Goal: Task Accomplishment & Management: Manage account settings

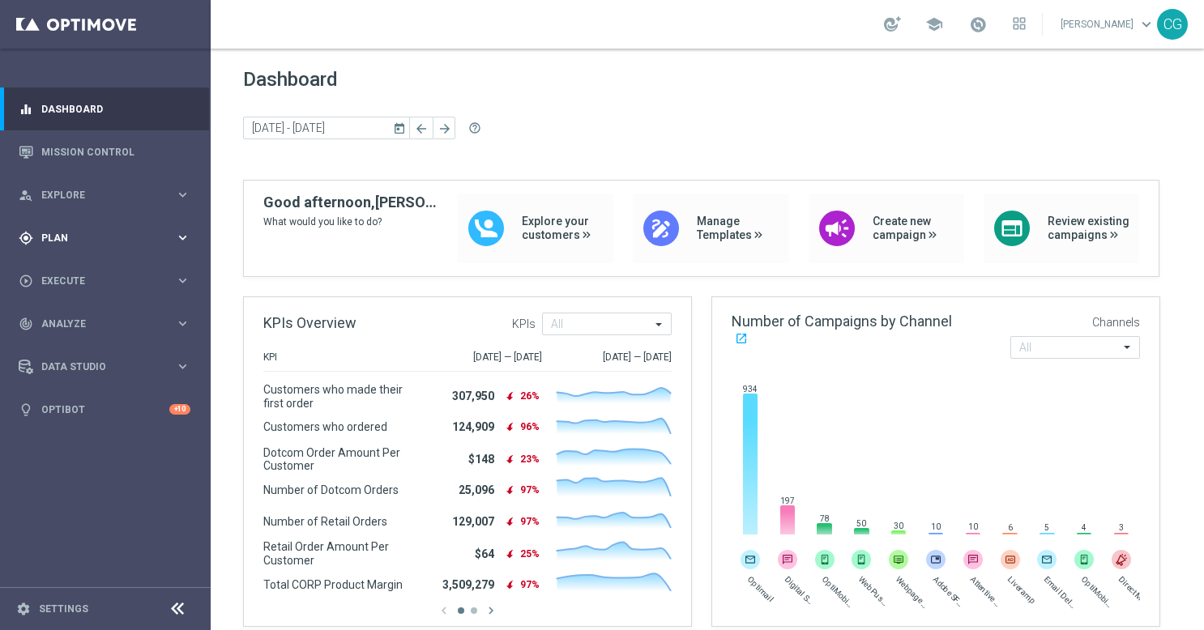
click at [94, 240] on span "Plan" at bounding box center [108, 238] width 134 height 10
click at [70, 316] on span "Templates" at bounding box center [101, 320] width 116 height 10
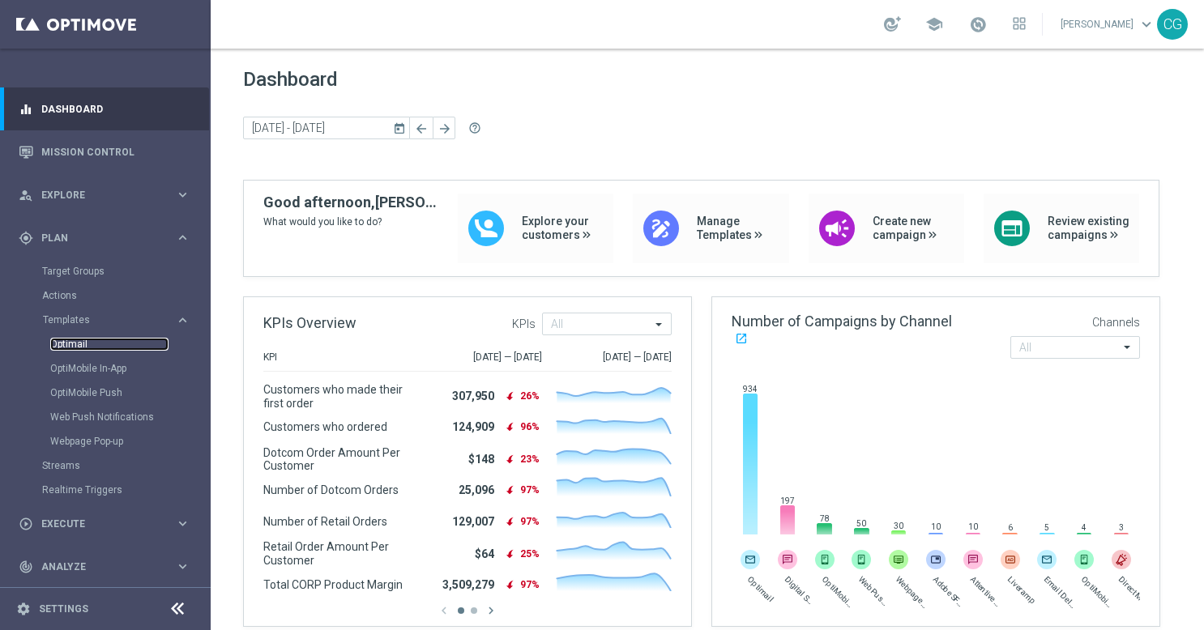
click at [68, 341] on link "Optimail" at bounding box center [109, 344] width 118 height 13
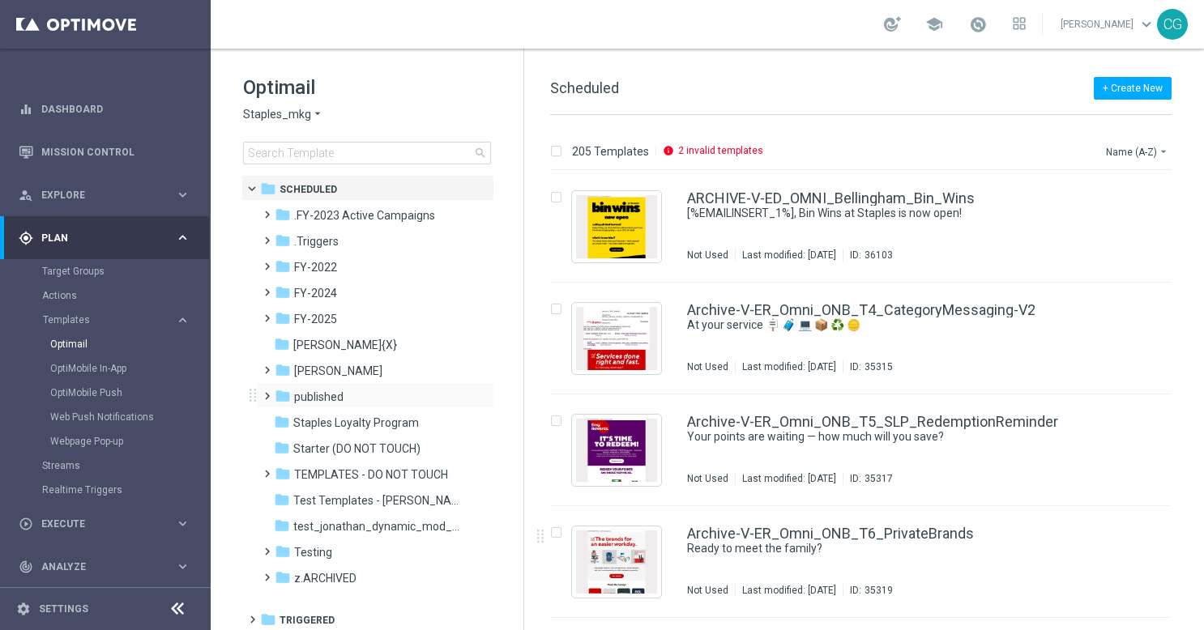
click at [264, 391] on span at bounding box center [263, 389] width 7 height 6
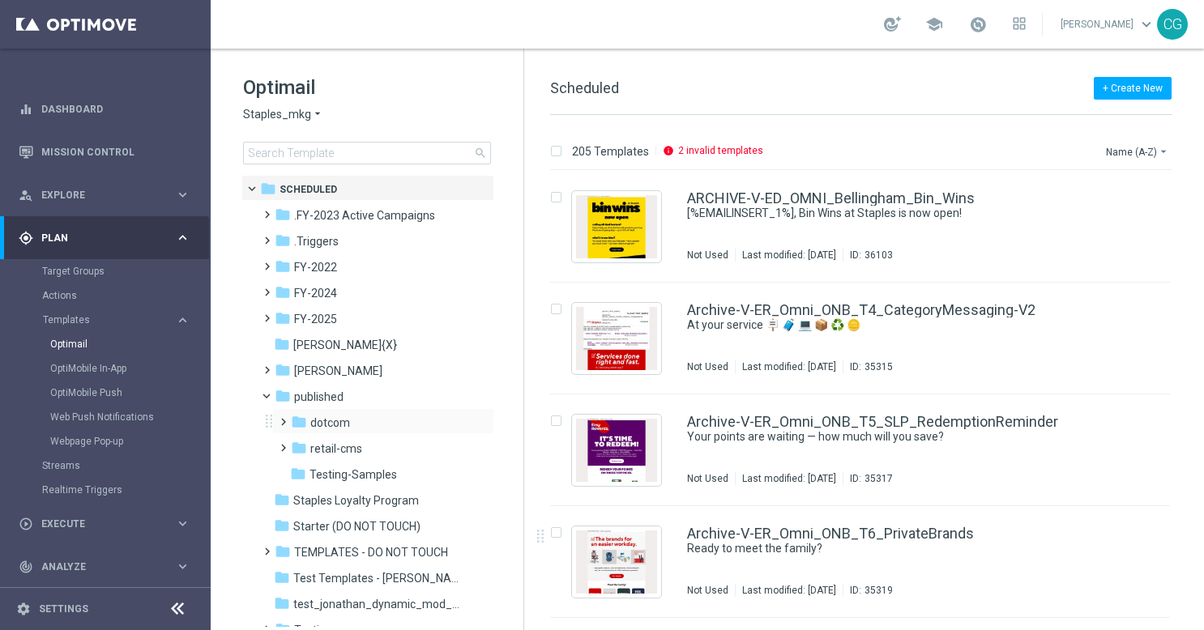
click at [280, 418] on span at bounding box center [279, 415] width 7 height 6
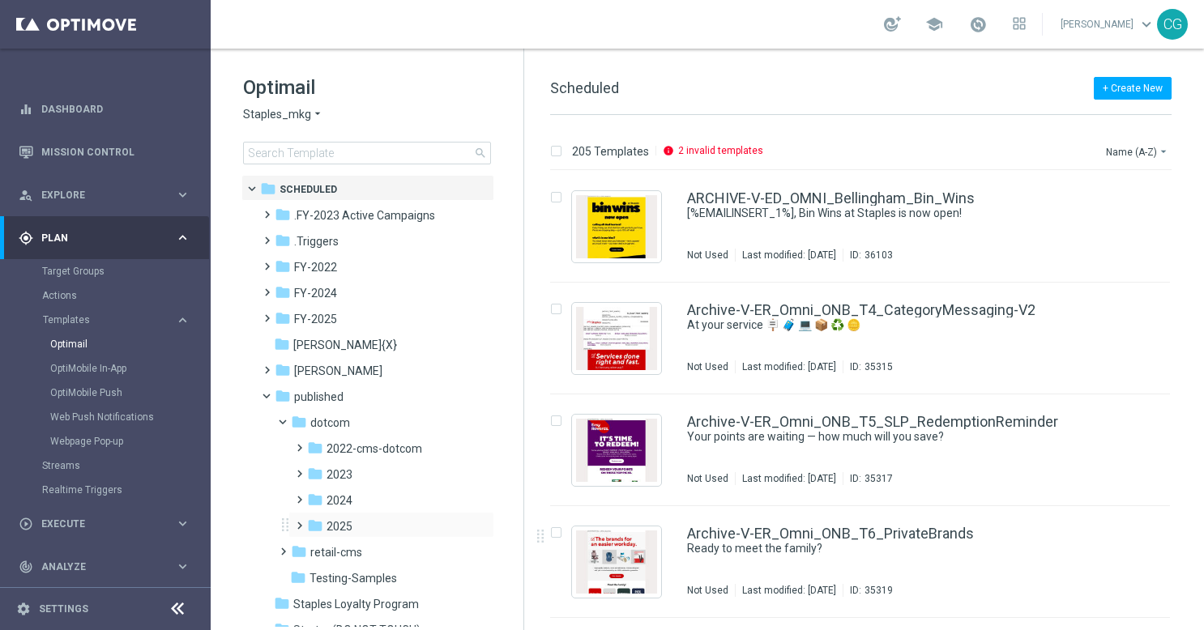
click at [298, 521] on span at bounding box center [296, 518] width 7 height 6
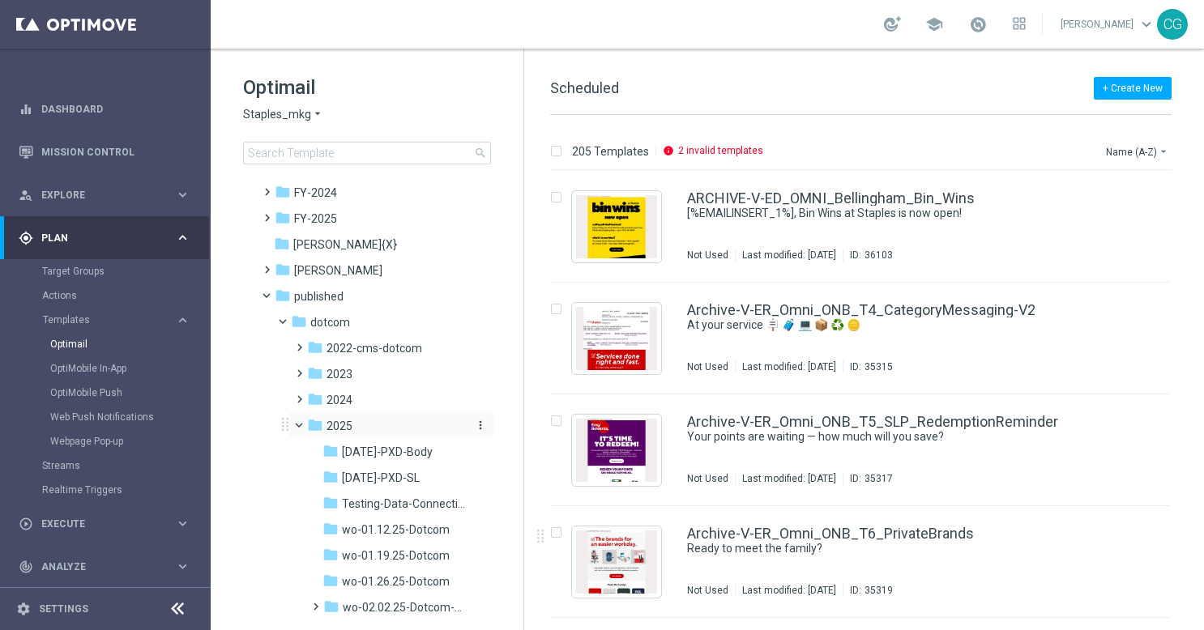
click at [476, 432] on button "more_vert" at bounding box center [479, 425] width 16 height 15
click at [535, 428] on span "New Folder" at bounding box center [543, 428] width 49 height 13
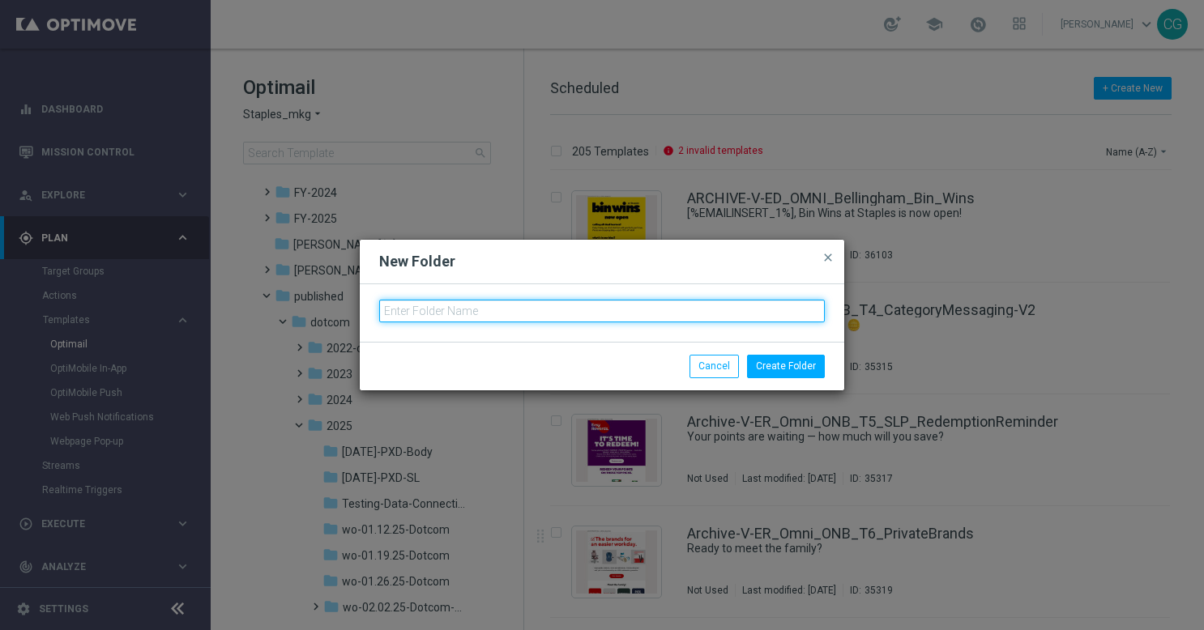
click at [592, 306] on input "text" at bounding box center [602, 311] width 446 height 23
type input "wo-10.12.25-Omni-DOP"
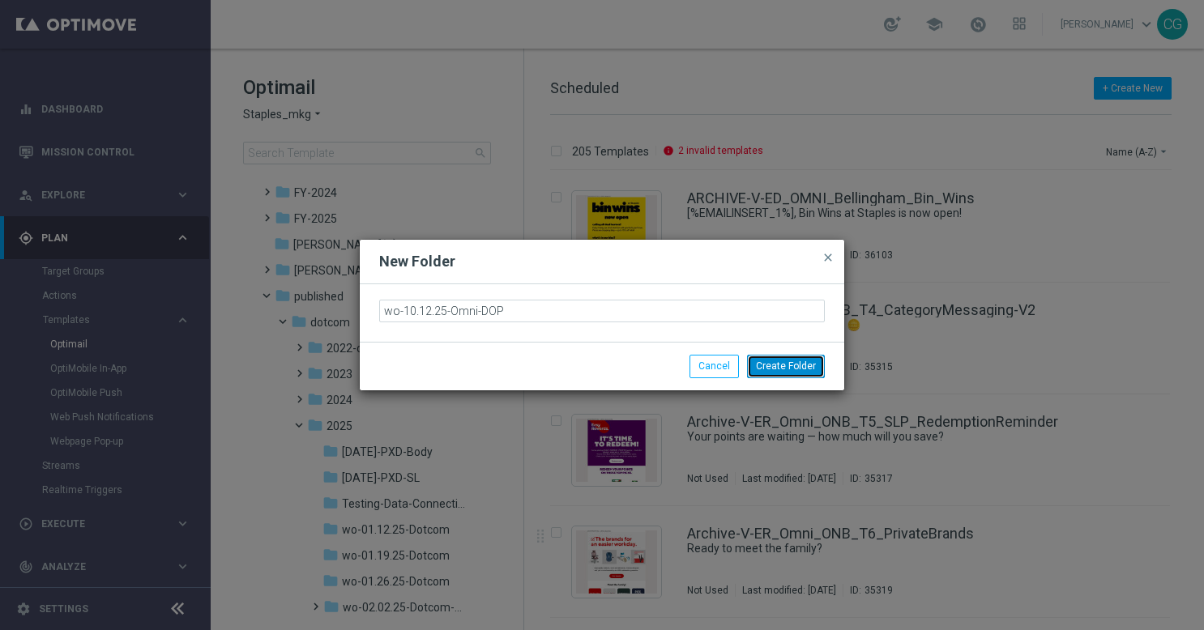
click at [779, 366] on button "Create Folder" at bounding box center [786, 366] width 78 height 23
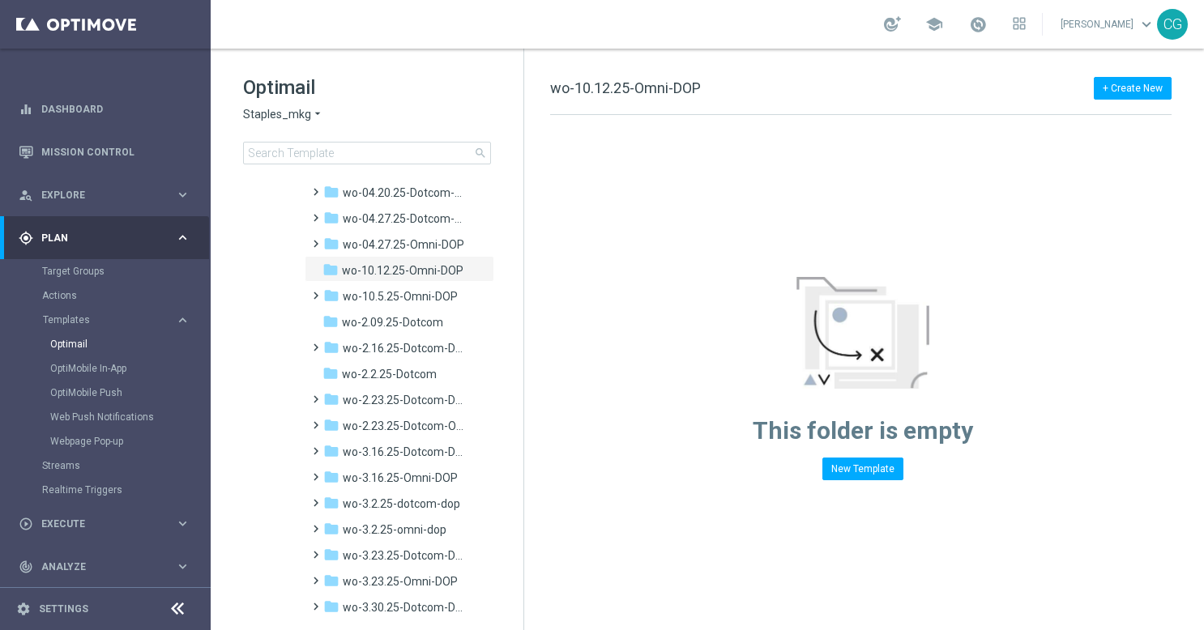
scroll to position [644, 0]
click at [363, 272] on span "wo-10.12.25-Omni-DOP" at bounding box center [403, 271] width 122 height 15
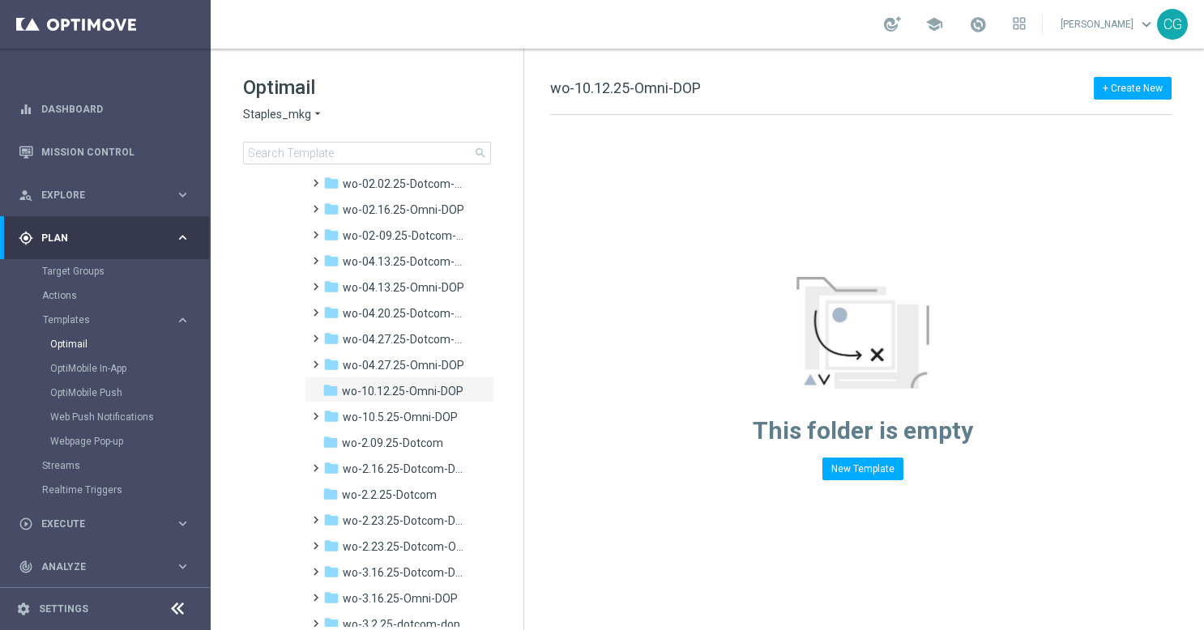
scroll to position [523, 0]
click at [363, 396] on span "wo-10.12.25-Omni-DOP" at bounding box center [403, 393] width 122 height 15
click at [361, 420] on span "wo-10.5.25-Omni-DOP" at bounding box center [400, 419] width 115 height 15
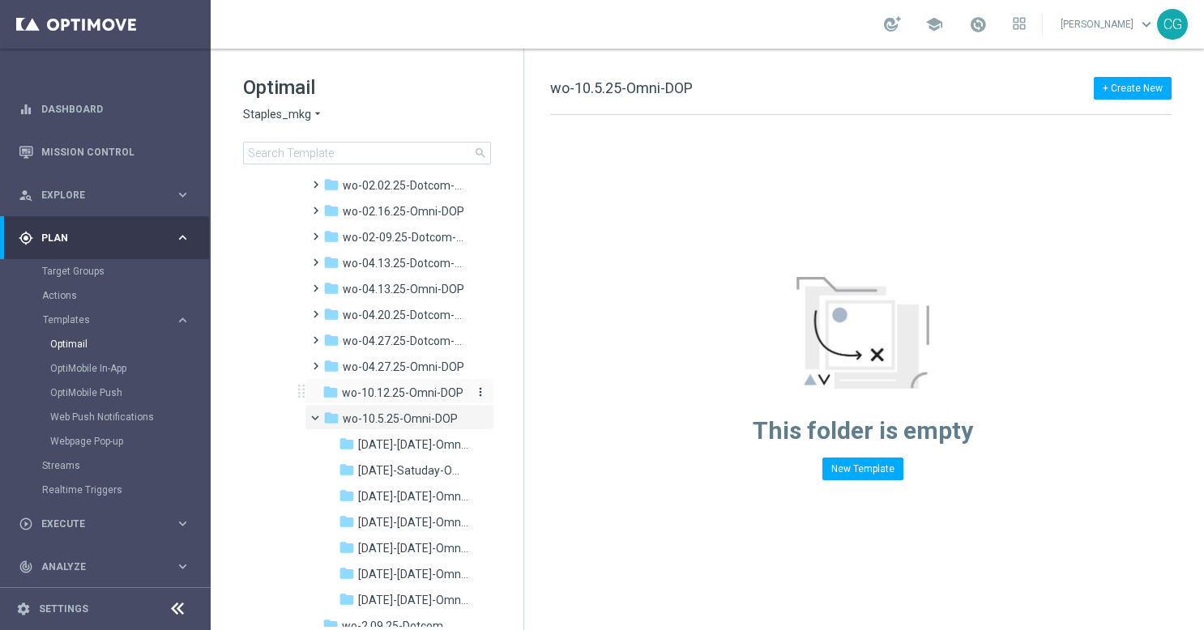
click at [353, 389] on span "wo-10.12.25-Omni-DOP" at bounding box center [403, 393] width 122 height 15
click at [476, 390] on icon "more_vert" at bounding box center [480, 392] width 13 height 13
click at [386, 518] on span "[DATE]-[DATE]-Omni-DOP_{X}" at bounding box center [413, 522] width 110 height 15
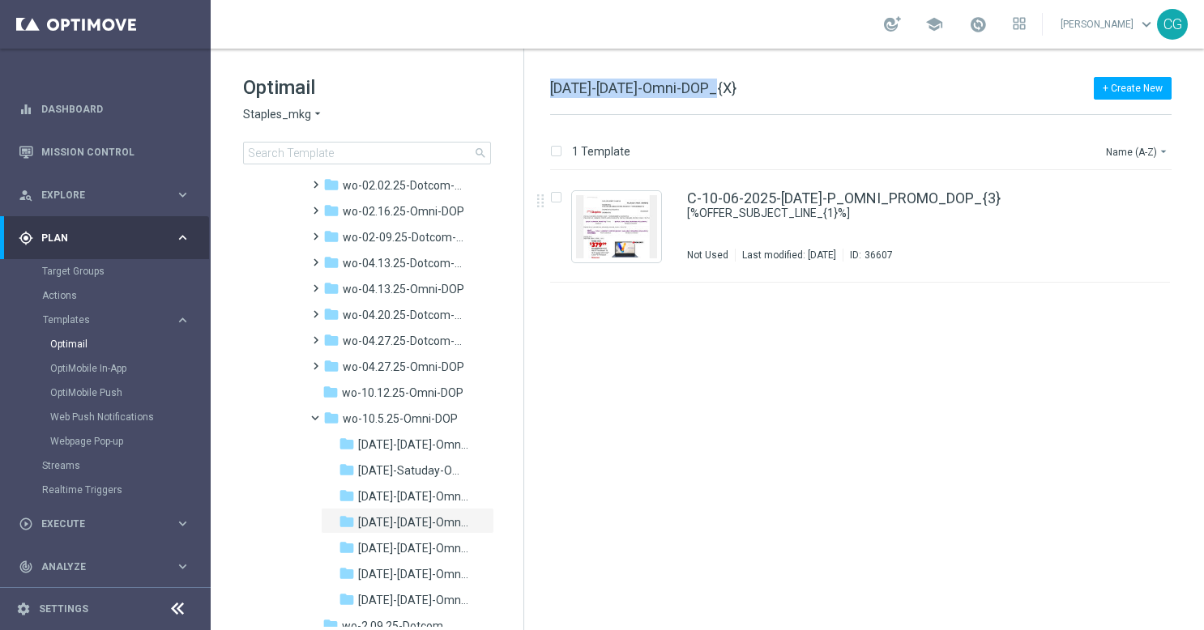
drag, startPoint x: 724, startPoint y: 84, endPoint x: 544, endPoint y: 90, distance: 180.0
click at [544, 90] on div "+ Create New [DATE]-[DATE]-Omni-DOP_{X} 1 Template Name (A-Z) arrow_drop_down D…" at bounding box center [864, 340] width 680 height 582
copy span "[DATE]-[DATE]-Omni-DOP"
click at [319, 418] on span at bounding box center [322, 414] width 6 height 7
click at [476, 392] on icon "more_vert" at bounding box center [480, 392] width 13 height 13
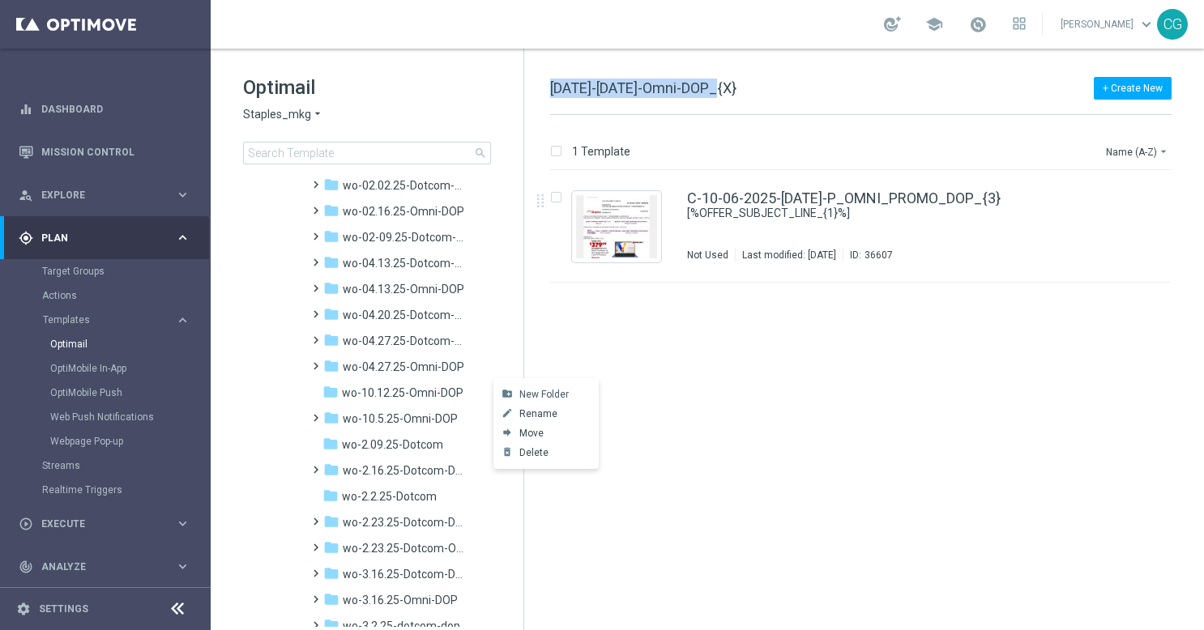
click at [524, 394] on span "New Folder" at bounding box center [543, 394] width 49 height 13
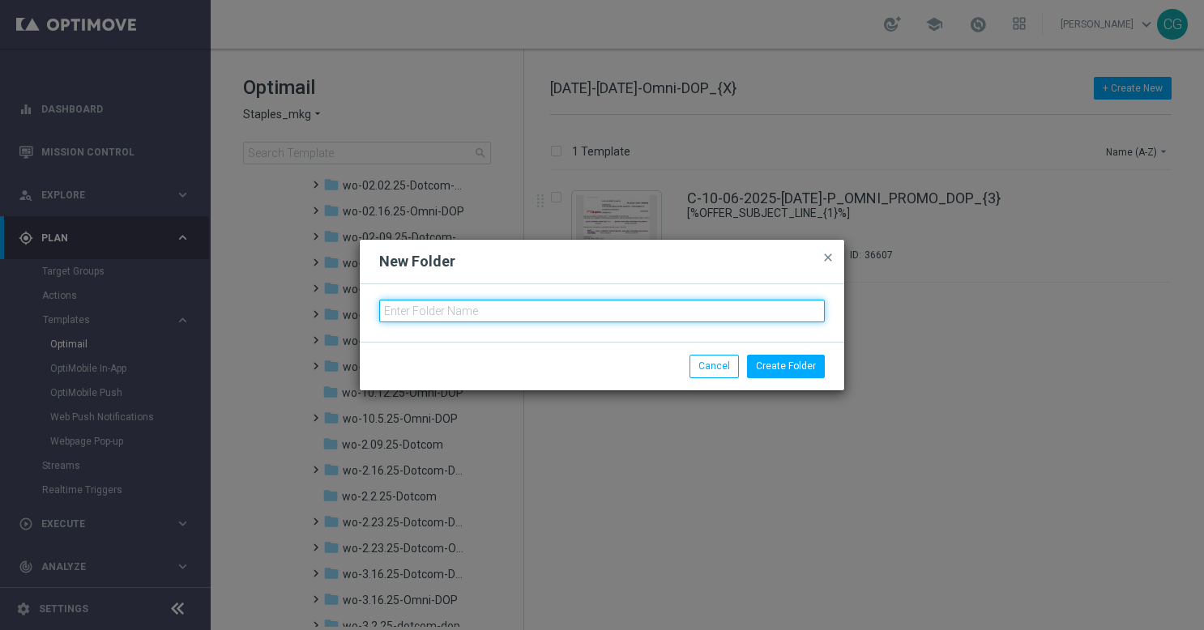
click at [540, 310] on input "text" at bounding box center [602, 311] width 446 height 23
click at [493, 306] on input "text" at bounding box center [602, 311] width 446 height 23
paste input "[DATE]-[DATE]-Omni-DOP"
click at [405, 313] on input "[DATE]-[DATE]-Omni-DOP" at bounding box center [602, 311] width 446 height 23
drag, startPoint x: 447, startPoint y: 312, endPoint x: 429, endPoint y: 310, distance: 17.9
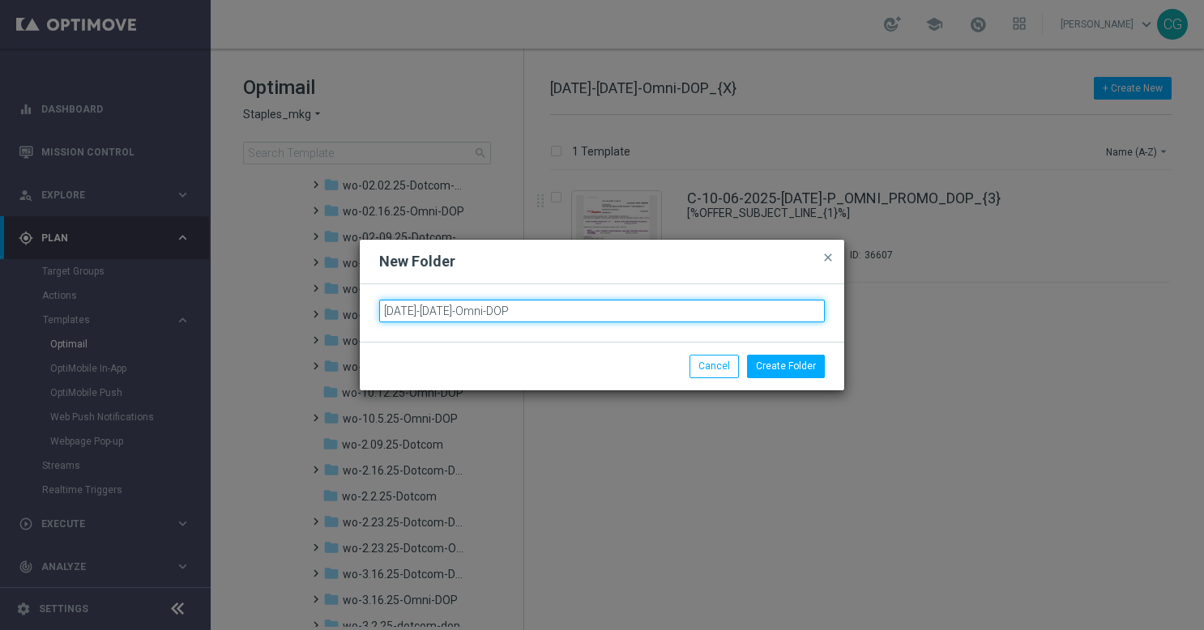
click at [429, 310] on input "[DATE]-[DATE]-Omni-DOP" at bounding box center [602, 311] width 446 height 23
type input "[DATE]-[DATE]-Omni-DOP"
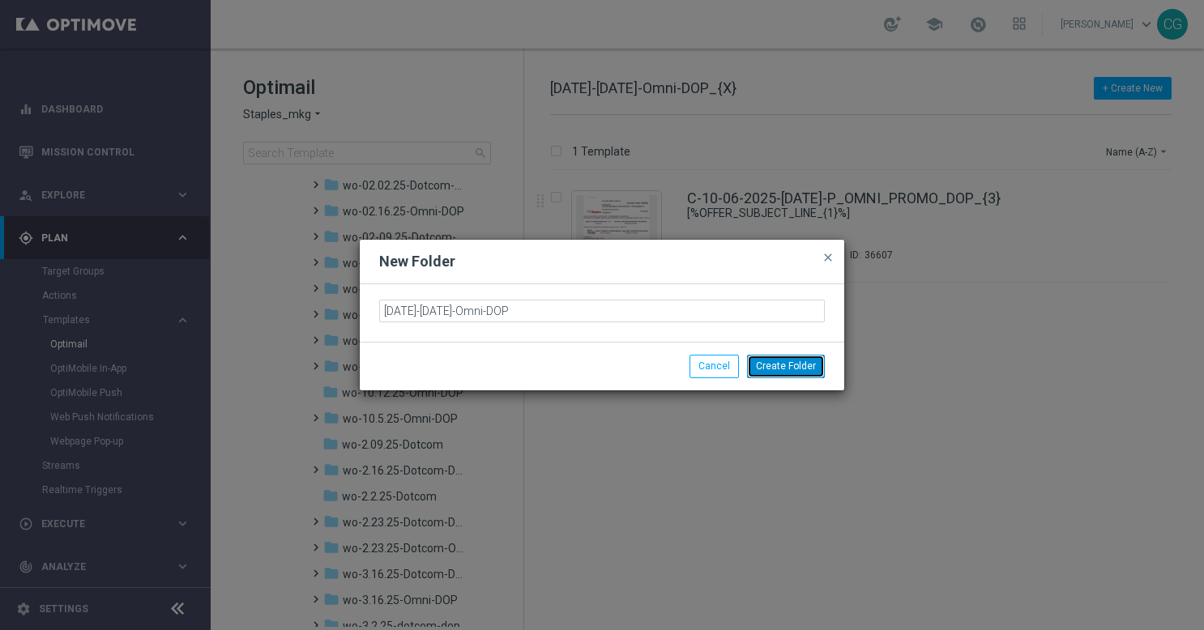
click at [770, 357] on button "Create Folder" at bounding box center [786, 366] width 78 height 23
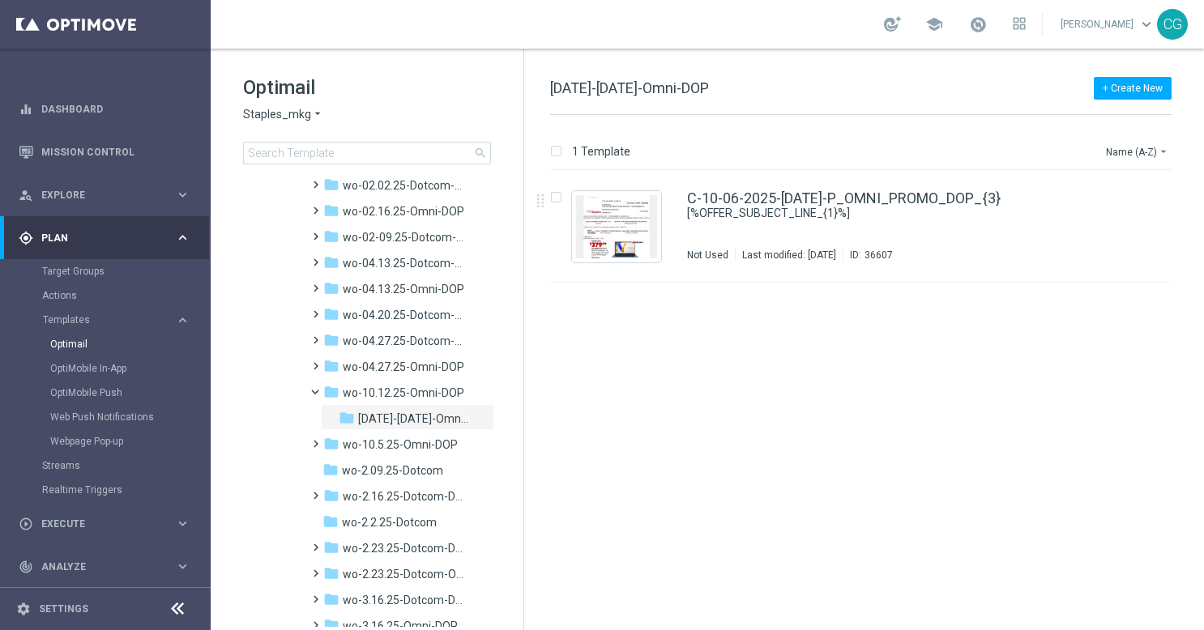
click at [0, 0] on icon "more_vert" at bounding box center [0, 0] width 0 height 0
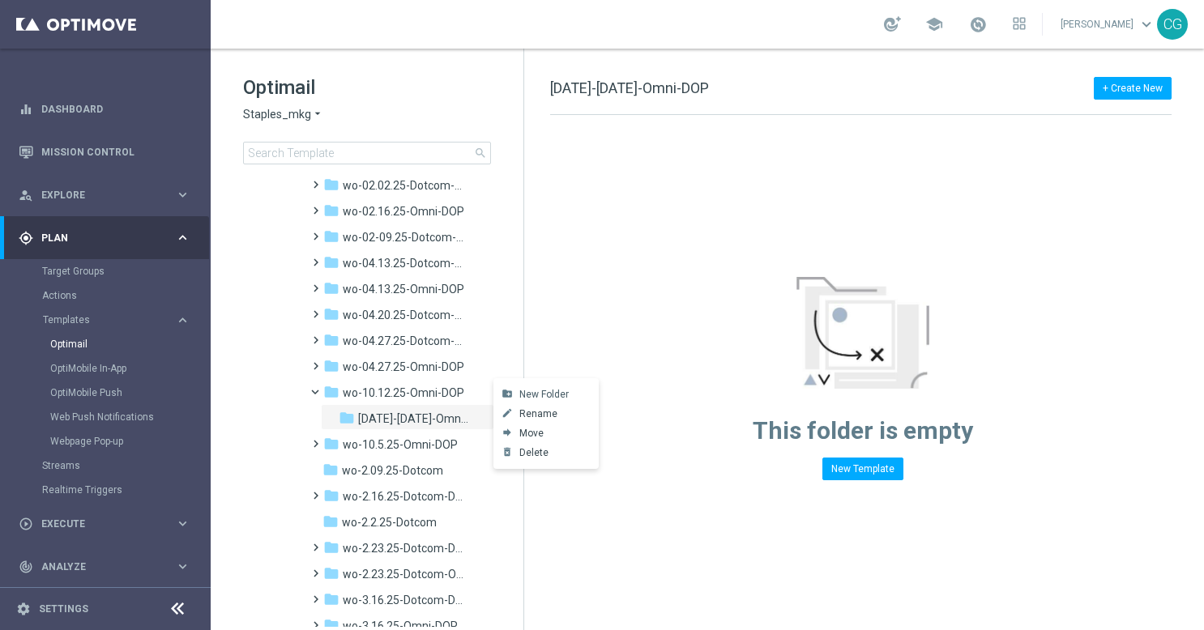
click at [534, 392] on span "New Folder" at bounding box center [543, 394] width 49 height 13
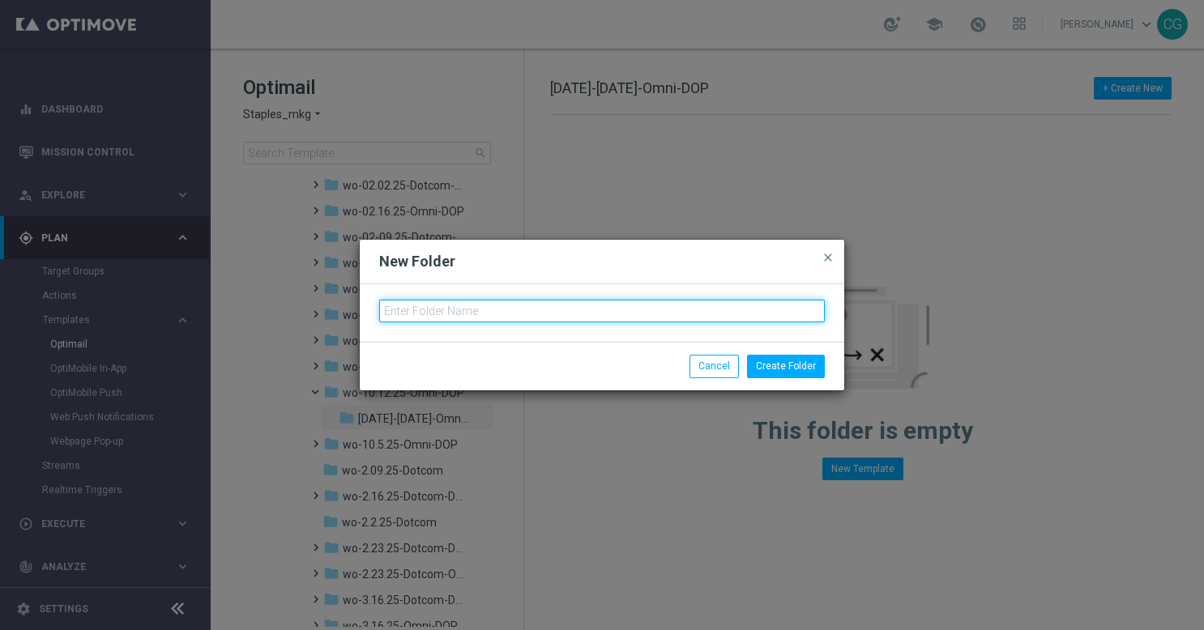
click at [632, 313] on input "text" at bounding box center [602, 311] width 446 height 23
paste input "[DATE]-[DATE]-Omni-DOP"
click at [404, 315] on input "[DATE]-[DATE]-Omni-DOP" at bounding box center [602, 311] width 446 height 23
type input "[DATE]-[DATE]-Omni-DOP"
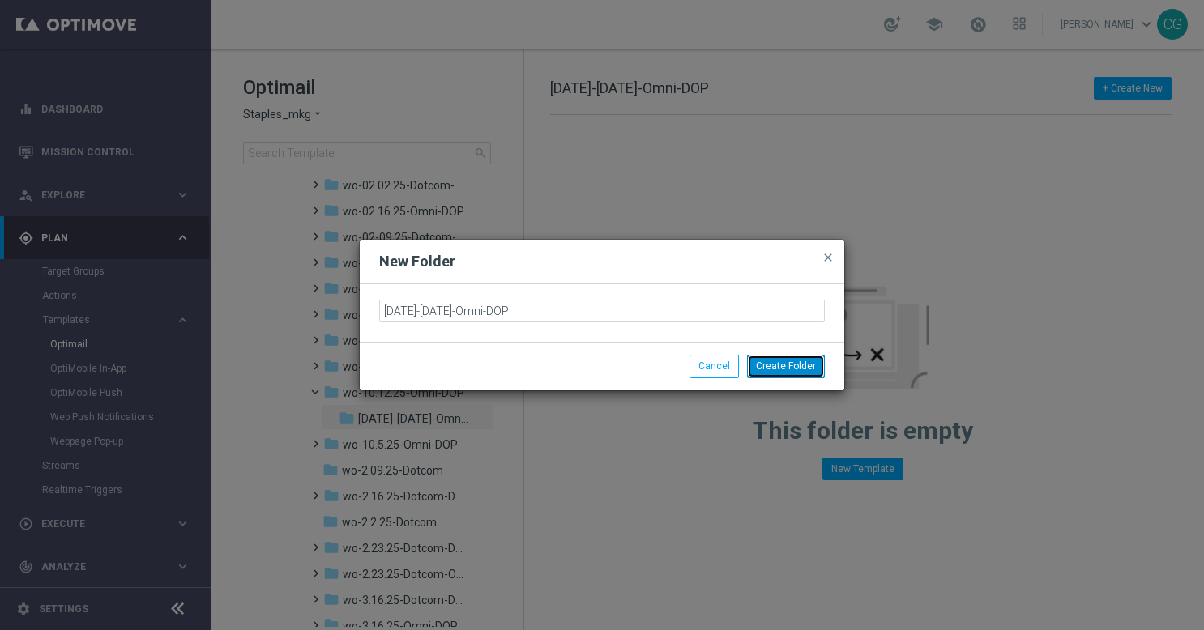
click at [775, 365] on button "Create Folder" at bounding box center [786, 366] width 78 height 23
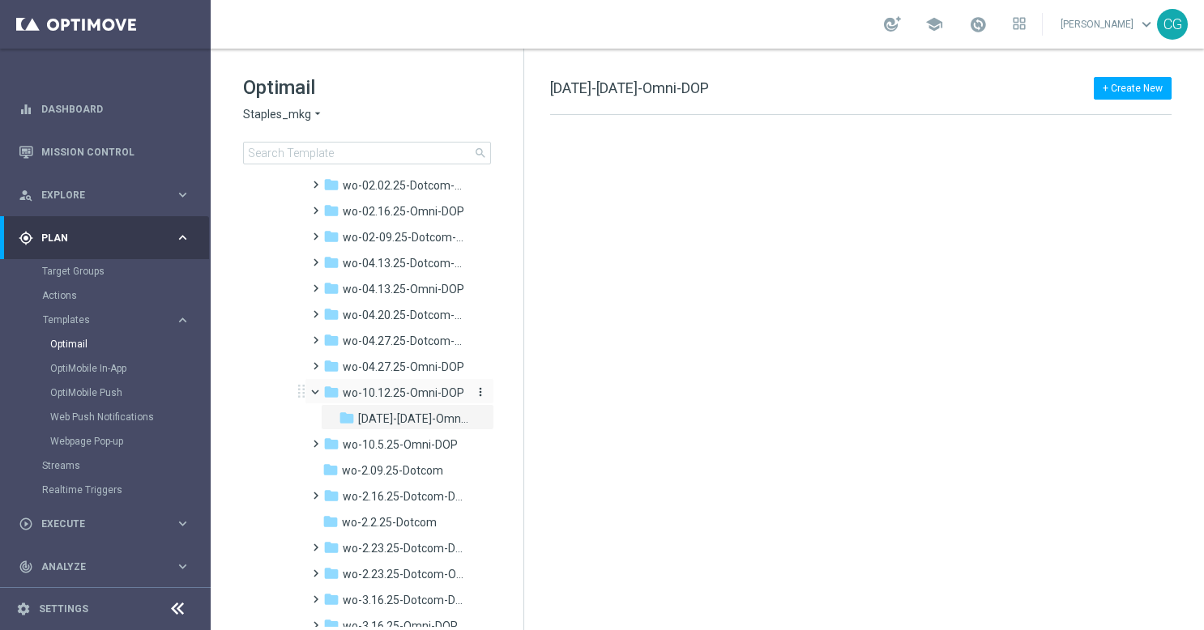
click at [476, 389] on icon "more_vert" at bounding box center [480, 392] width 13 height 13
click at [517, 393] on icon "create_new_folder" at bounding box center [507, 394] width 24 height 13
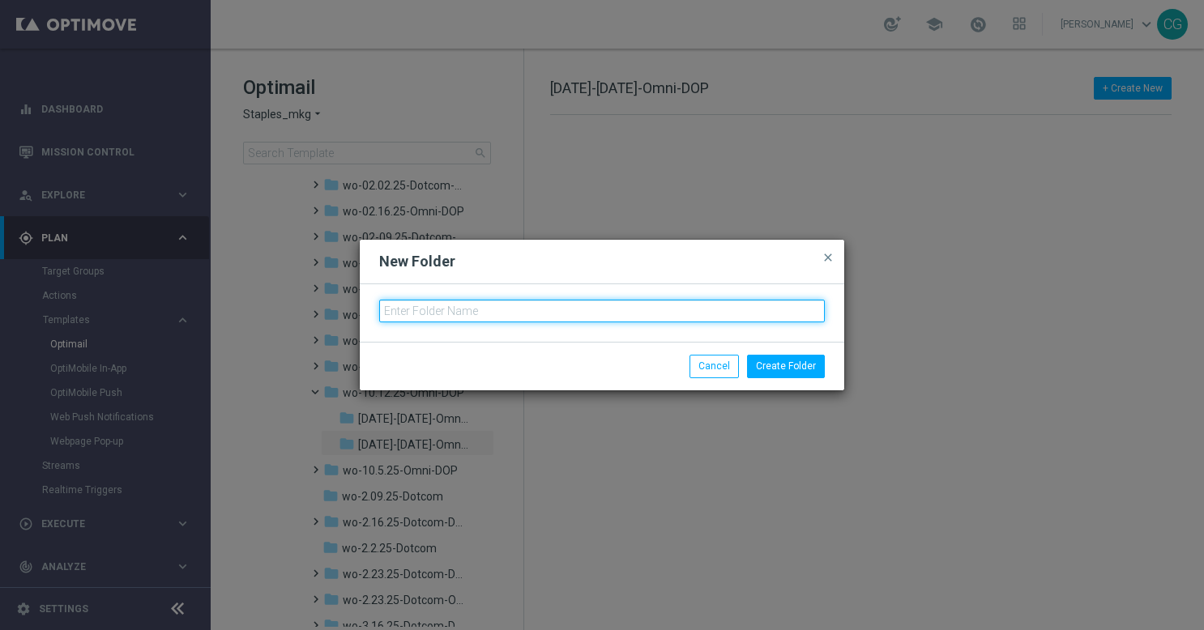
click at [522, 311] on input "text" at bounding box center [602, 311] width 446 height 23
paste input "[DATE]-[DATE]-Omni-DOP"
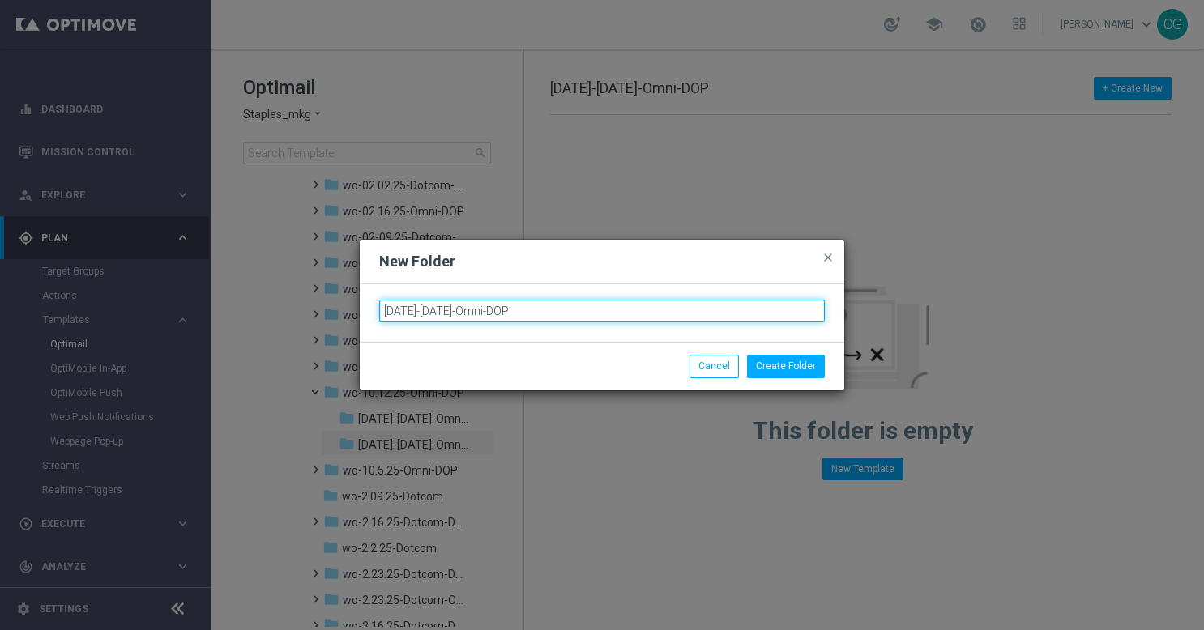
click at [406, 312] on input "[DATE]-[DATE]-Omni-DOP" at bounding box center [602, 311] width 446 height 23
drag, startPoint x: 452, startPoint y: 313, endPoint x: 432, endPoint y: 312, distance: 20.3
click at [432, 312] on input "[DATE]-[DATE]-Omni-DOP" at bounding box center [602, 311] width 446 height 23
type input "[DATE]-[DATE]-Omni-DOP"
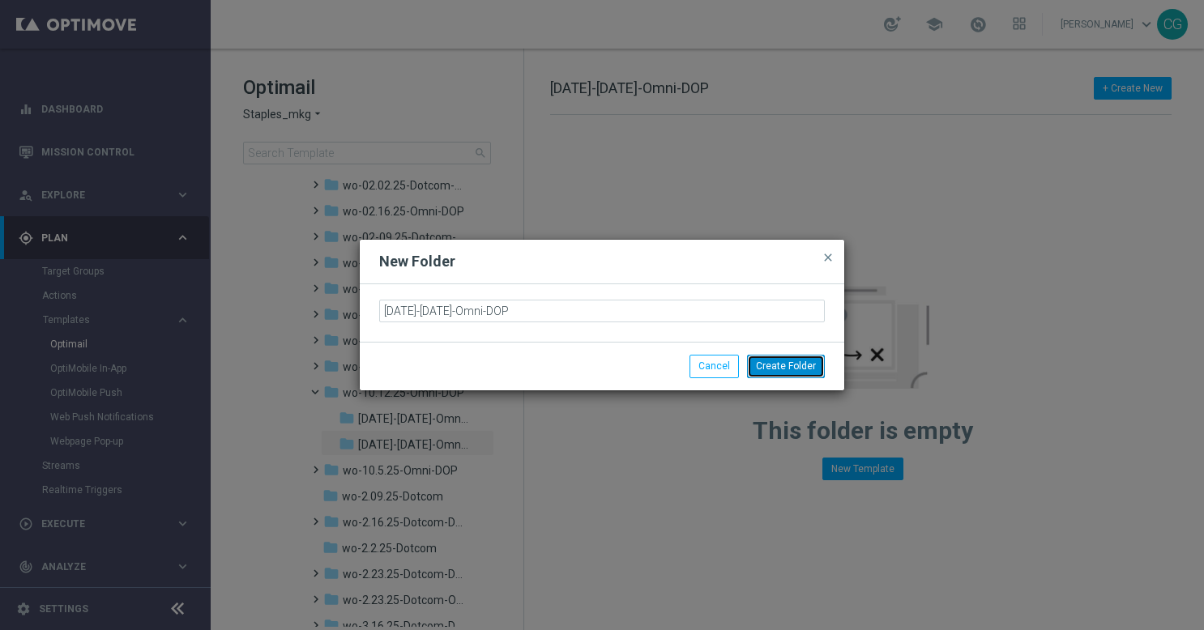
click at [801, 369] on button "Create Folder" at bounding box center [786, 366] width 78 height 23
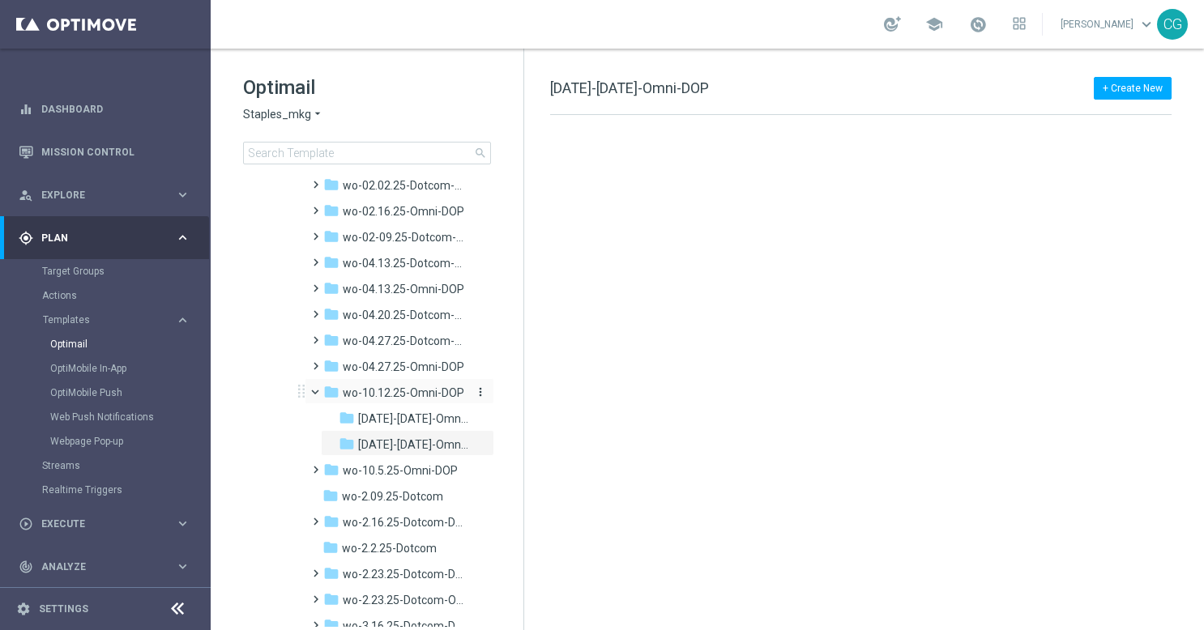
click at [476, 391] on icon "more_vert" at bounding box center [480, 392] width 13 height 13
click at [525, 398] on span "New Folder" at bounding box center [543, 394] width 49 height 13
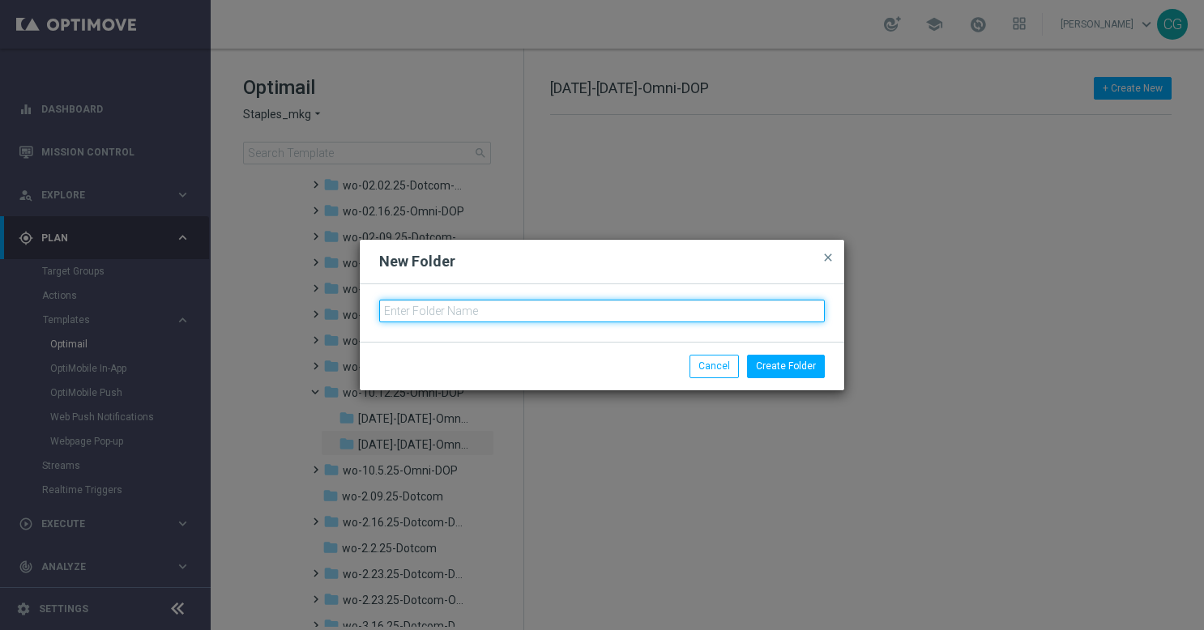
click at [554, 307] on input "text" at bounding box center [602, 311] width 446 height 23
paste input "[DATE]-[DATE]-Omni-DOP"
click at [402, 310] on input "[DATE]-[DATE]-Omni-DOP" at bounding box center [602, 311] width 446 height 23
click at [406, 312] on input "[DATE]-[DATE]-Omni-DOP" at bounding box center [602, 311] width 446 height 23
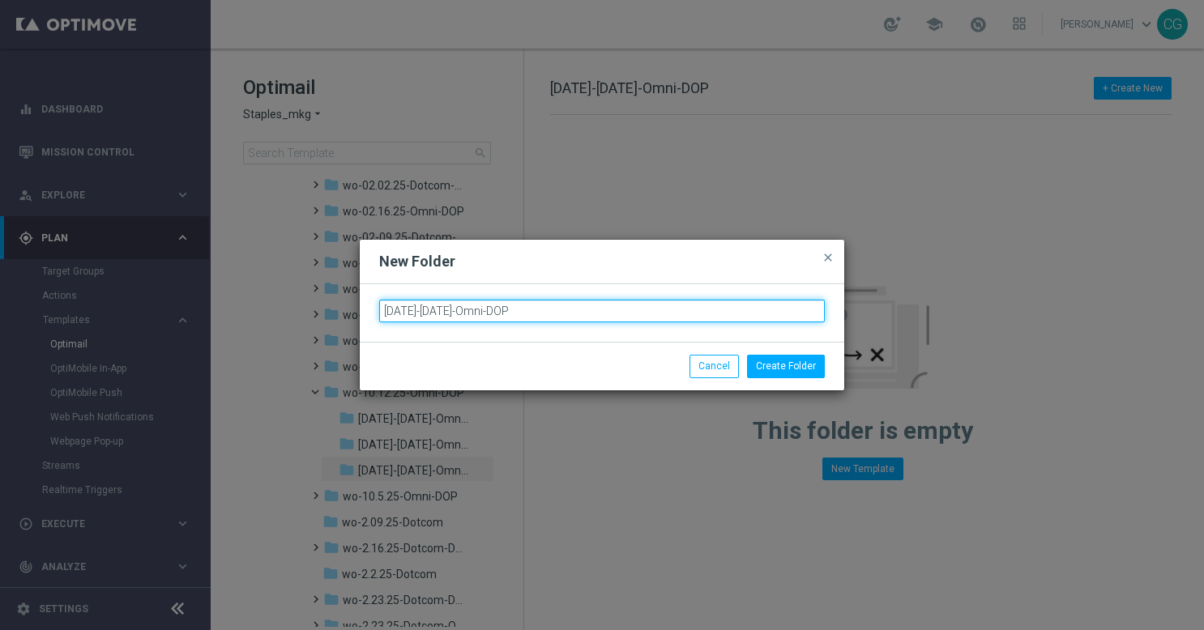
drag, startPoint x: 452, startPoint y: 310, endPoint x: 429, endPoint y: 311, distance: 22.7
click at [429, 311] on input "[DATE]-[DATE]-Omni-DOP" at bounding box center [602, 311] width 446 height 23
type input "[DATE]-[DATE]-Omni-DOP"
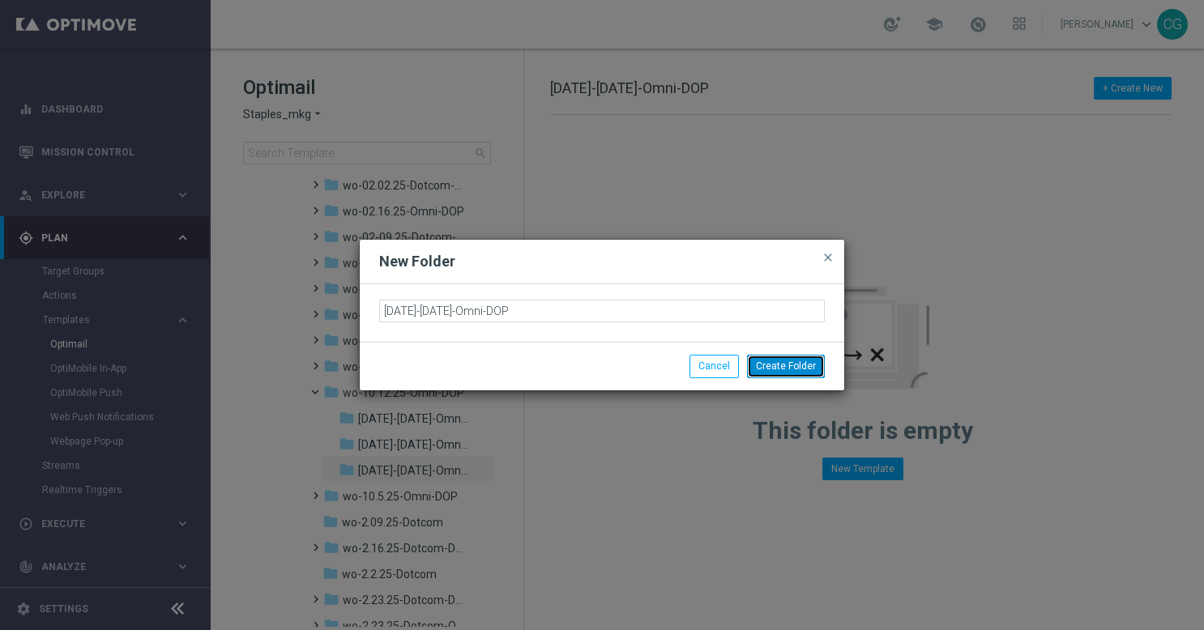
click at [778, 365] on button "Create Folder" at bounding box center [786, 366] width 78 height 23
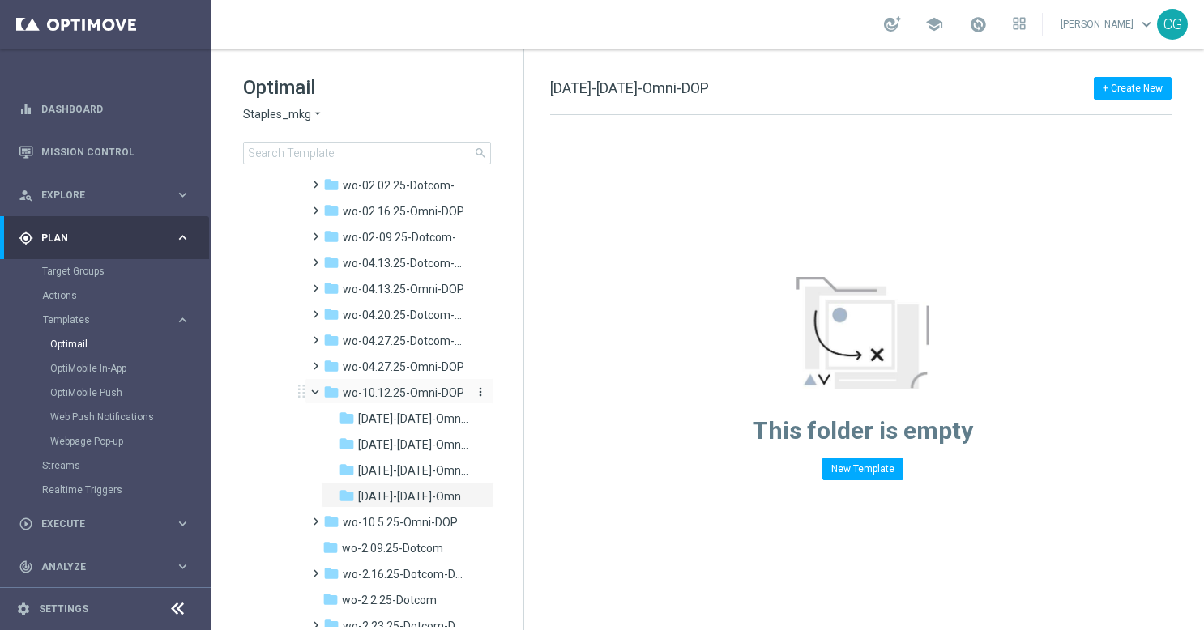
click at [479, 394] on icon "more_vert" at bounding box center [480, 392] width 13 height 13
click at [522, 396] on span "New Folder" at bounding box center [543, 394] width 49 height 13
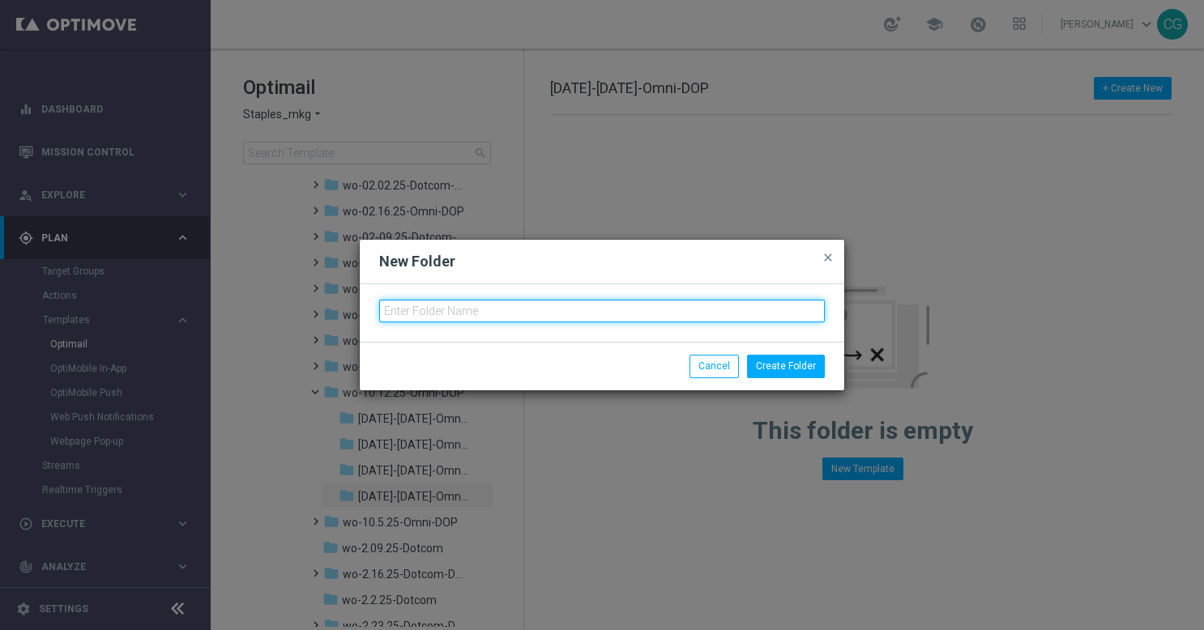
click at [606, 307] on input "text" at bounding box center [602, 311] width 446 height 23
paste input "[DATE]-[DATE]-Omni-DOP"
click at [400, 310] on input "[DATE]-[DATE]-Omni-DOP" at bounding box center [602, 311] width 446 height 23
drag, startPoint x: 454, startPoint y: 314, endPoint x: 430, endPoint y: 311, distance: 23.6
click at [430, 311] on input "[DATE]-[DATE]-Omni-DOP" at bounding box center [602, 311] width 446 height 23
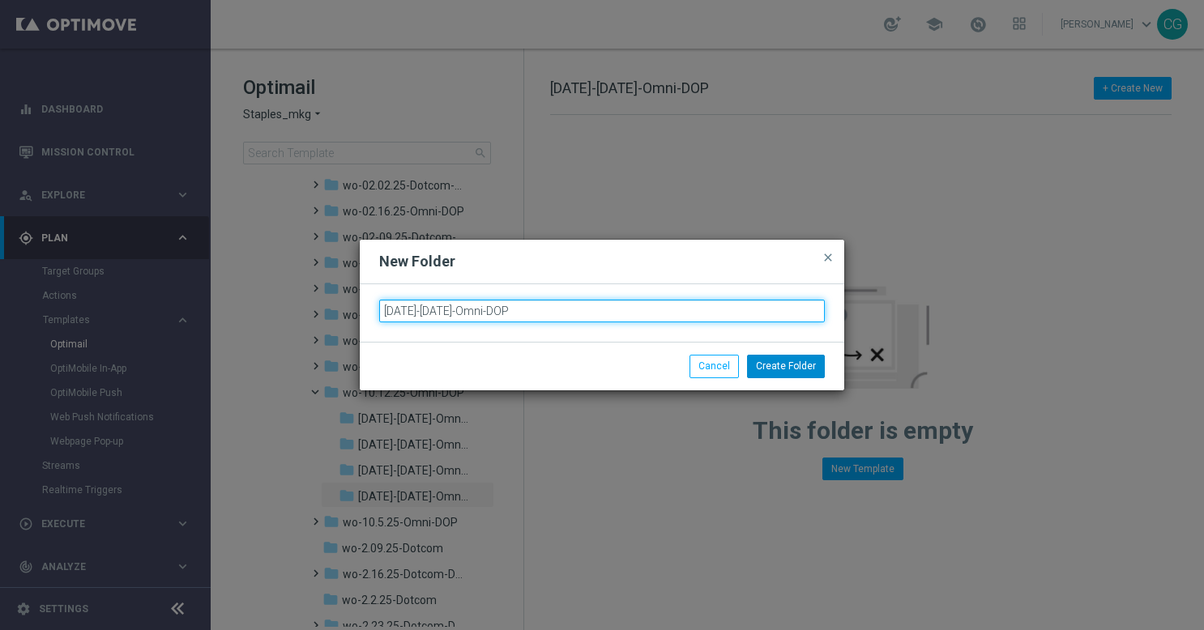
type input "[DATE]-[DATE]-Omni-DOP"
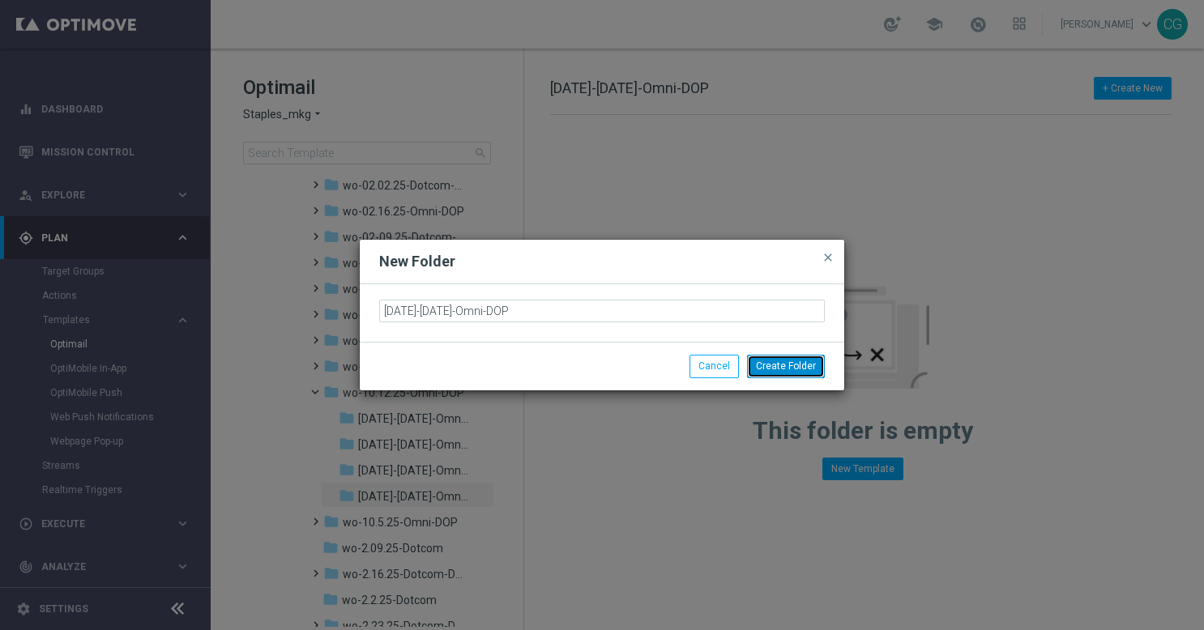
click at [776, 365] on button "Create Folder" at bounding box center [786, 366] width 78 height 23
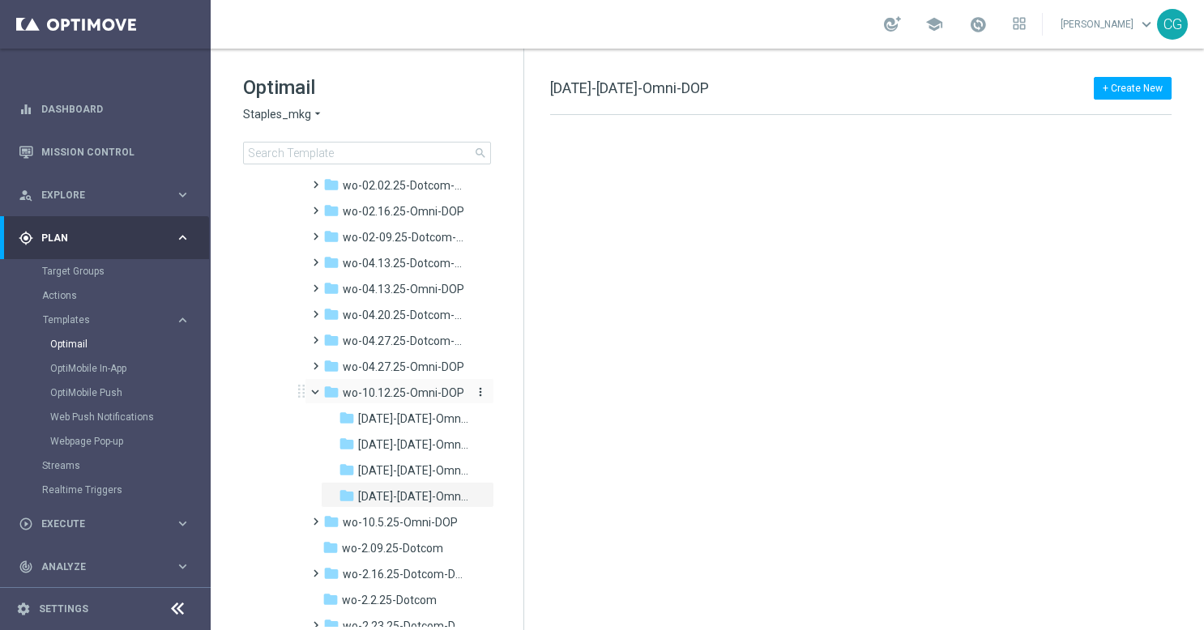
click at [476, 394] on icon "more_vert" at bounding box center [480, 392] width 13 height 13
click at [507, 392] on icon "create_new_folder" at bounding box center [507, 394] width 24 height 13
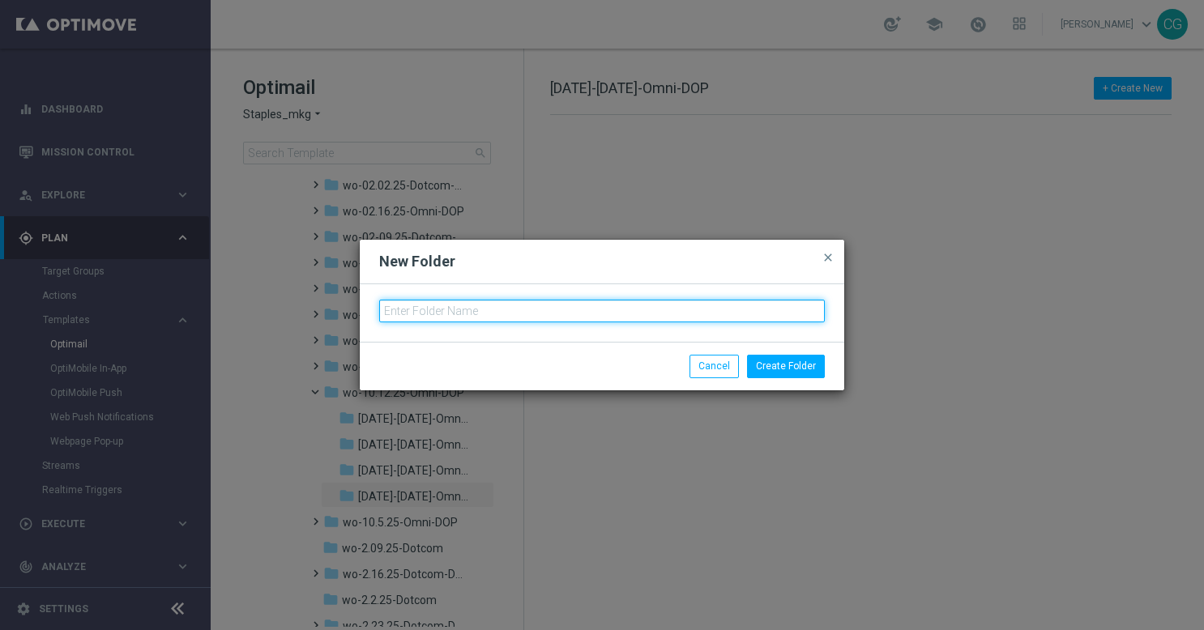
click at [588, 309] on input "text" at bounding box center [602, 311] width 446 height 23
paste input "[DATE]-[DATE]-Omni-DOP"
click at [405, 311] on input "[DATE]-[DATE]-Omni-DOP" at bounding box center [602, 311] width 446 height 23
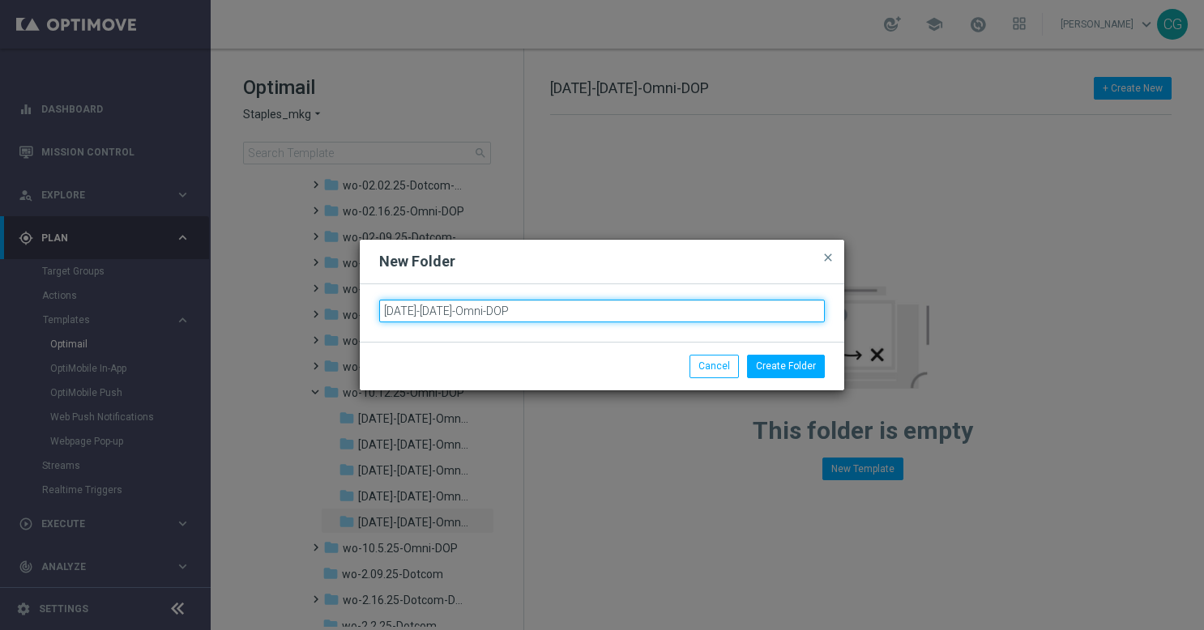
drag, startPoint x: 451, startPoint y: 310, endPoint x: 429, endPoint y: 312, distance: 21.9
click at [429, 312] on input "[DATE]-[DATE]-Omni-DOP" at bounding box center [602, 311] width 446 height 23
type input "[DATE]-[DATE]-Omni-DOP"
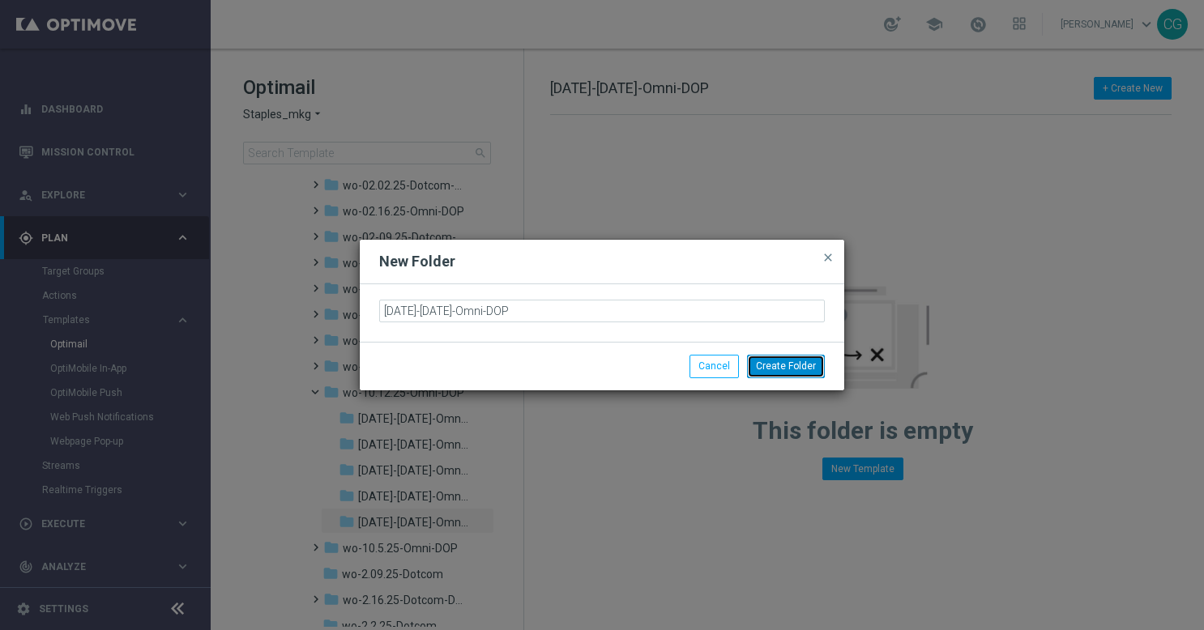
click at [780, 361] on button "Create Folder" at bounding box center [786, 366] width 78 height 23
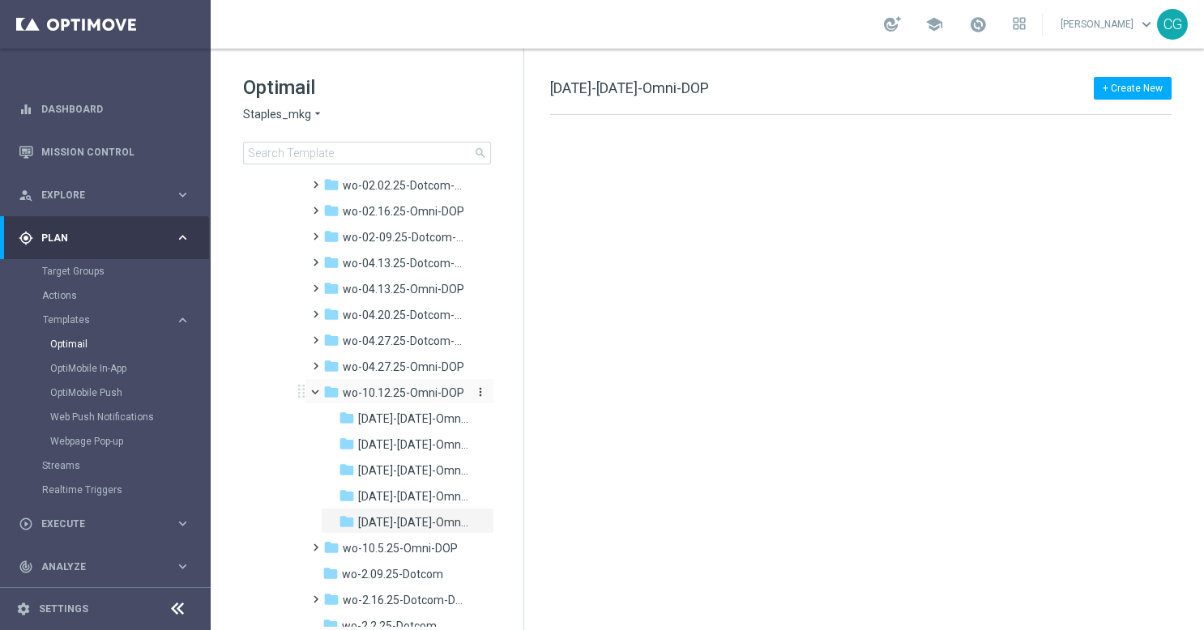
click at [476, 390] on icon "more_vert" at bounding box center [480, 392] width 13 height 13
click at [523, 395] on span "New Folder" at bounding box center [543, 394] width 49 height 13
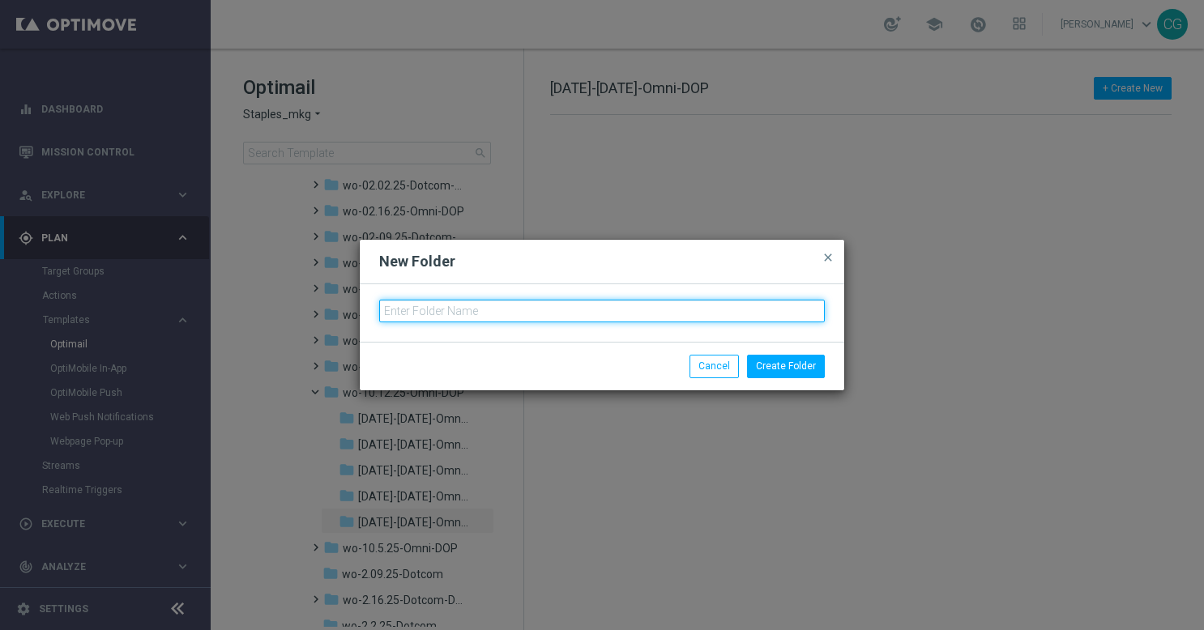
click at [598, 316] on input "text" at bounding box center [602, 311] width 446 height 23
click at [604, 314] on input "text" at bounding box center [602, 311] width 446 height 23
paste input "[DATE]-[DATE]-Omni-DOP"
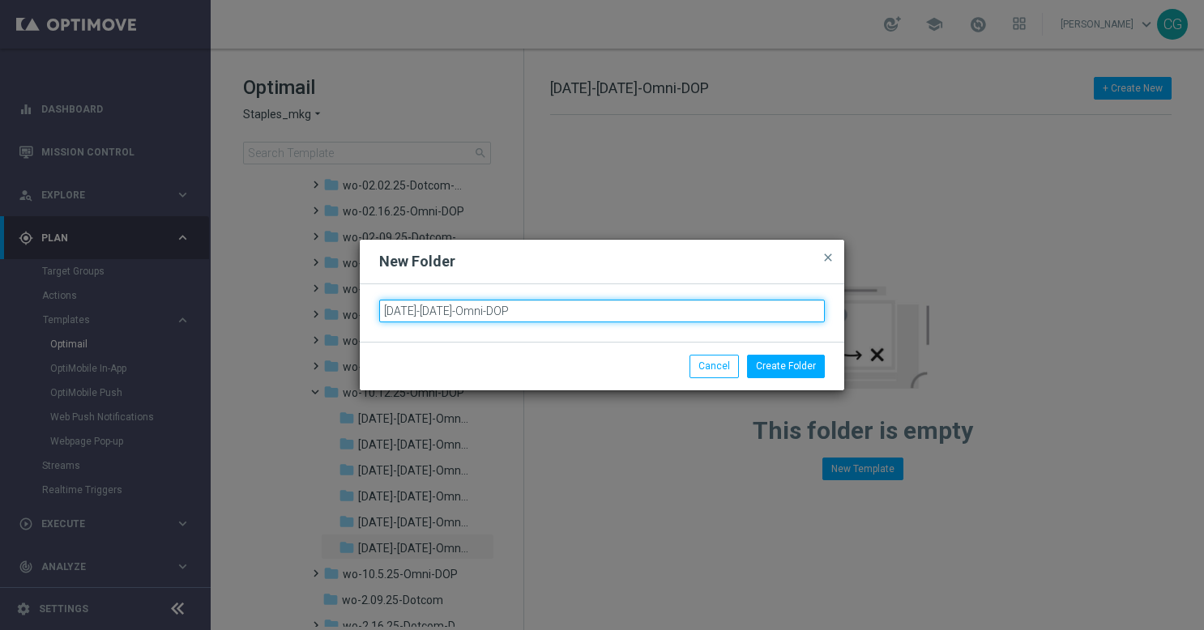
click at [405, 313] on input "[DATE]-[DATE]-Omni-DOP" at bounding box center [602, 311] width 446 height 23
drag, startPoint x: 451, startPoint y: 314, endPoint x: 429, endPoint y: 313, distance: 21.9
click at [429, 313] on input "[DATE]-[DATE]-Omni-DOP" at bounding box center [602, 311] width 446 height 23
type input "[DATE]-[DATE]-Omni-DOP"
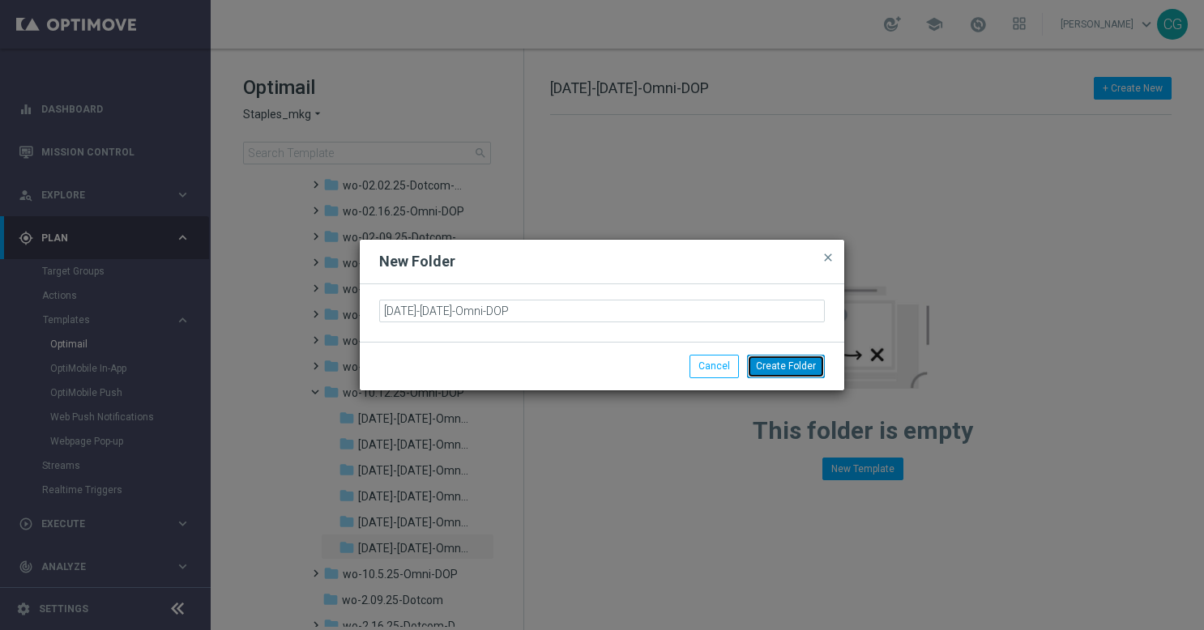
click at [784, 365] on button "Create Folder" at bounding box center [786, 366] width 78 height 23
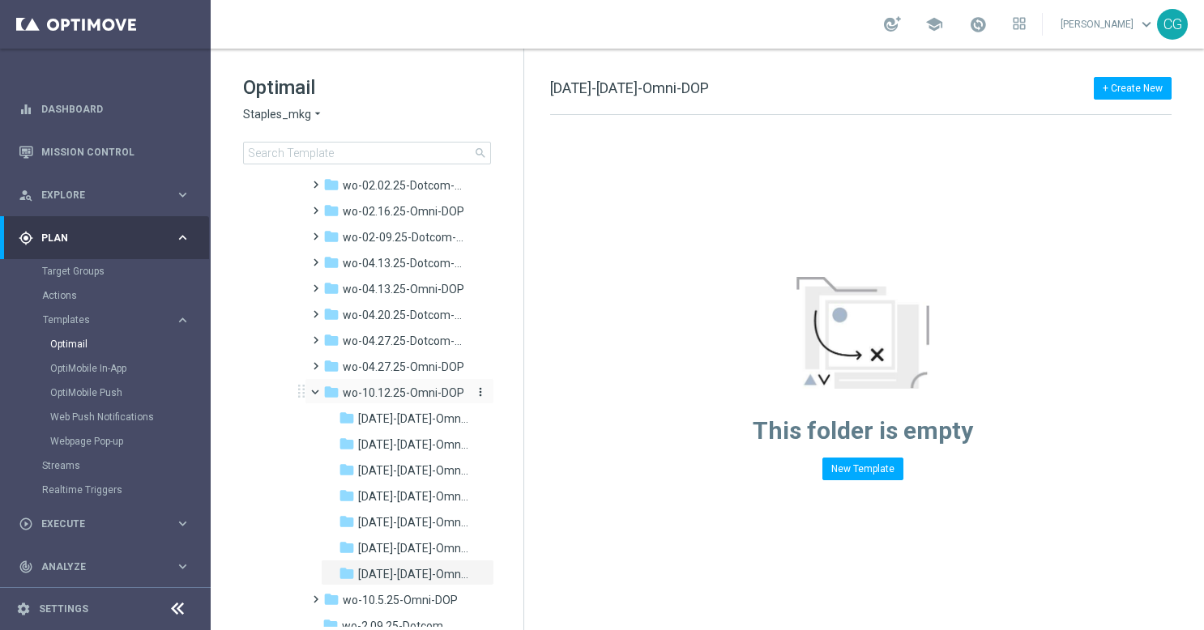
click at [385, 387] on span "wo-10.12.25-Omni-DOP" at bounding box center [404, 393] width 122 height 15
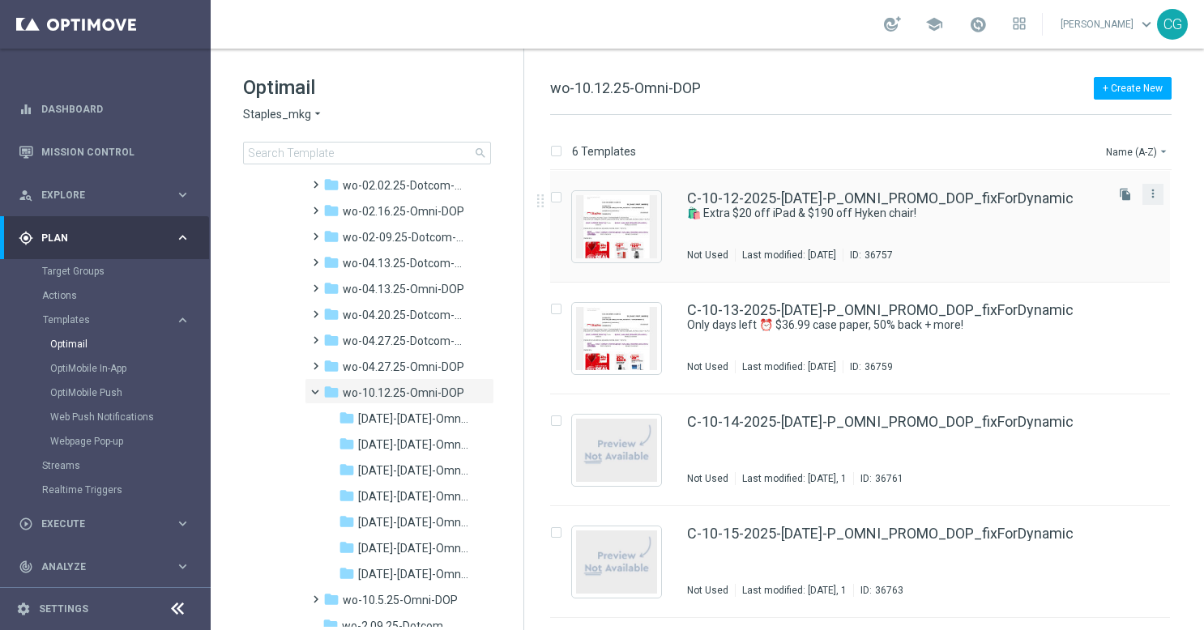
click at [1157, 191] on div "more_vert" at bounding box center [1152, 194] width 21 height 21
click at [1147, 189] on icon "more_vert" at bounding box center [1153, 193] width 13 height 13
click at [1074, 211] on div "Move" at bounding box center [1085, 210] width 98 height 11
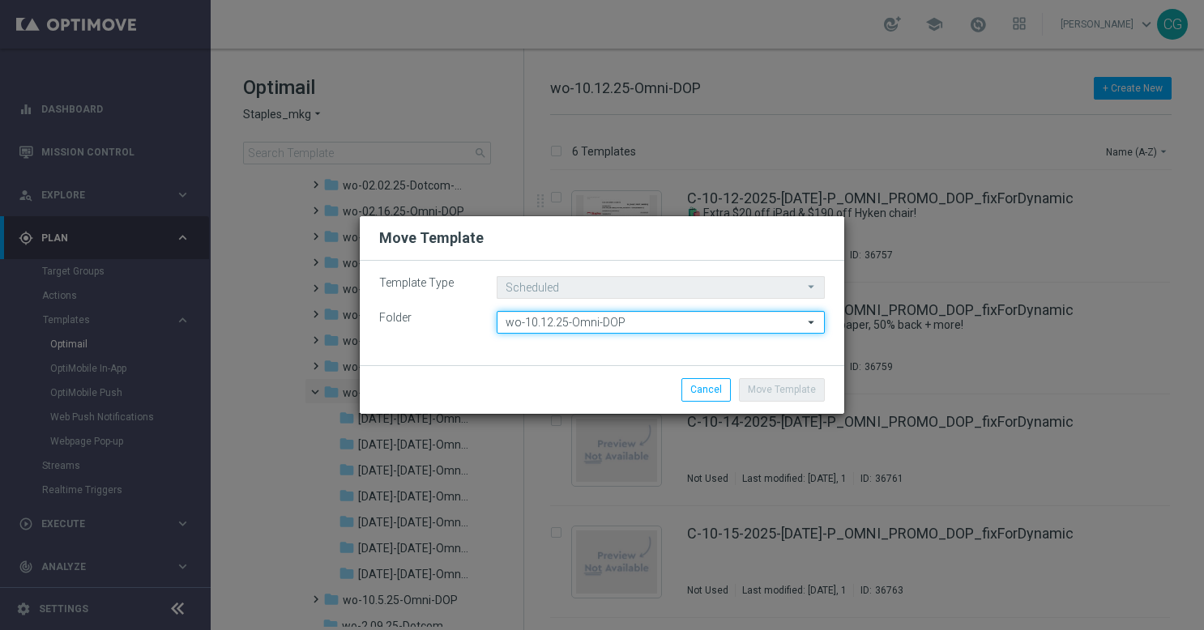
click at [613, 322] on input "wo-10.12.25-Omni-DOP" at bounding box center [661, 322] width 328 height 23
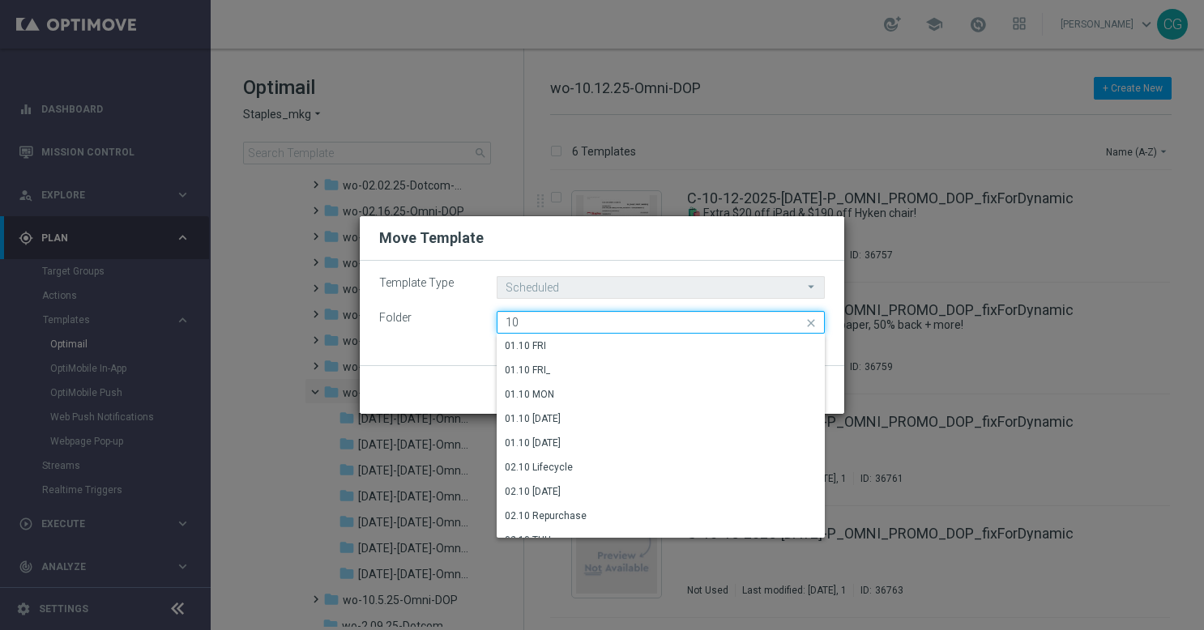
click at [613, 322] on input "10" at bounding box center [661, 322] width 328 height 23
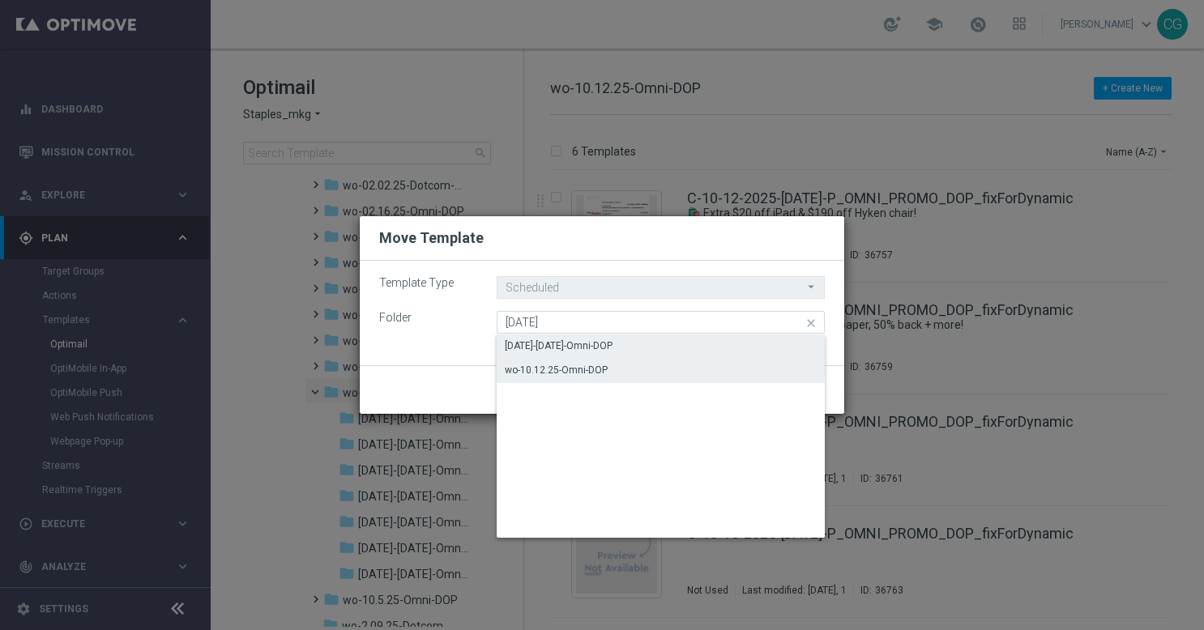
click at [609, 352] on div "[DATE]-[DATE]-Omni-DOP" at bounding box center [559, 346] width 108 height 15
type input "[DATE]-[DATE]-Omni-DOP"
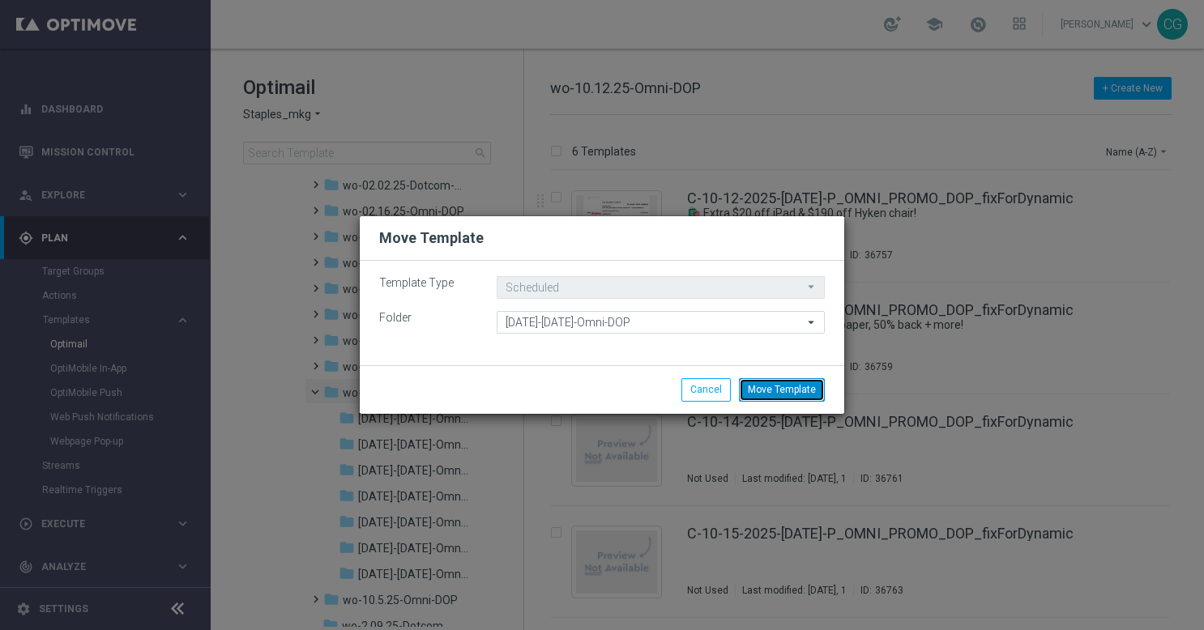
click at [767, 387] on button "Move Template" at bounding box center [782, 389] width 86 height 23
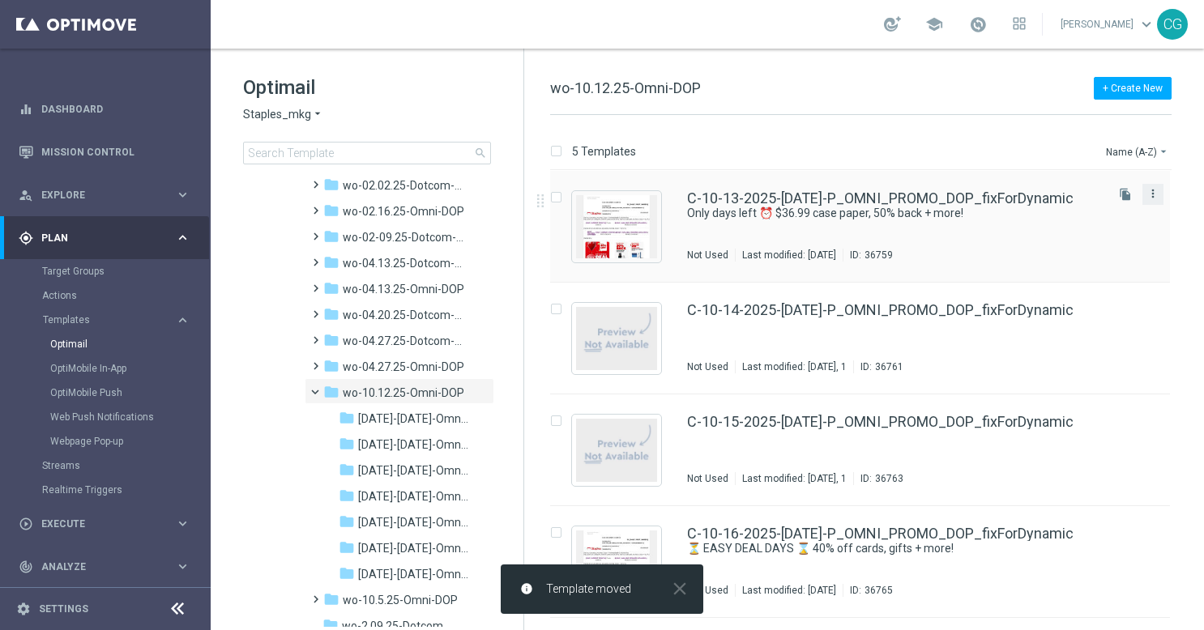
click at [1152, 194] on icon "more_vert" at bounding box center [1153, 193] width 13 height 13
click at [1061, 209] on span "Move" at bounding box center [1048, 210] width 25 height 11
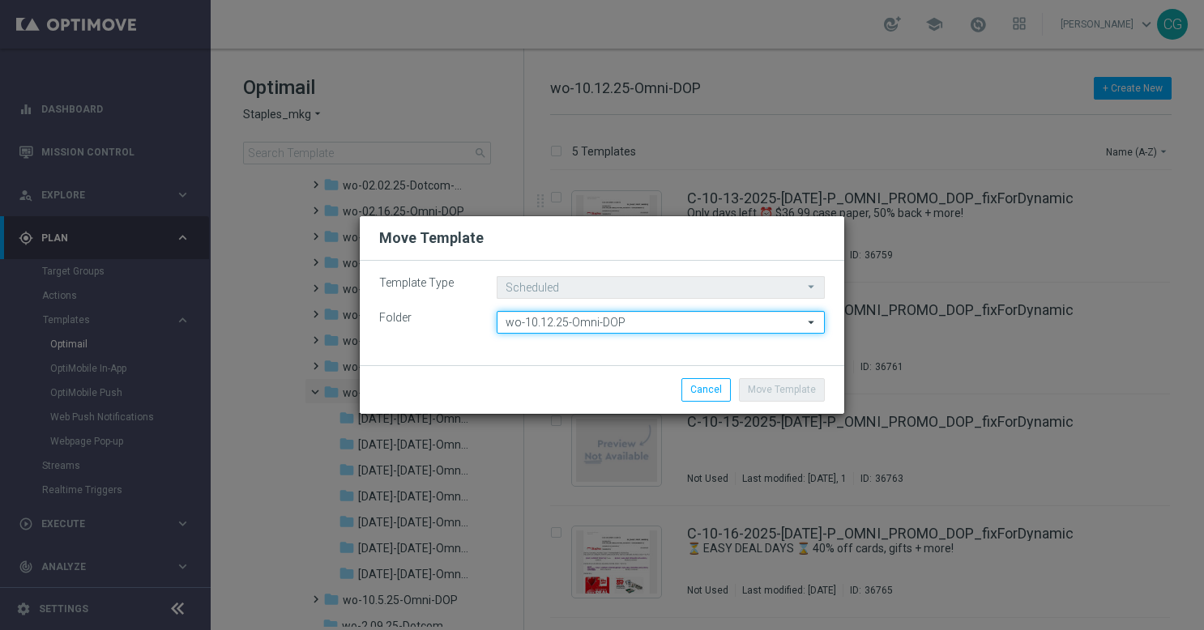
click at [574, 326] on input "wo-10.12.25-Omni-DOP" at bounding box center [661, 322] width 328 height 23
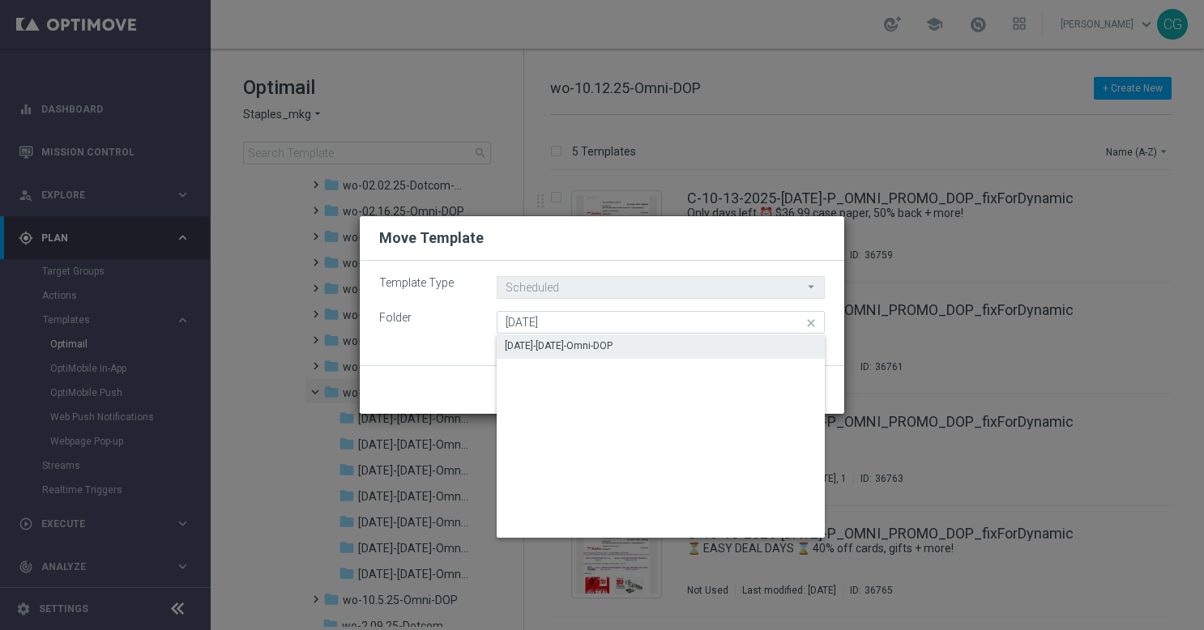
click at [540, 346] on div "[DATE]-[DATE]-Omni-DOP" at bounding box center [559, 346] width 108 height 15
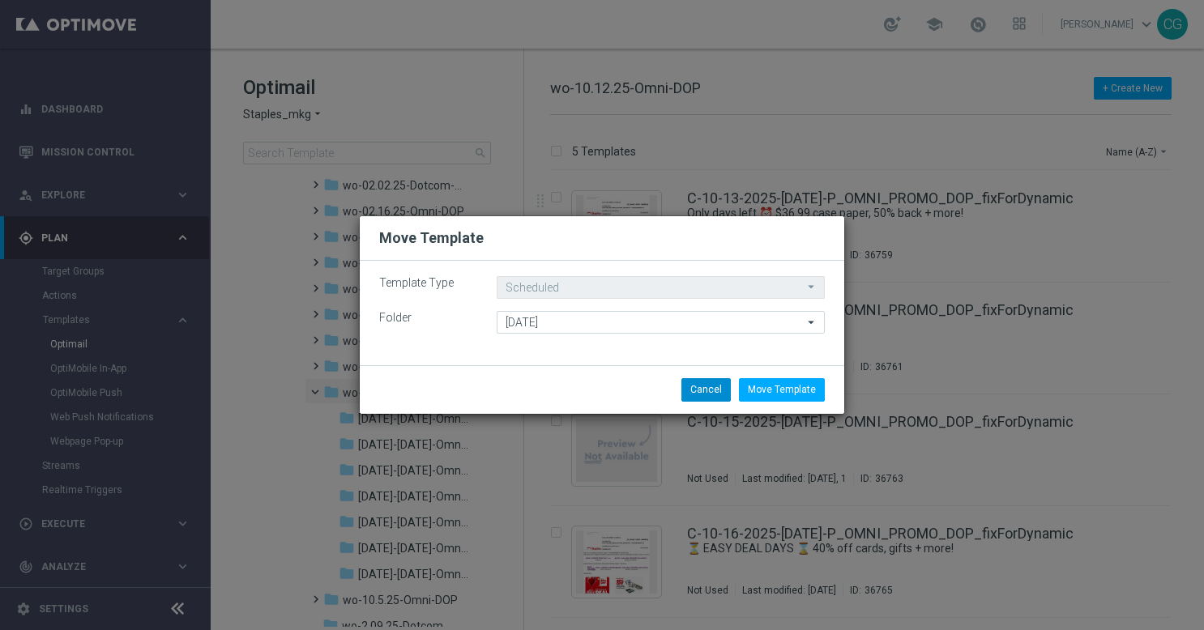
type input "[DATE]-[DATE]-Omni-DOP"
click at [789, 394] on button "Move Template" at bounding box center [782, 389] width 86 height 23
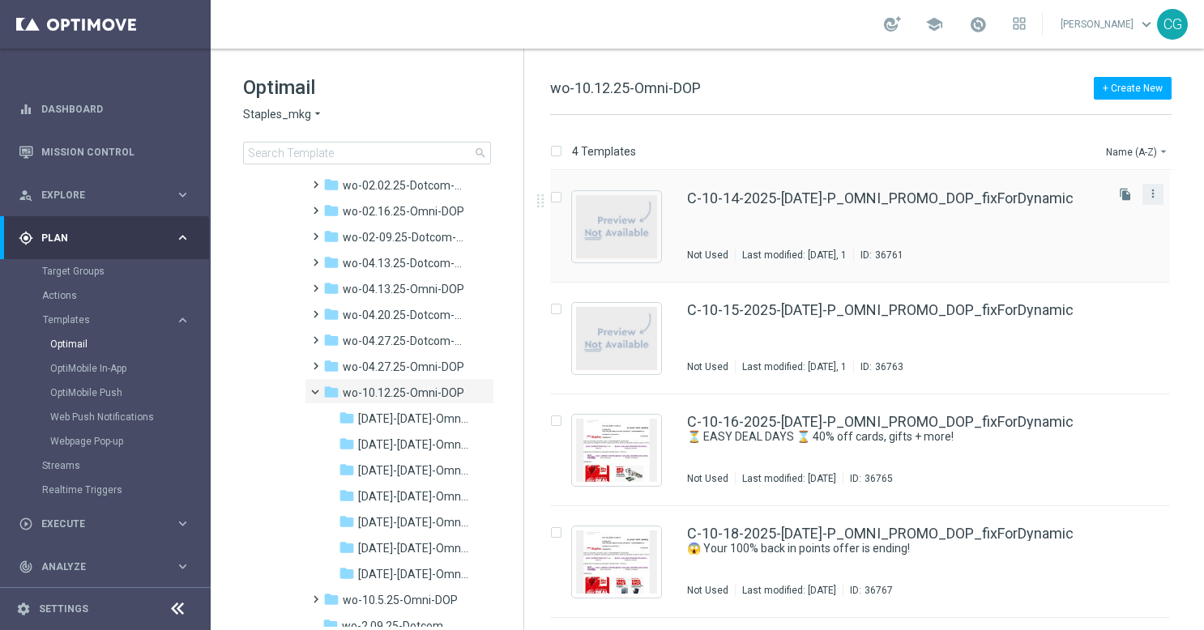
click at [1162, 196] on div "more_vert" at bounding box center [1152, 194] width 21 height 21
click at [1163, 188] on div "more_vert" at bounding box center [1152, 194] width 21 height 21
click at [1149, 191] on icon "more_vert" at bounding box center [1153, 193] width 13 height 13
click at [1058, 206] on span "Move" at bounding box center [1052, 210] width 25 height 11
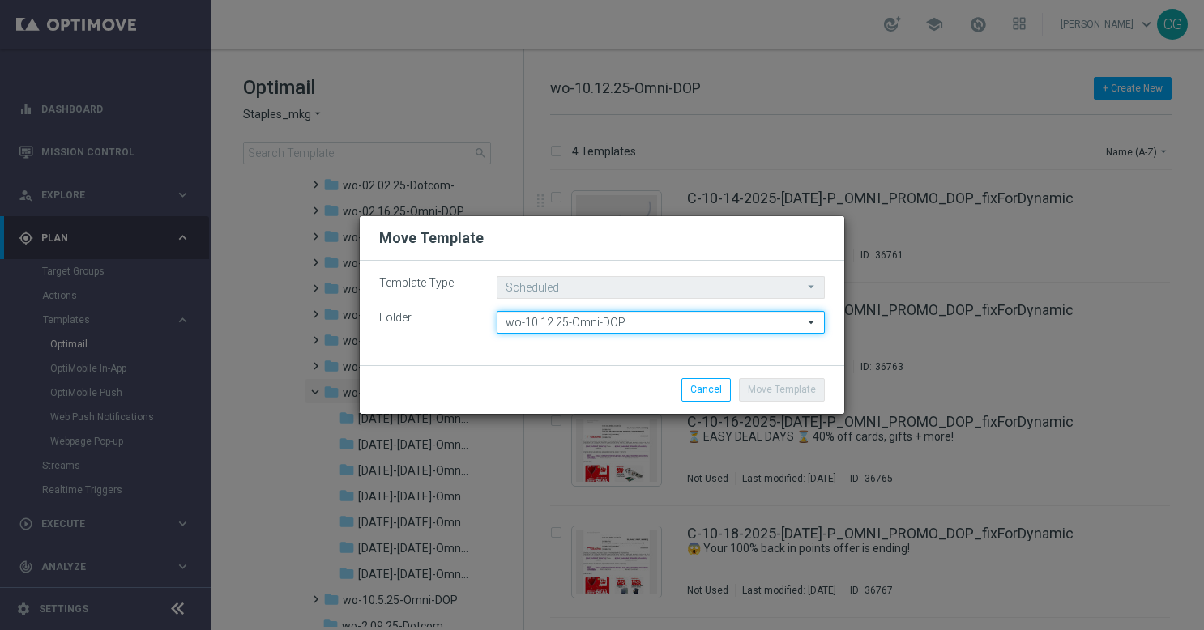
click at [544, 322] on input "wo-10.12.25-Omni-DOP" at bounding box center [661, 322] width 328 height 23
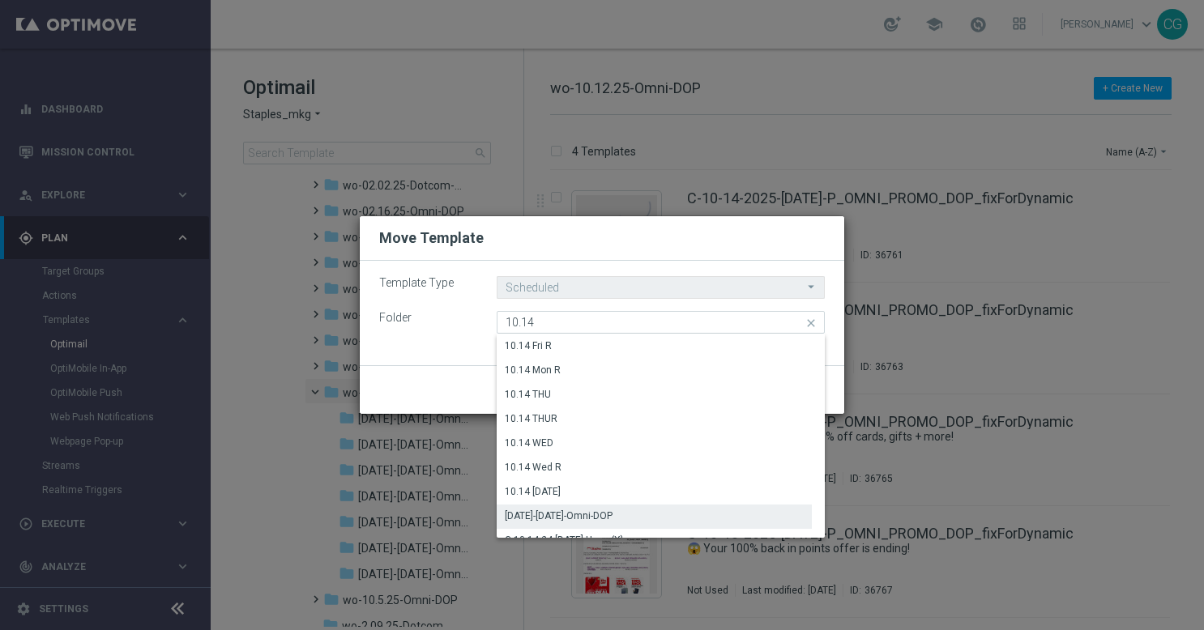
click at [563, 512] on div "[DATE]-[DATE]-Omni-DOP" at bounding box center [559, 516] width 108 height 15
type input "[DATE]-[DATE]-Omni-DOP"
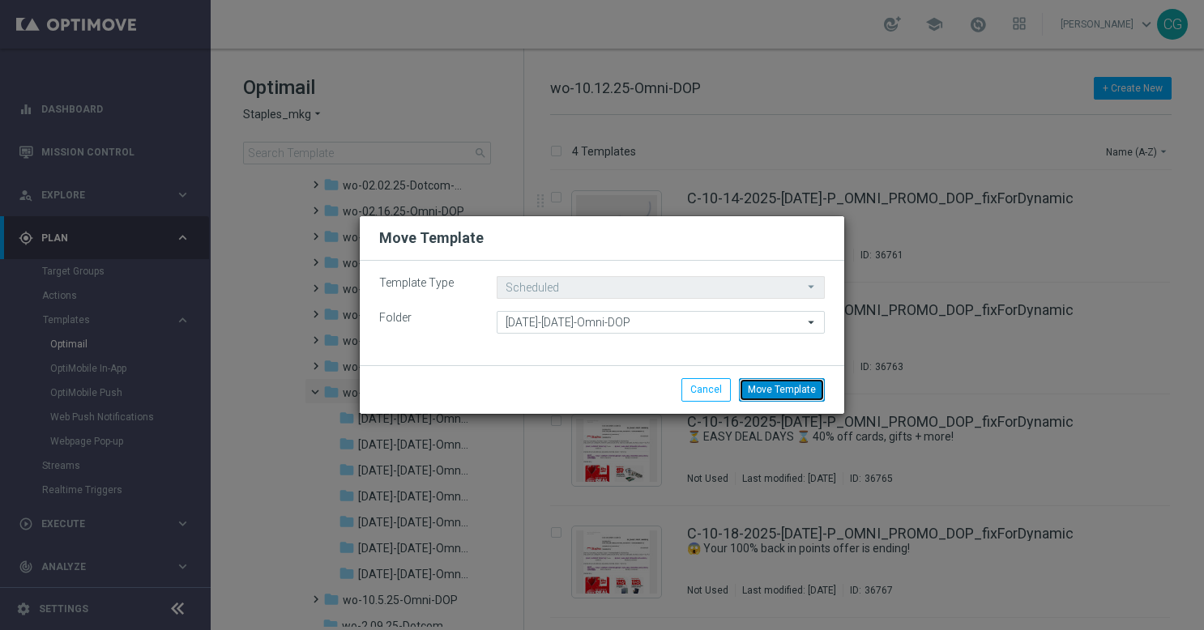
click at [807, 399] on button "Move Template" at bounding box center [782, 389] width 86 height 23
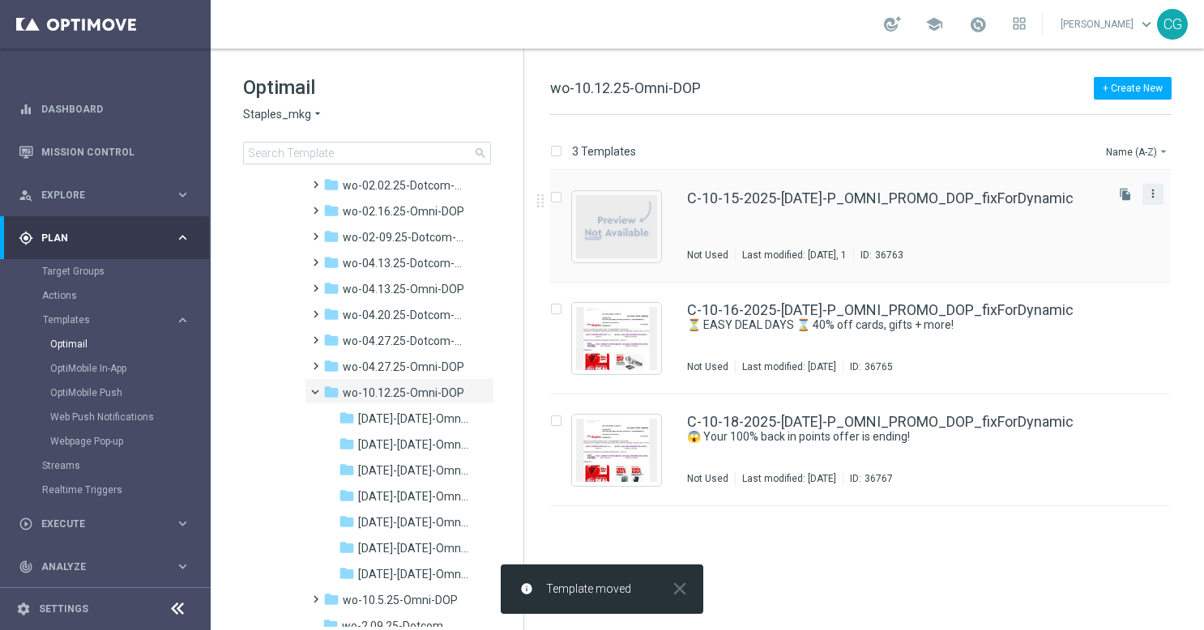
click at [1159, 190] on icon "more_vert" at bounding box center [1153, 193] width 13 height 13
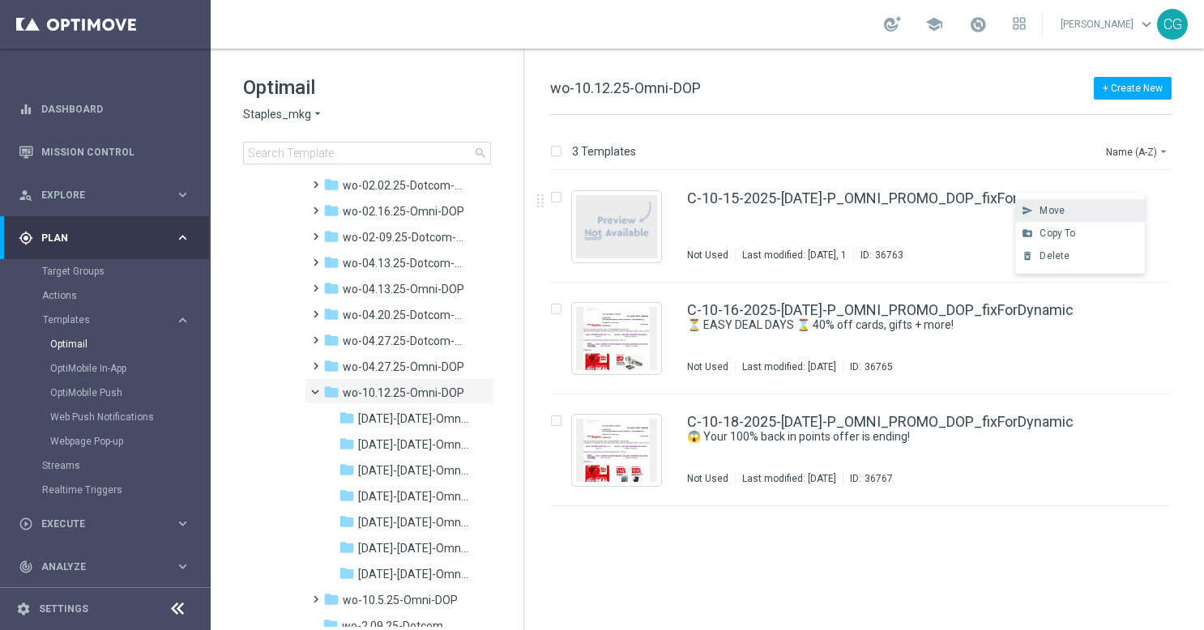
click at [1093, 205] on div "Move" at bounding box center [1089, 210] width 98 height 11
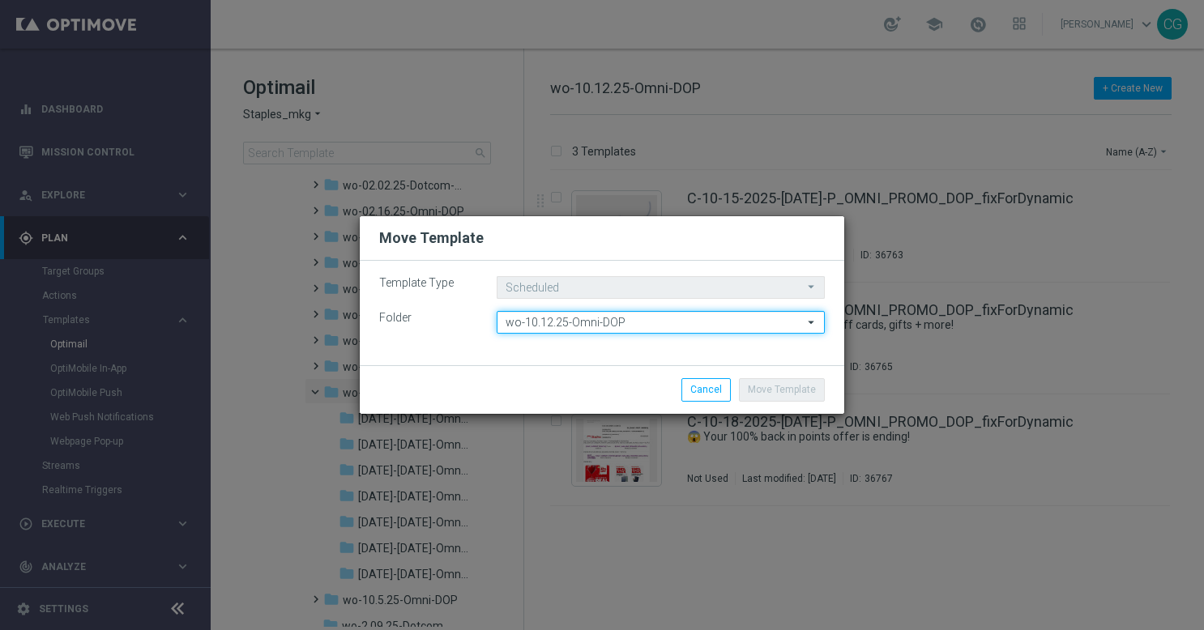
click at [613, 331] on input "wo-10.12.25-Omni-DOP" at bounding box center [661, 322] width 328 height 23
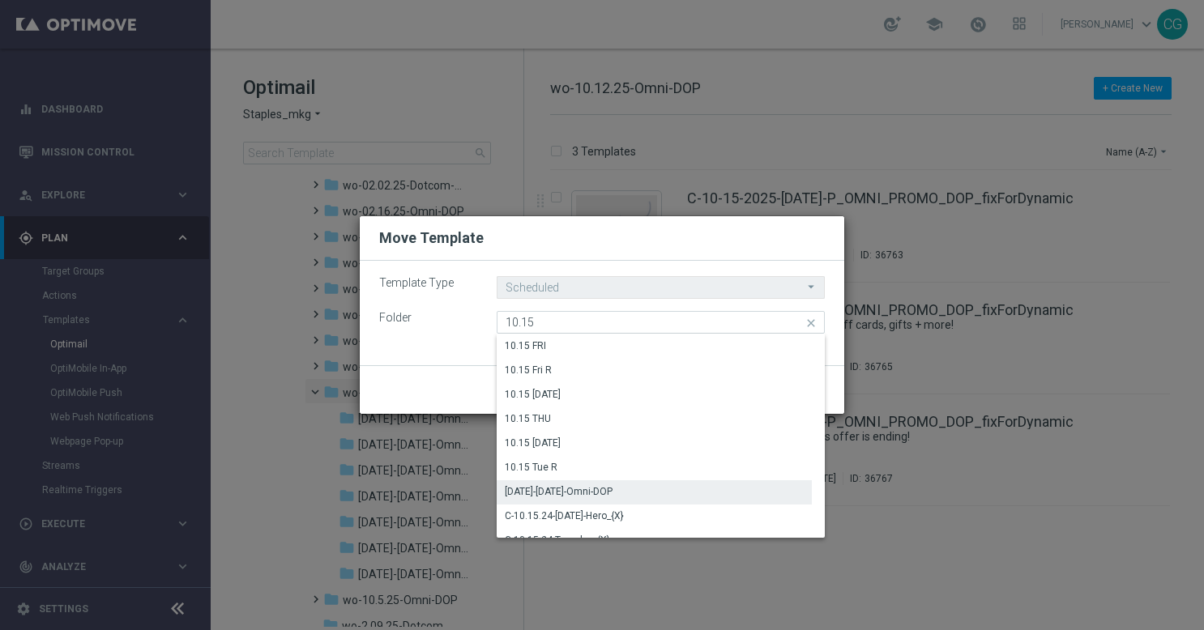
click at [587, 485] on div "[DATE]-[DATE]-Omni-DOP" at bounding box center [559, 492] width 108 height 15
type input "[DATE]-[DATE]-Omni-DOP"
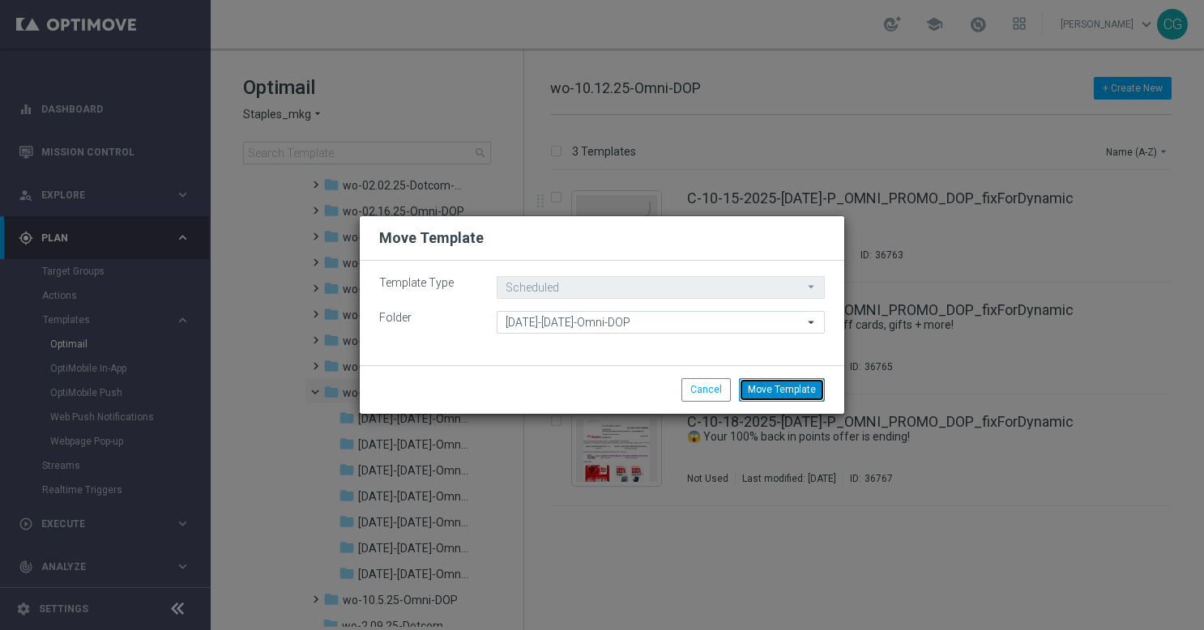
click at [788, 386] on button "Move Template" at bounding box center [782, 389] width 86 height 23
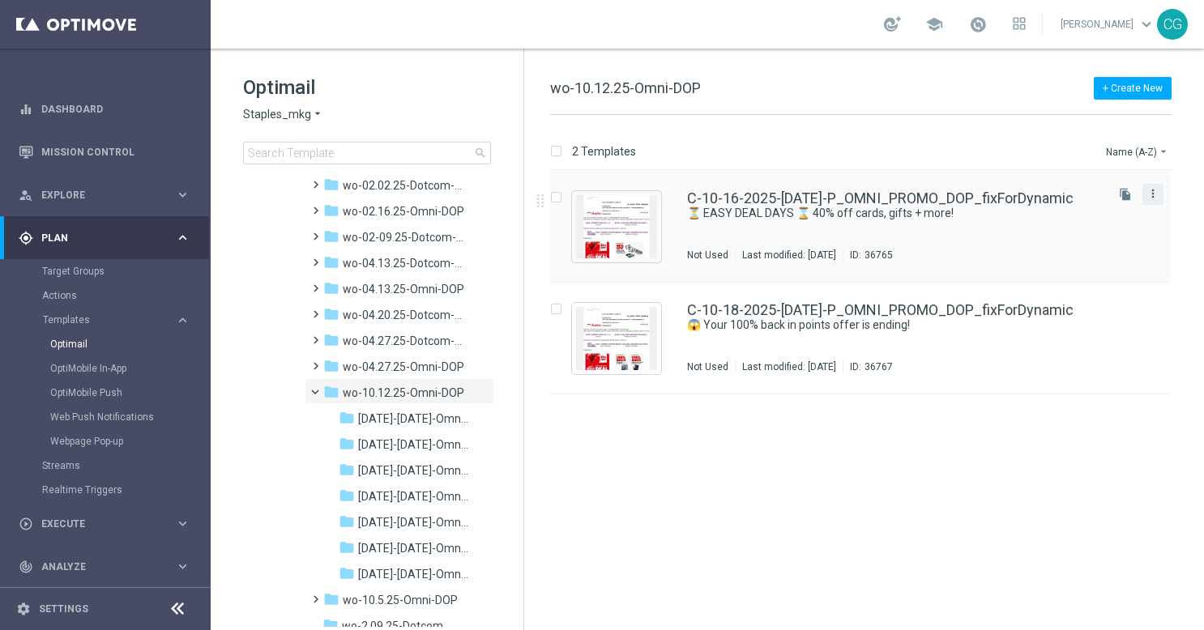
click at [1148, 190] on icon "more_vert" at bounding box center [1153, 193] width 13 height 13
click at [1083, 207] on div "Move" at bounding box center [1089, 210] width 98 height 11
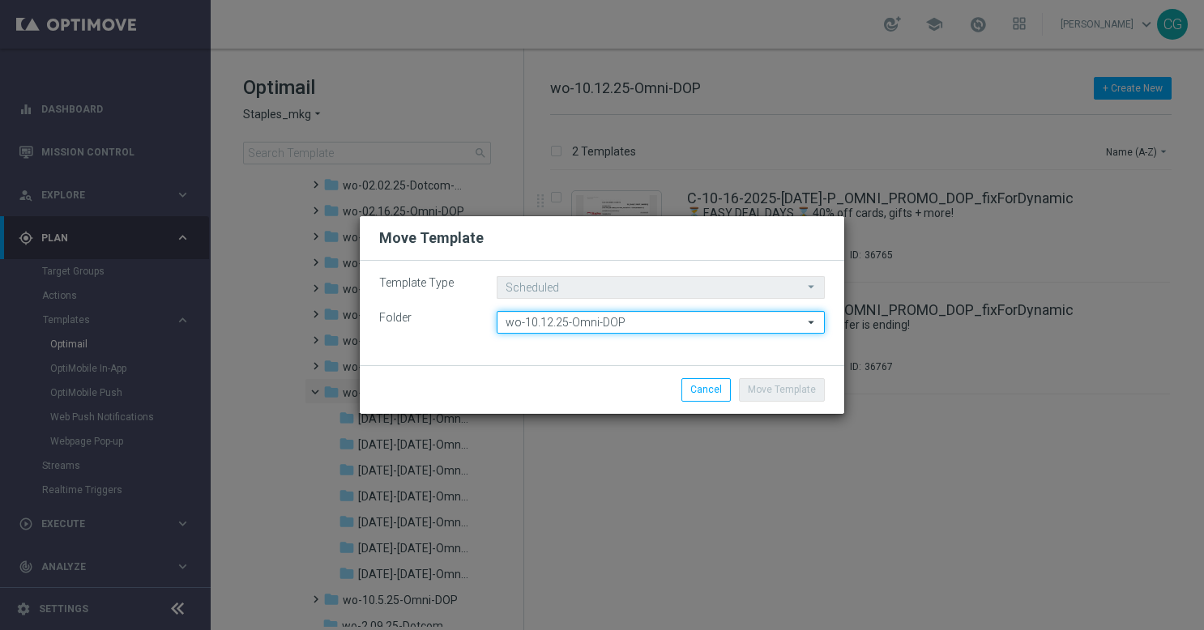
click at [632, 326] on input "wo-10.12.25-Omni-DOP" at bounding box center [661, 322] width 328 height 23
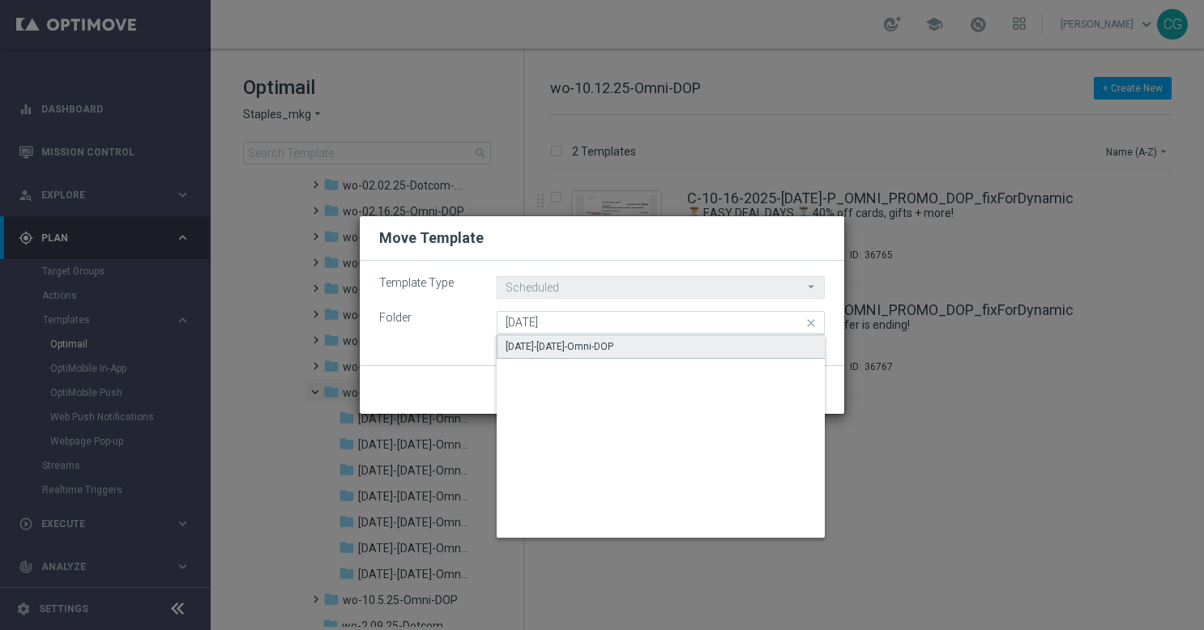
click at [613, 339] on div "[DATE]-[DATE]-Omni-DOP" at bounding box center [560, 346] width 108 height 15
type input "[DATE]-[DATE]-Omni-DOP"
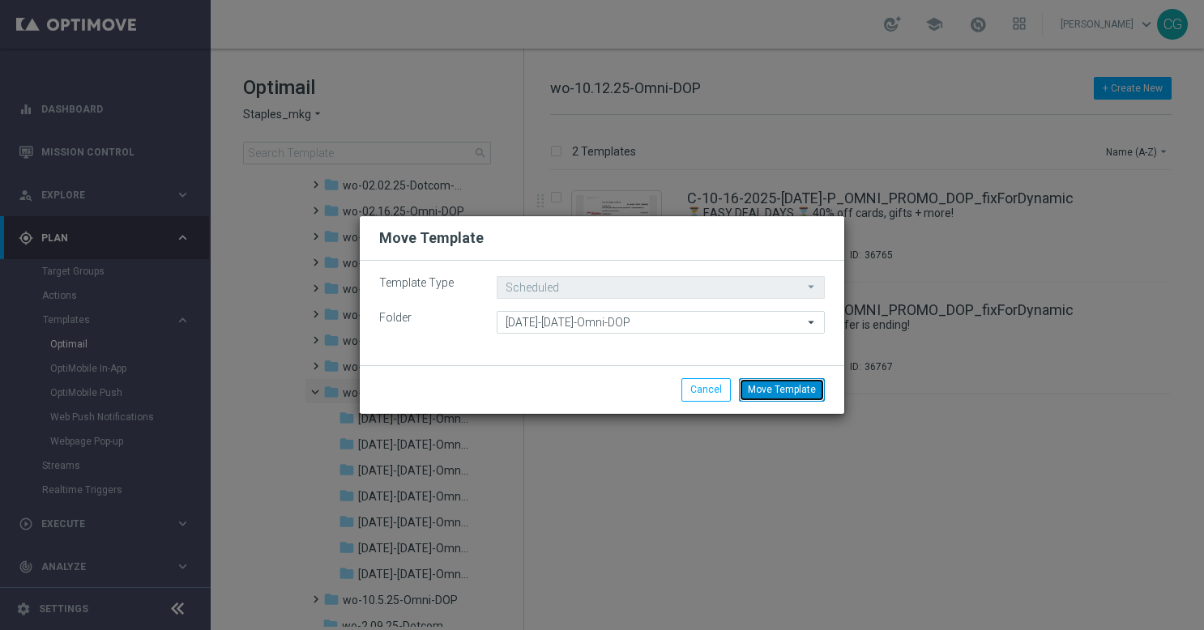
click at [786, 386] on button "Move Template" at bounding box center [782, 389] width 86 height 23
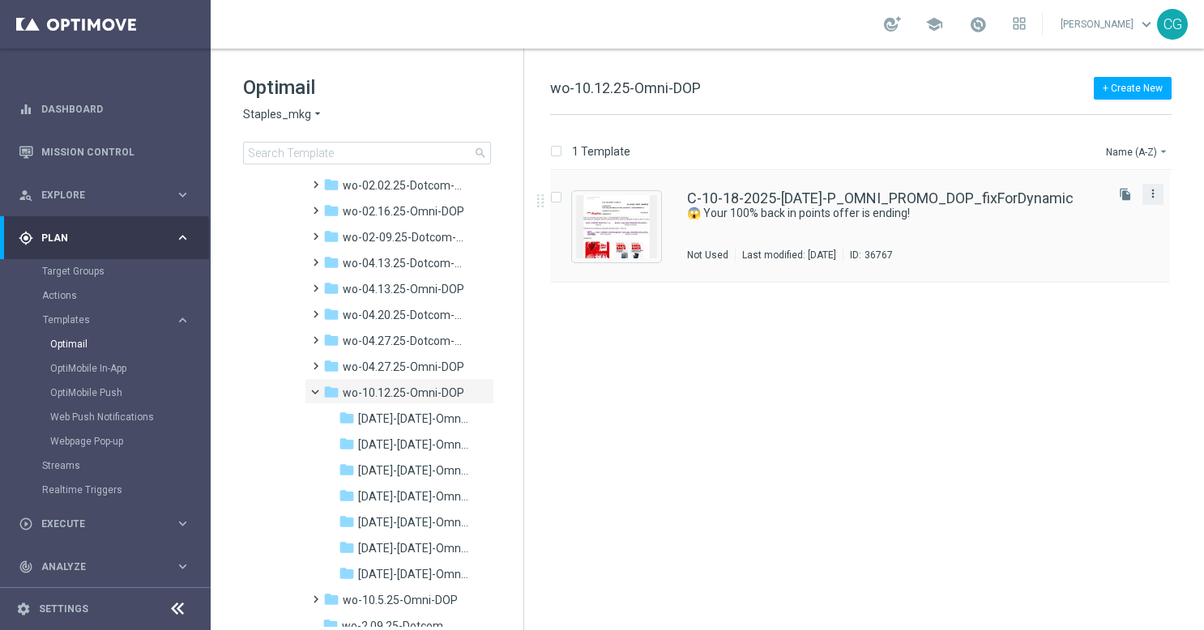
click at [1154, 192] on icon "more_vert" at bounding box center [1153, 193] width 13 height 13
click at [1070, 209] on div "Move" at bounding box center [1089, 210] width 98 height 11
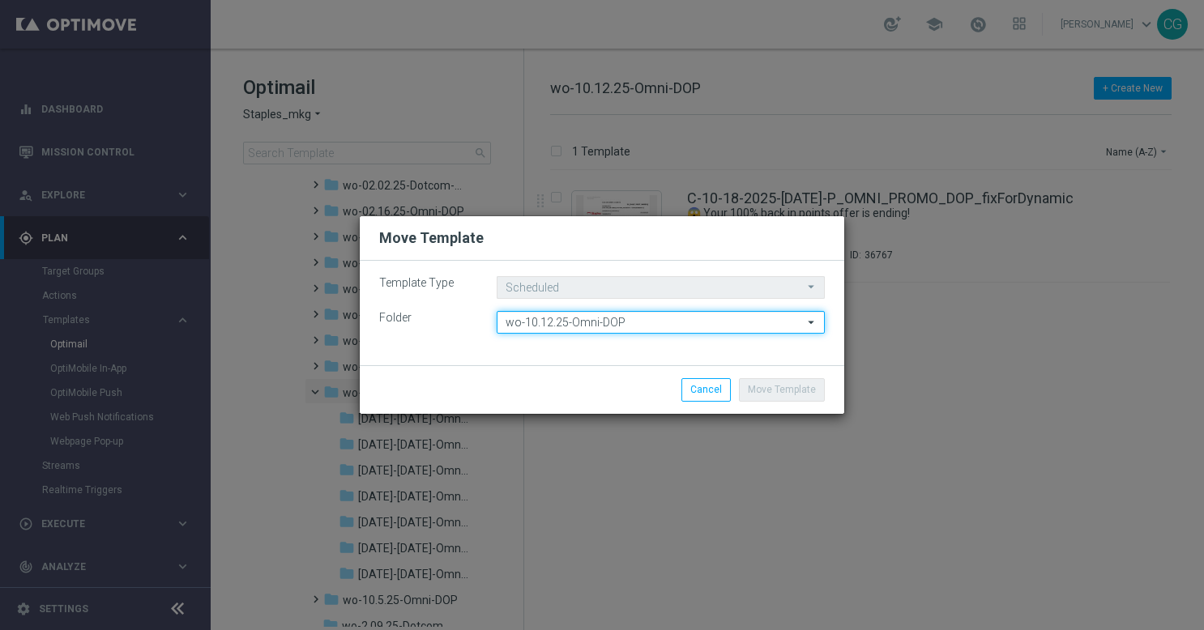
click at [507, 316] on input "wo-10.12.25-Omni-DOP" at bounding box center [661, 322] width 328 height 23
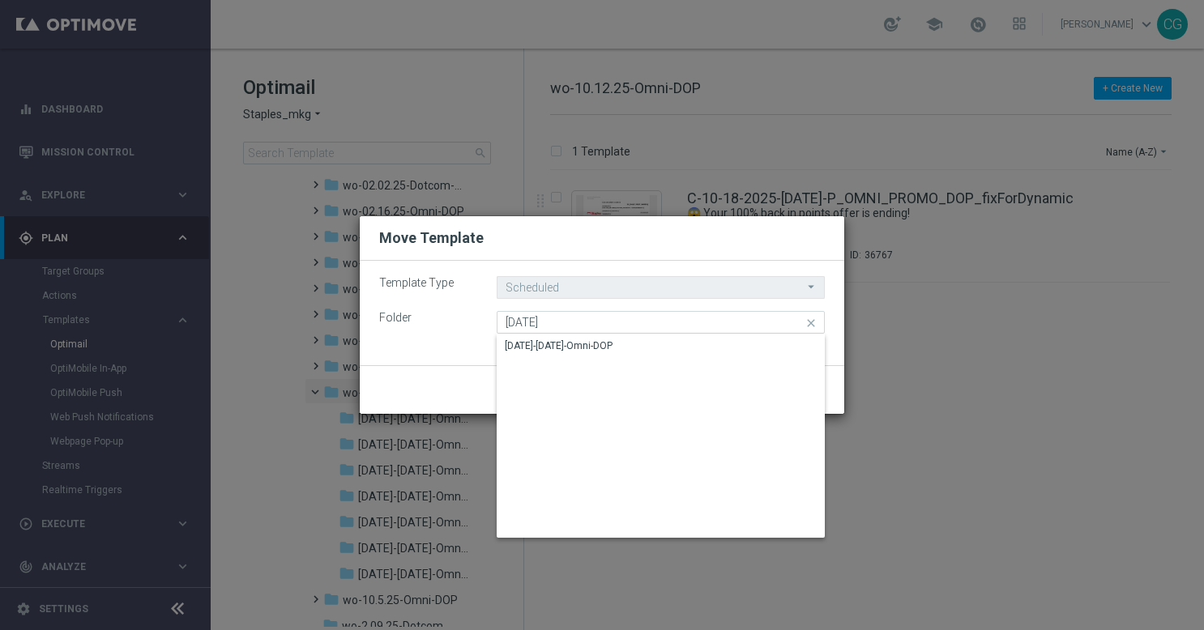
click at [538, 337] on div "[DATE]-[DATE]-Omni-DOP" at bounding box center [661, 346] width 329 height 23
type input "[DATE]-[DATE]-Omni-DOP"
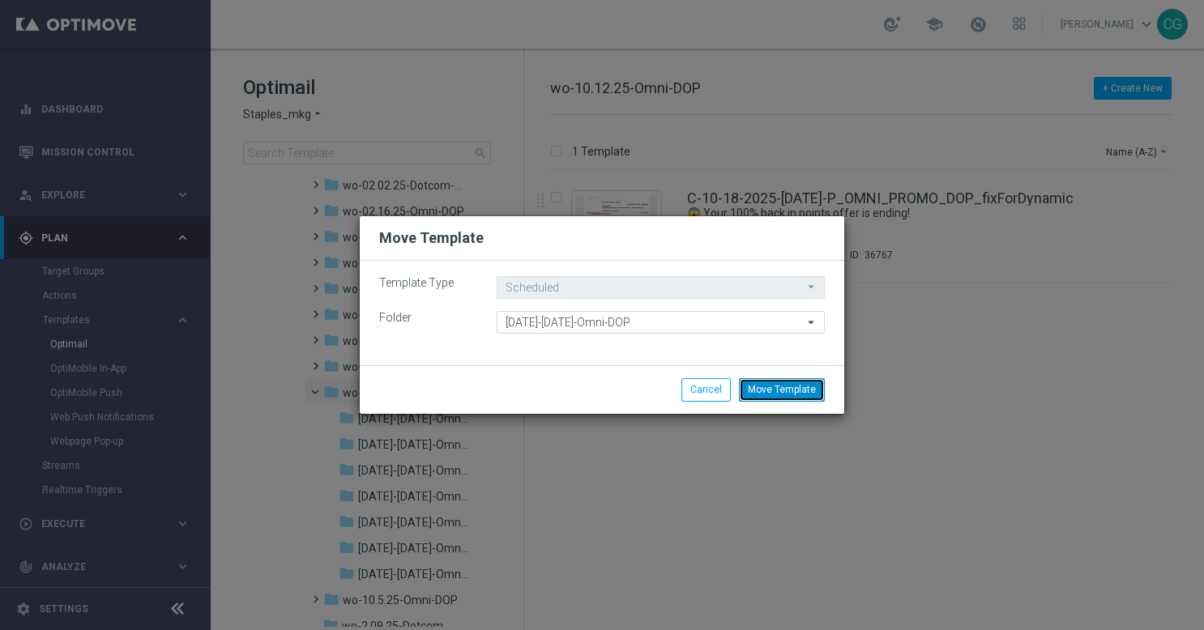
click at [794, 394] on button "Move Template" at bounding box center [782, 389] width 86 height 23
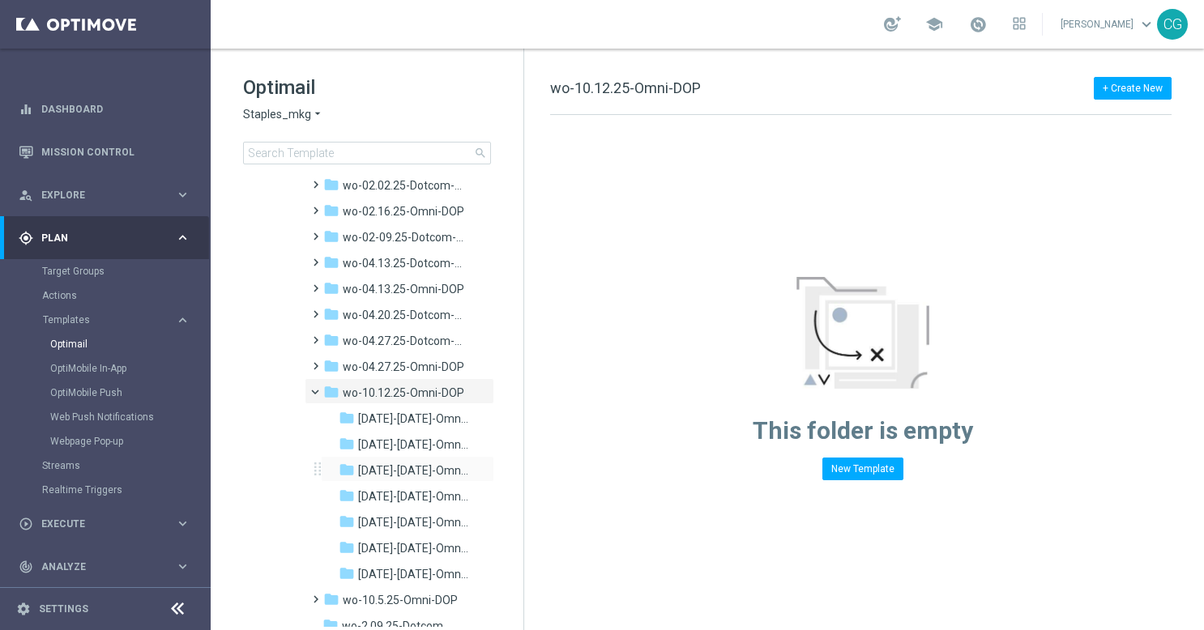
scroll to position [553, 0]
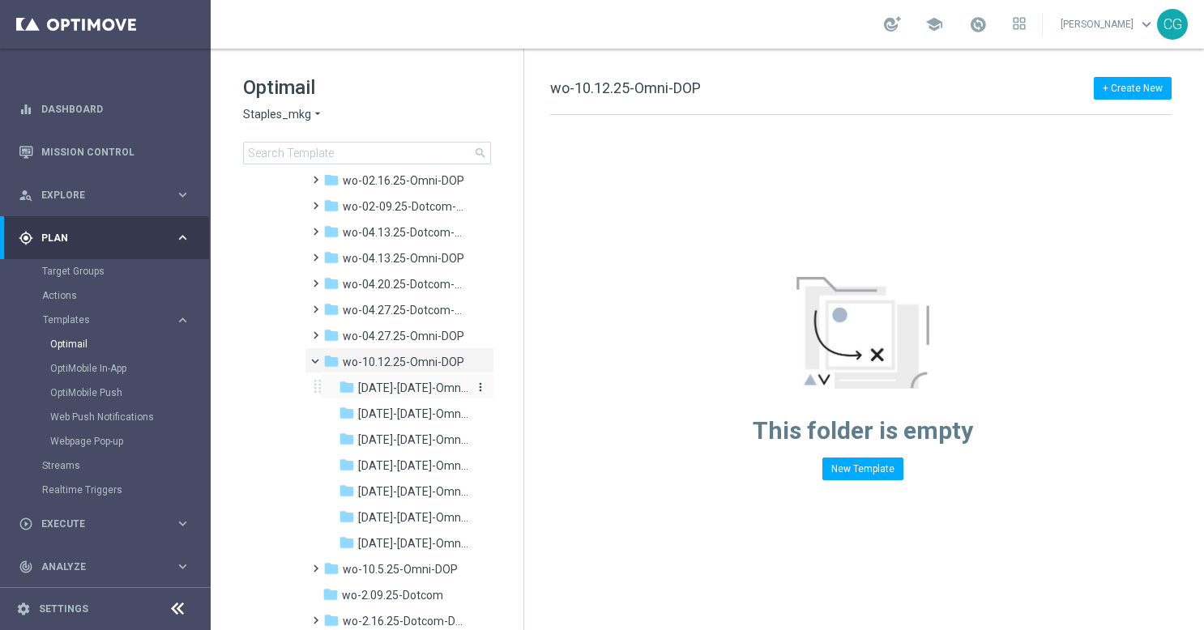
click at [398, 386] on span "[DATE]-[DATE]-Omni-DOP" at bounding box center [413, 388] width 110 height 15
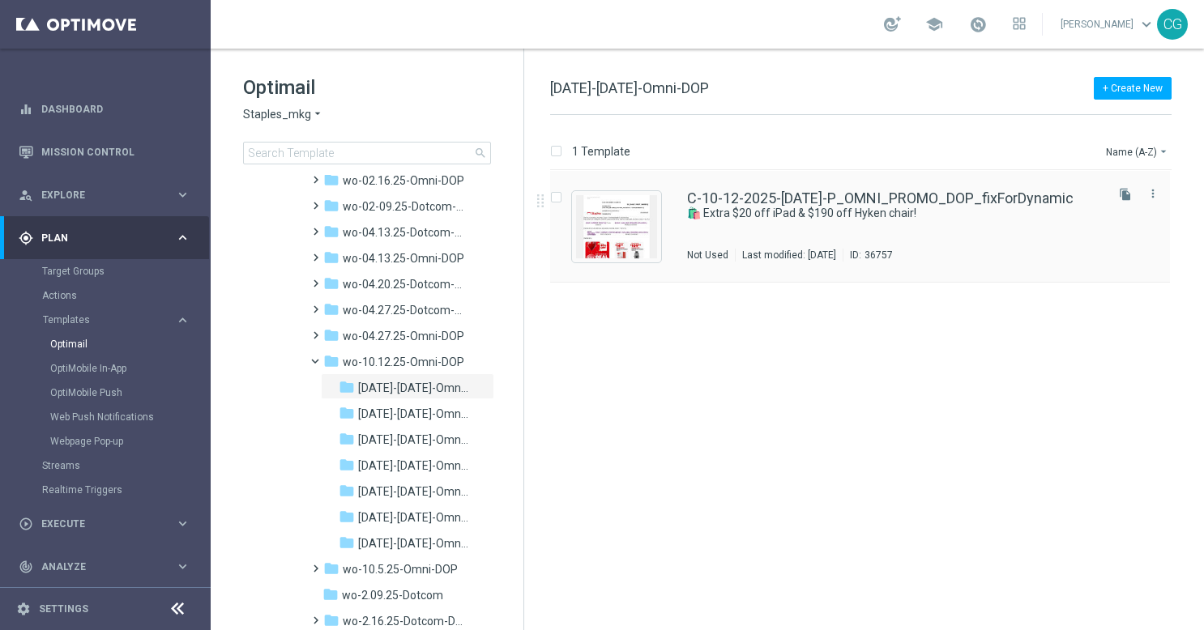
click at [726, 233] on div "C-10-12-2025-[DATE]-P_OMNI_PROMO_DOP_fixForDynamic 🛍️ Extra $20 off iPad & $190…" at bounding box center [894, 226] width 415 height 70
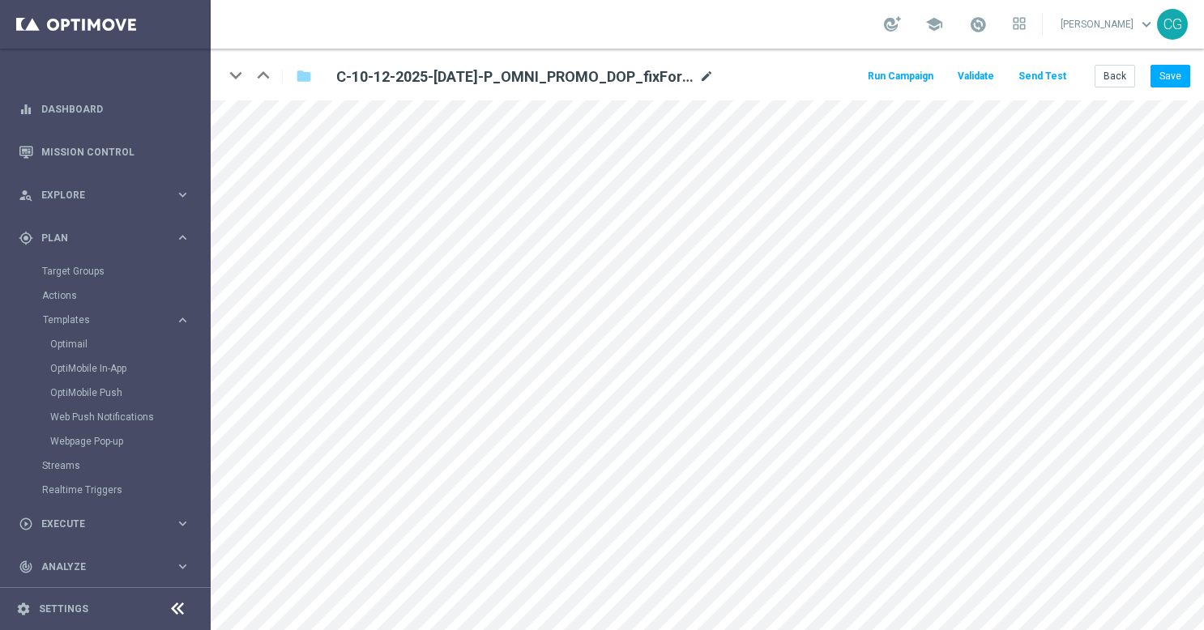
click at [702, 71] on icon "mode_edit" at bounding box center [706, 76] width 15 height 19
click at [647, 84] on input "C-10-12-2025-[DATE]-P_OMNI_PROMO_DOP_fixForDynamic" at bounding box center [525, 76] width 402 height 23
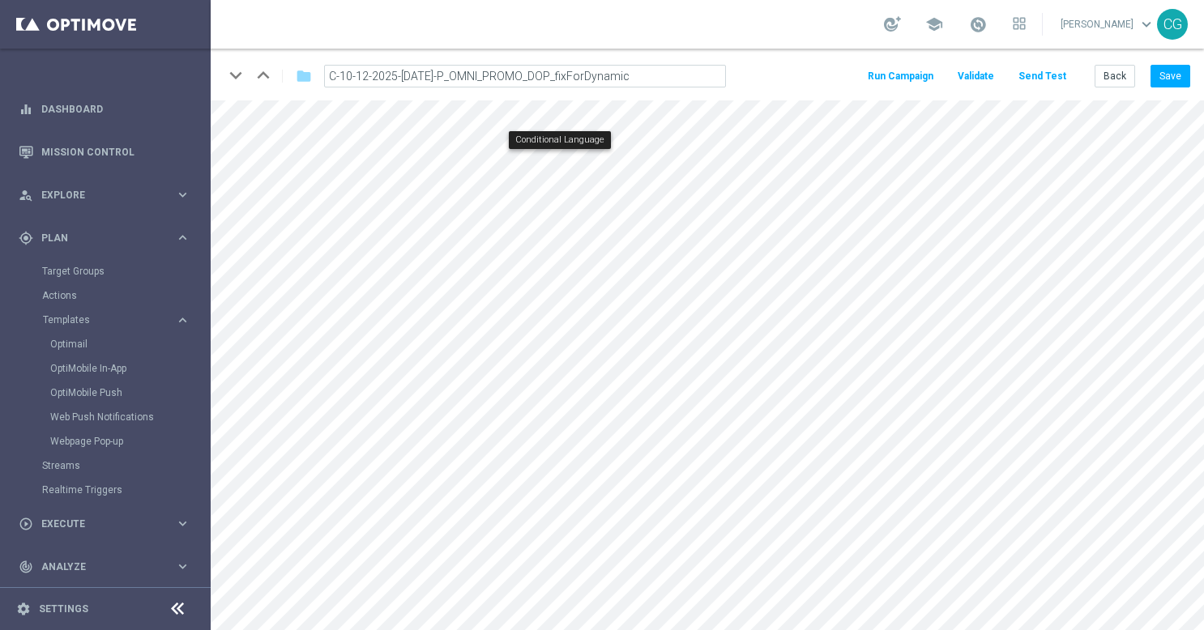
click at [551, 105] on form "keyboard_arrow_down keyboard_arrow_up folder C-10-12-2025-[DATE]-P_OMNI_PROMO_D…" at bounding box center [707, 340] width 993 height 582
type input "C-10-12-2025-[DATE]-P_OMNI_PROMO_DOP"
click at [1167, 74] on button "Save" at bounding box center [1171, 76] width 40 height 23
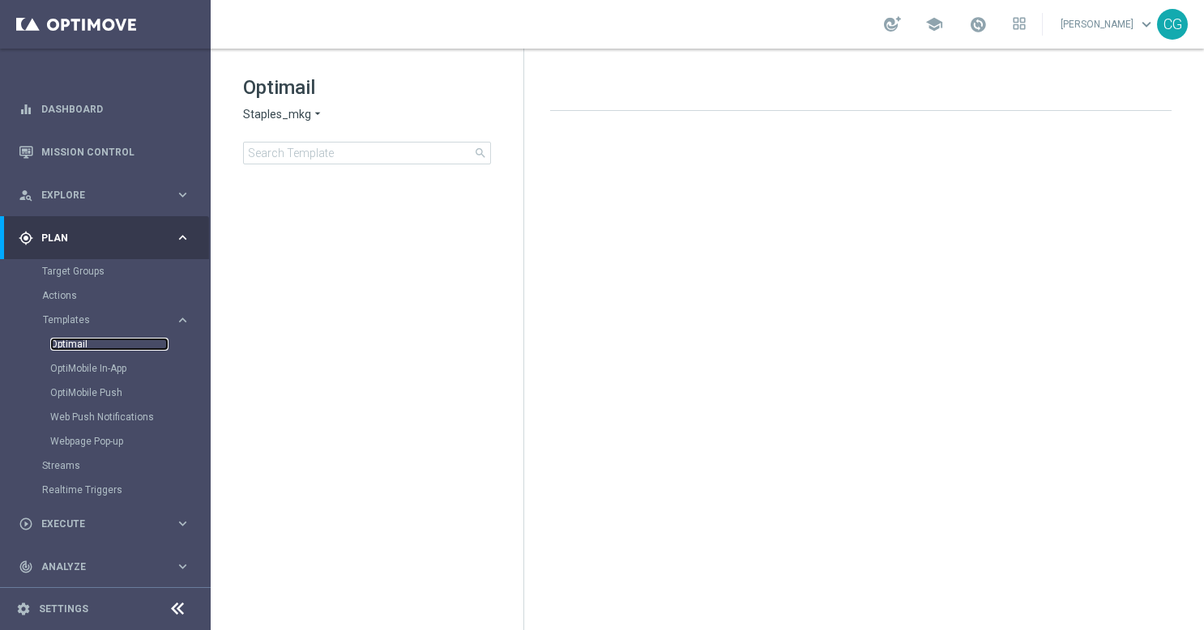
click at [71, 339] on link "Optimail" at bounding box center [109, 344] width 118 height 13
click at [57, 364] on link "OptiMobile In-App" at bounding box center [109, 368] width 118 height 13
click at [58, 339] on link "Optimail" at bounding box center [109, 344] width 118 height 13
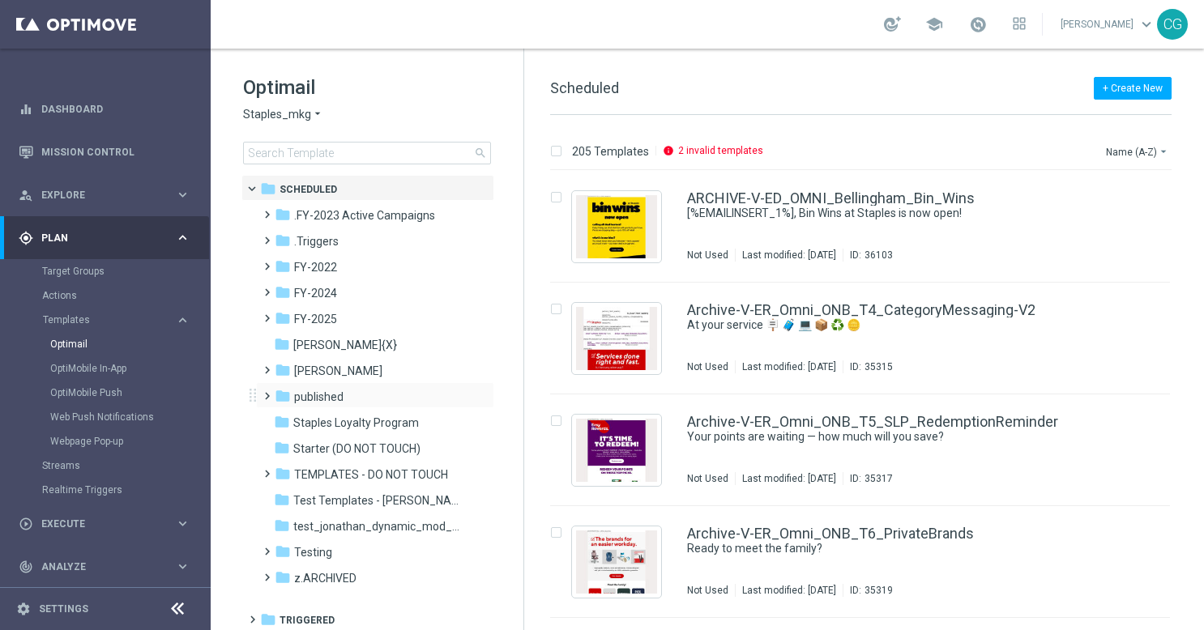
click at [267, 392] on span at bounding box center [263, 389] width 7 height 6
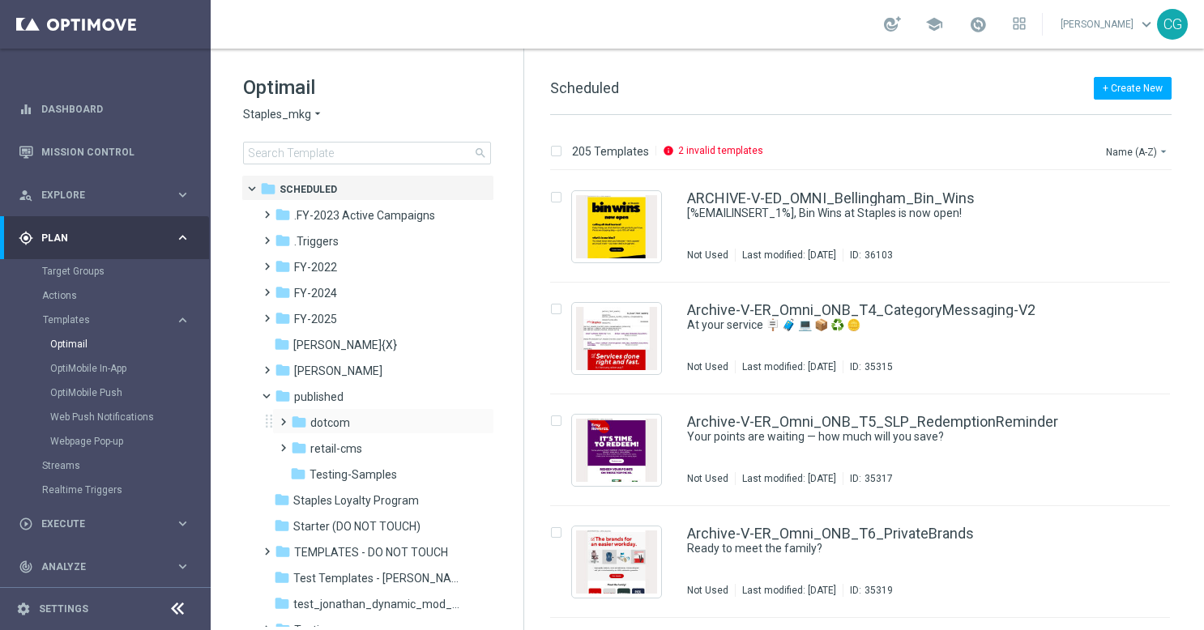
click at [280, 418] on span at bounding box center [279, 415] width 7 height 6
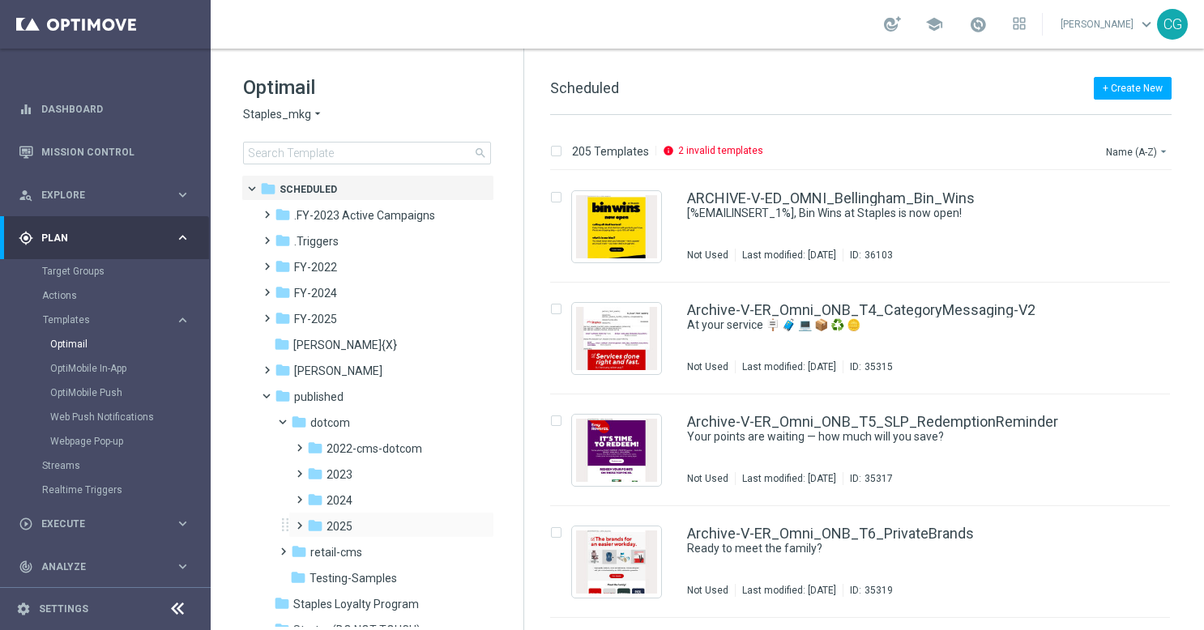
click at [300, 522] on span at bounding box center [296, 518] width 7 height 6
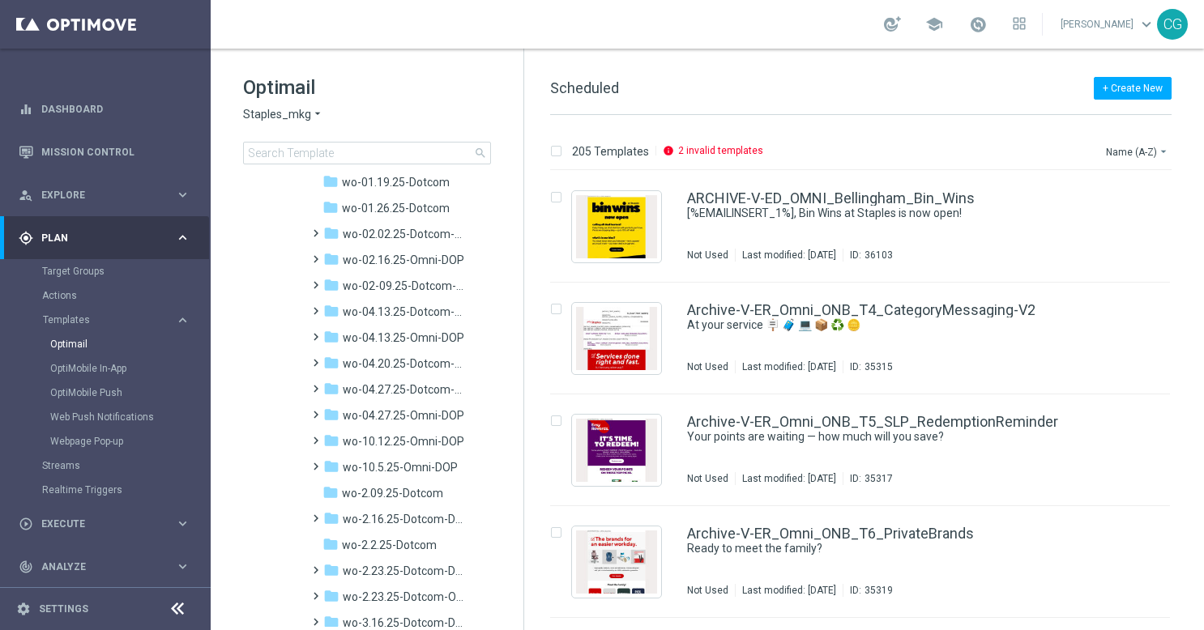
scroll to position [660, 0]
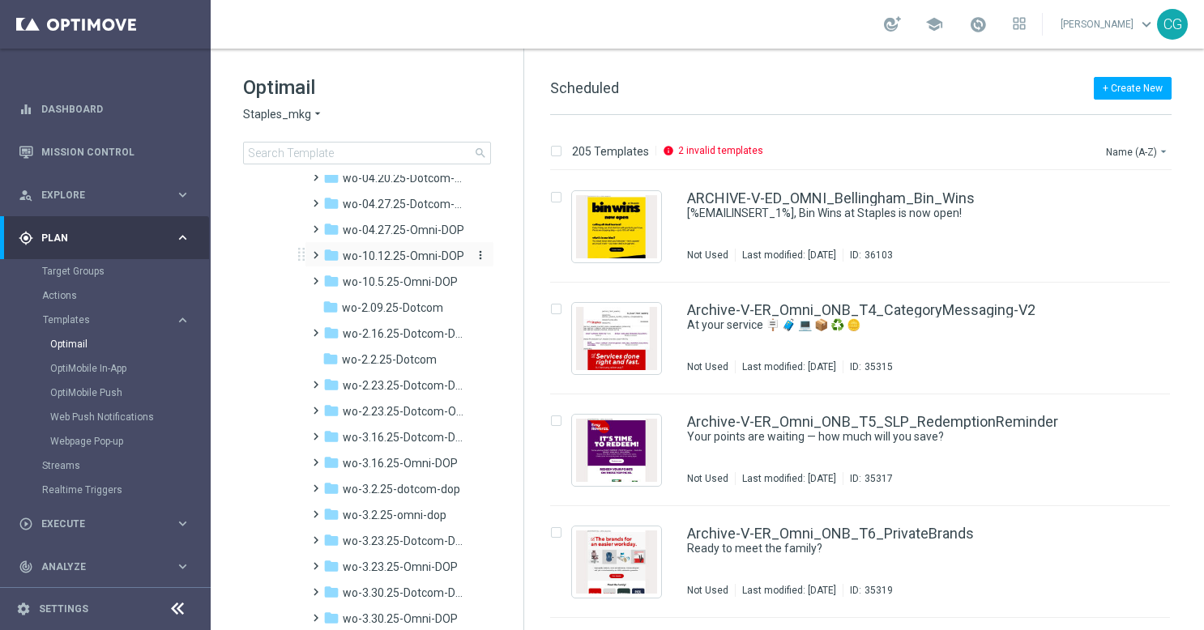
click at [365, 256] on span "wo-10.12.25-Omni-DOP" at bounding box center [404, 256] width 122 height 15
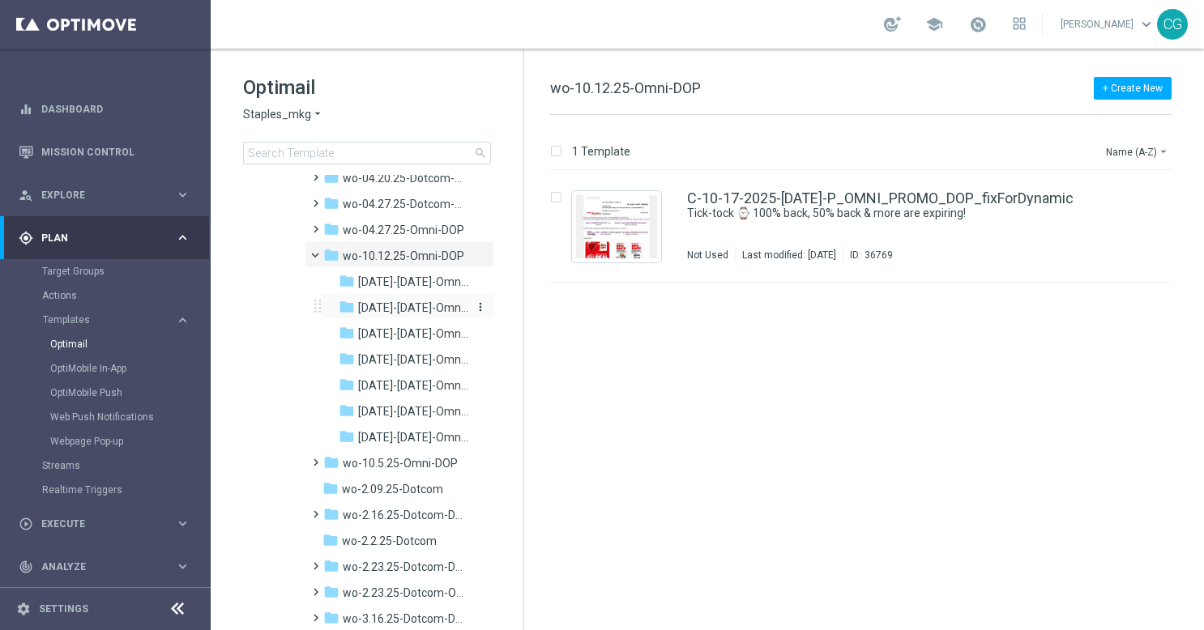
click at [391, 312] on span "[DATE]-[DATE]-Omni-DOP" at bounding box center [413, 308] width 110 height 15
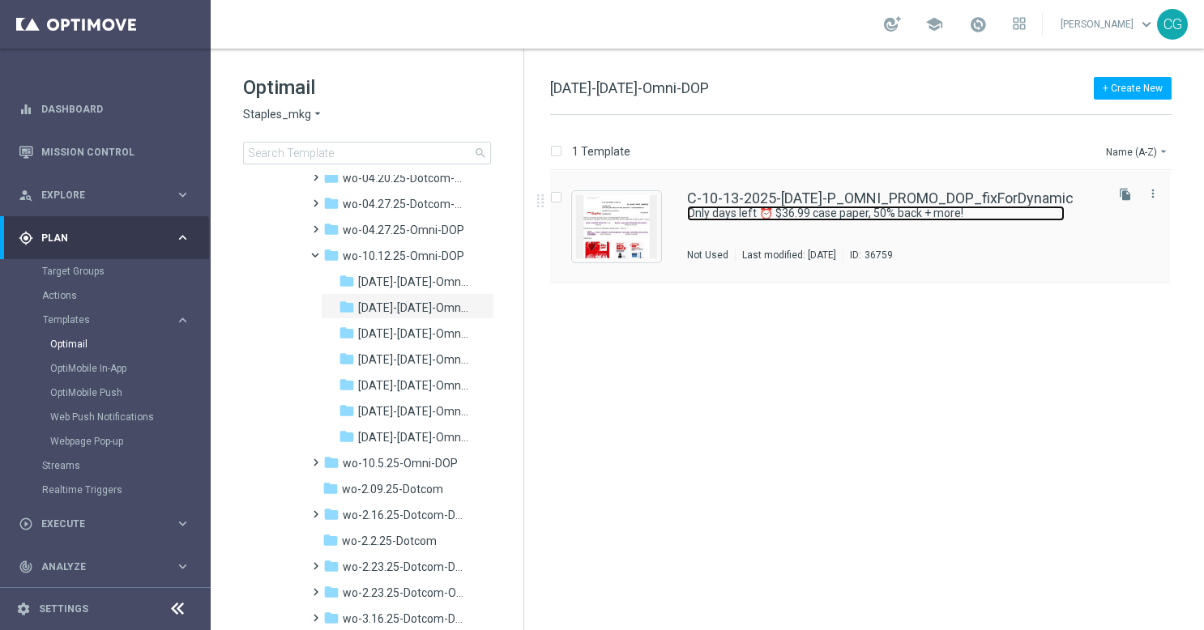
click at [1048, 209] on link "Only days left ⏰ $36.99 case paper, 50% back + more!" at bounding box center [876, 213] width 378 height 15
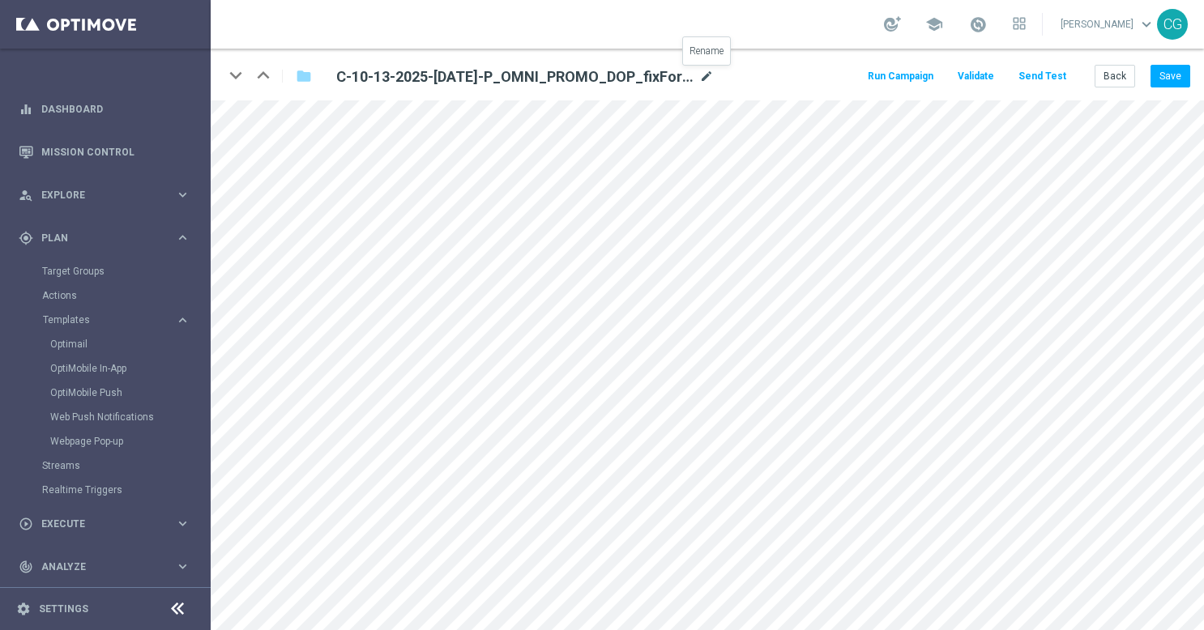
click at [711, 79] on icon "mode_edit" at bounding box center [706, 76] width 15 height 19
click at [670, 83] on input "C-10-13-2025-[DATE]-P_OMNI_PROMO_DOP_fixForDynamic" at bounding box center [525, 76] width 402 height 23
drag, startPoint x: 626, startPoint y: 83, endPoint x: 553, endPoint y: 96, distance: 74.1
click at [553, 96] on div "keyboard_arrow_down keyboard_arrow_up folder C-10-13-2025-[DATE]-P_OMNI_PROMO_D…" at bounding box center [707, 75] width 993 height 52
type input "C-10-13-2025-[DATE]-P_OMNI_PROMO_DOP"
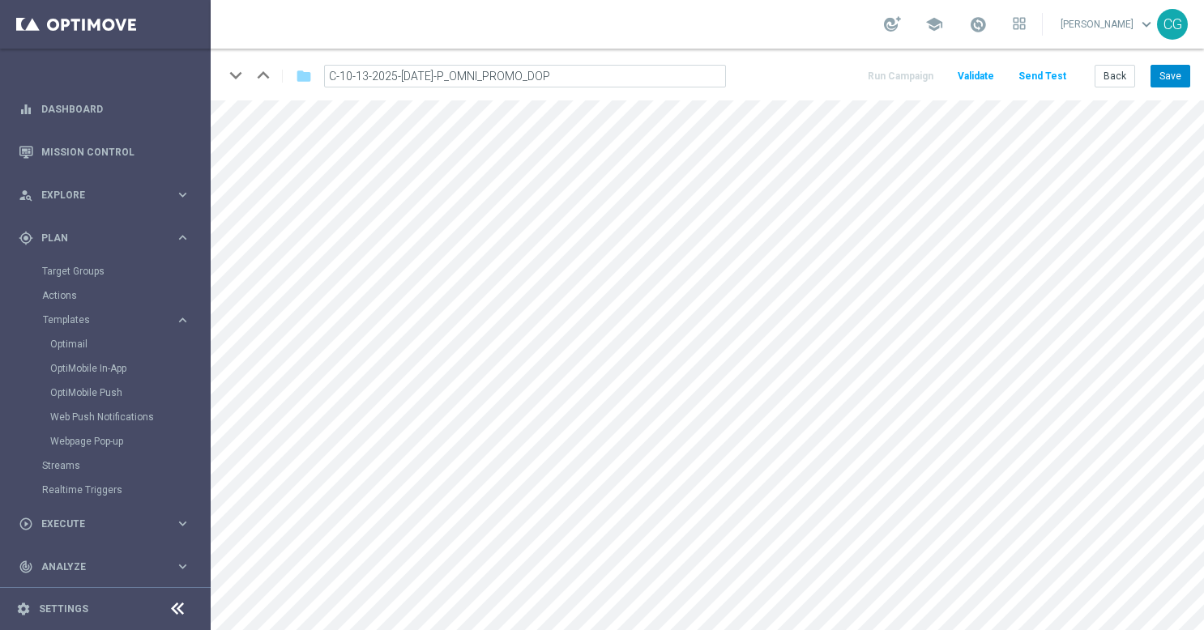
click at [1163, 78] on button "Save" at bounding box center [1171, 76] width 40 height 23
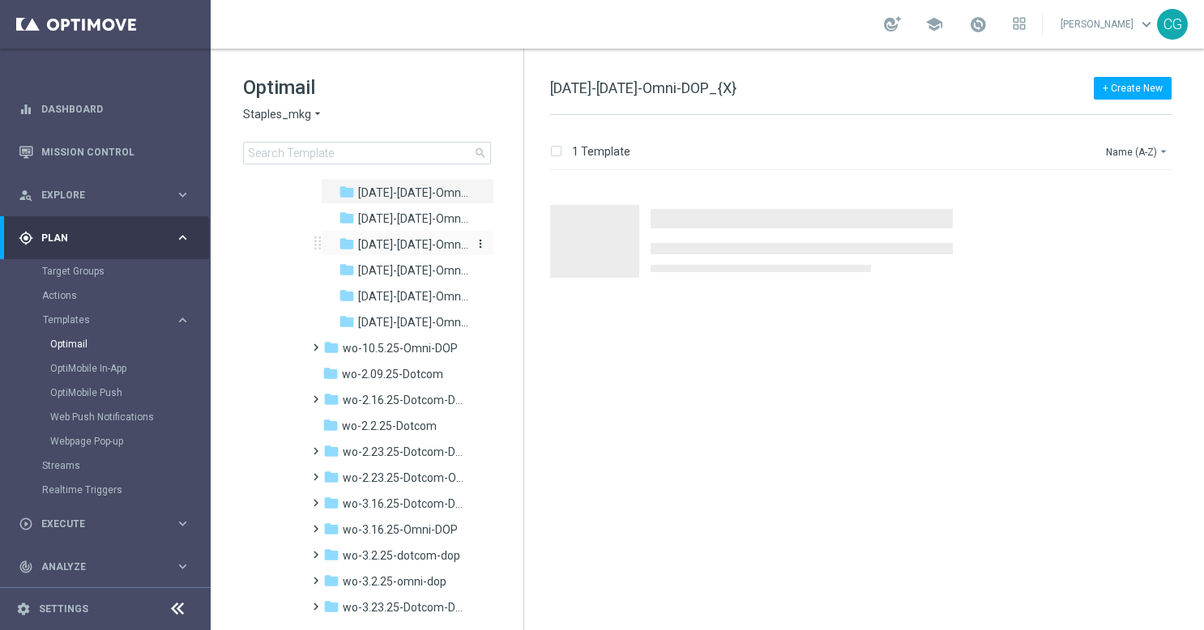
scroll to position [775, 0]
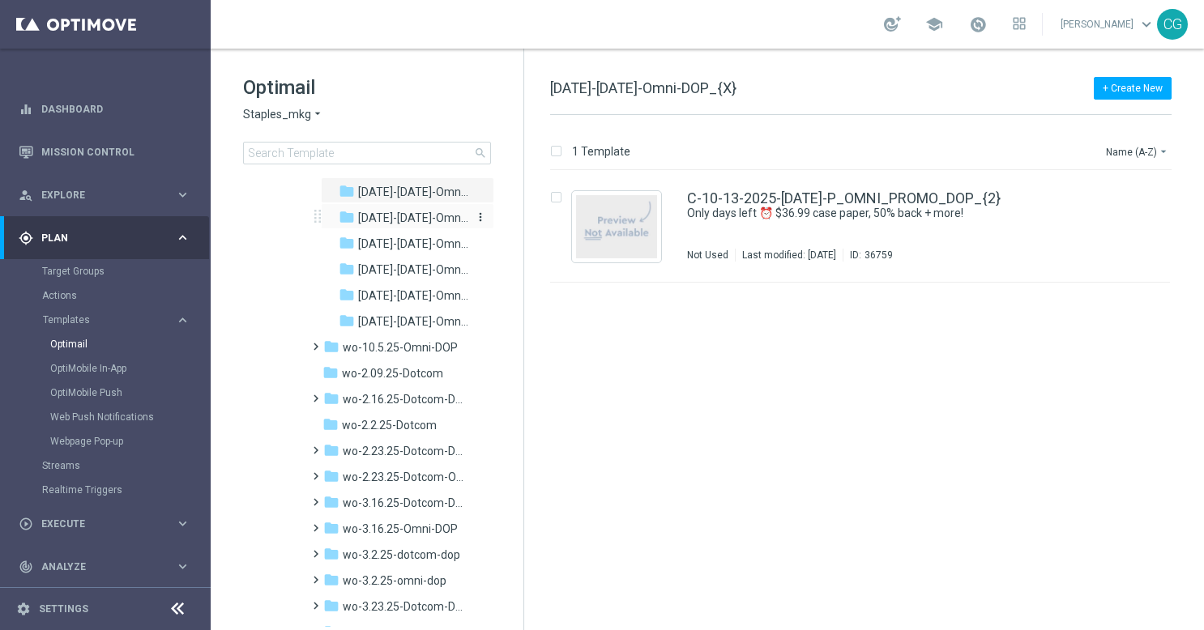
click at [391, 214] on span "[DATE]-[DATE]-Omni-DOP" at bounding box center [413, 218] width 110 height 15
click at [934, 185] on div "C-10-14-2025-[DATE]-P_OMNI_PROMO_DOP_fixForDynamic Not Used Last modified: [DAT…" at bounding box center [860, 227] width 620 height 112
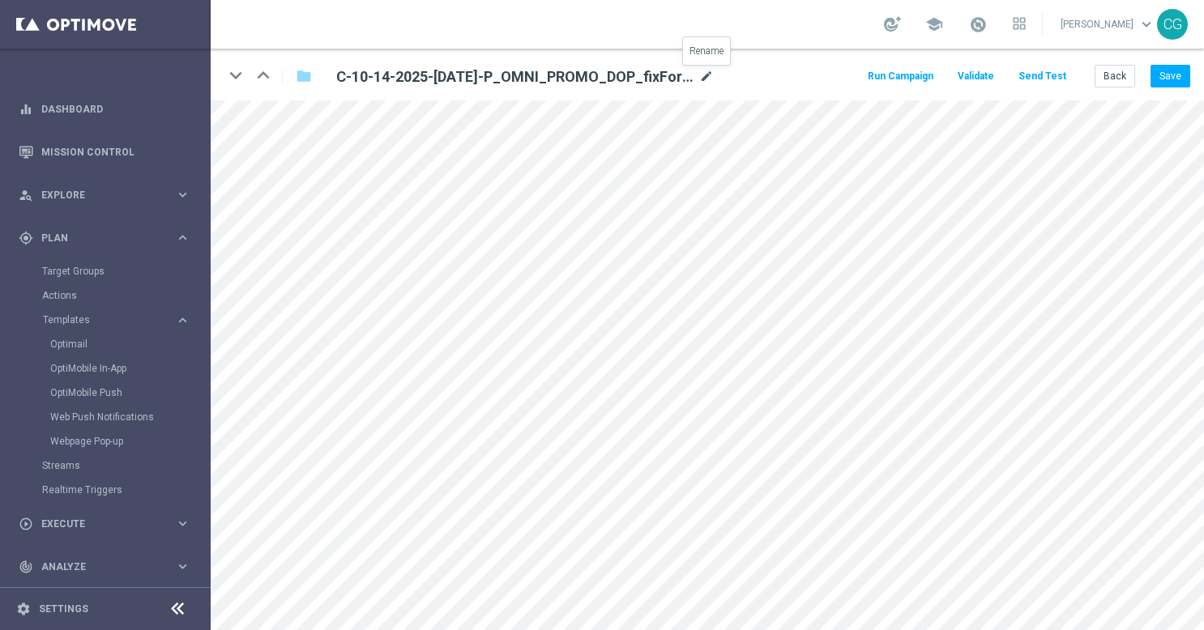
click at [707, 75] on icon "mode_edit" at bounding box center [706, 76] width 15 height 19
click at [690, 71] on input "C-10-14-2025-[DATE]-P_OMNI_PROMO_DOP_fixForDynamic" at bounding box center [525, 76] width 402 height 23
drag, startPoint x: 663, startPoint y: 76, endPoint x: 553, endPoint y: 91, distance: 110.4
click at [553, 91] on div "keyboard_arrow_down keyboard_arrow_up folder C-10-14-2025-[DATE]-P_OMNI_PROMO_D…" at bounding box center [707, 75] width 993 height 52
type input "C-10-14-2025-[DATE]-P_OMNI_PROMO_DOP"
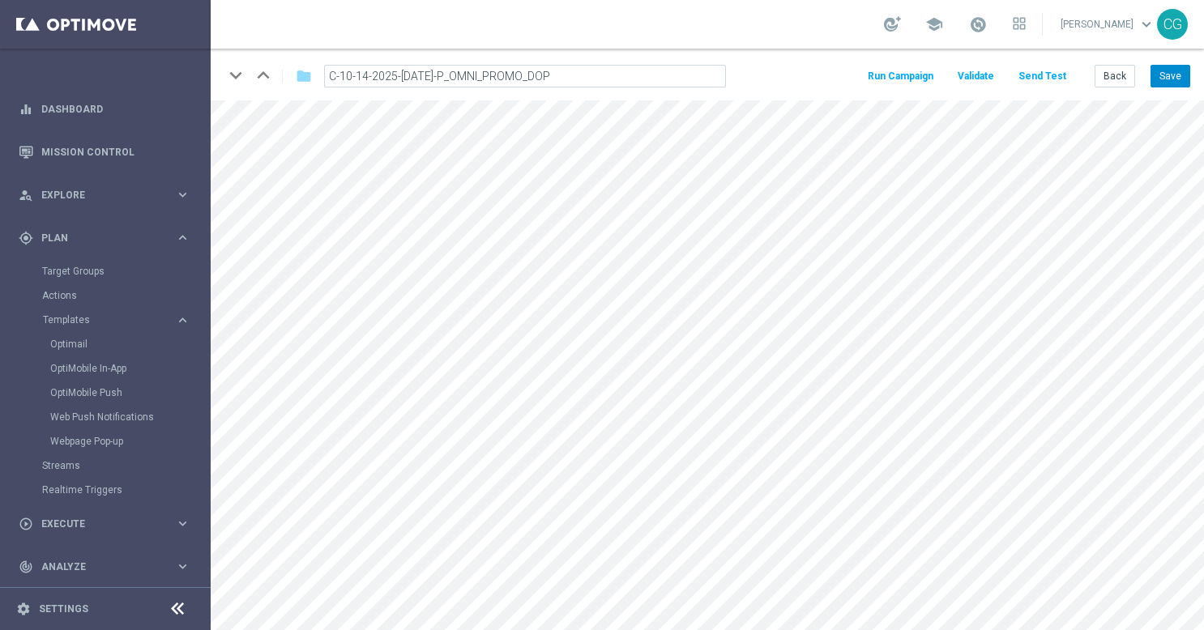
click at [1178, 78] on button "Save" at bounding box center [1171, 76] width 40 height 23
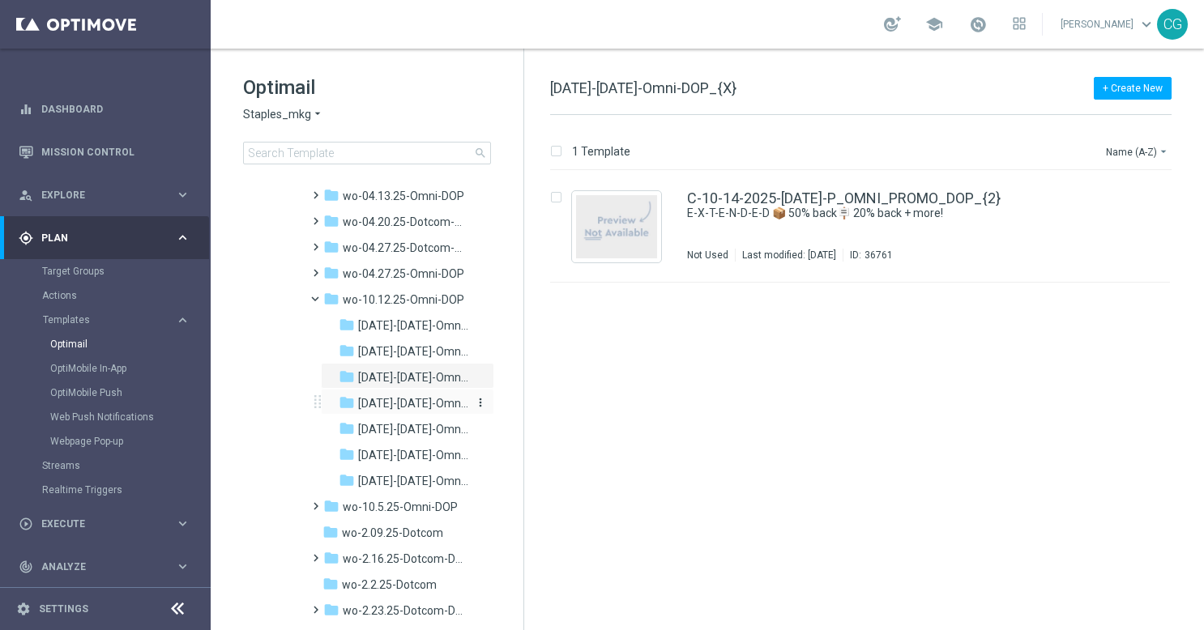
scroll to position [615, 0]
click at [396, 404] on span "[DATE]-[DATE]-Omni-DOP" at bounding box center [413, 404] width 110 height 15
click at [397, 408] on span "[DATE]-[DATE]-Omni-DOP" at bounding box center [413, 404] width 110 height 15
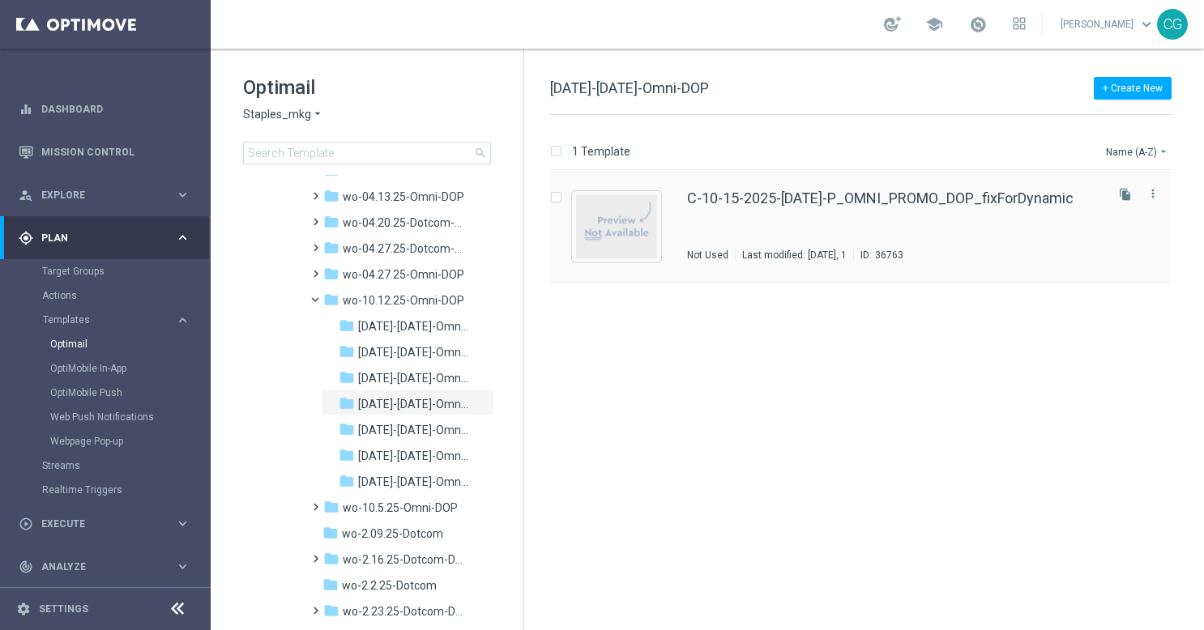
click at [870, 210] on div "C-10-15-2025-[DATE]-P_OMNI_PROMO_DOP_fixForDynamic Not Used Last modified: [DAT…" at bounding box center [894, 226] width 415 height 70
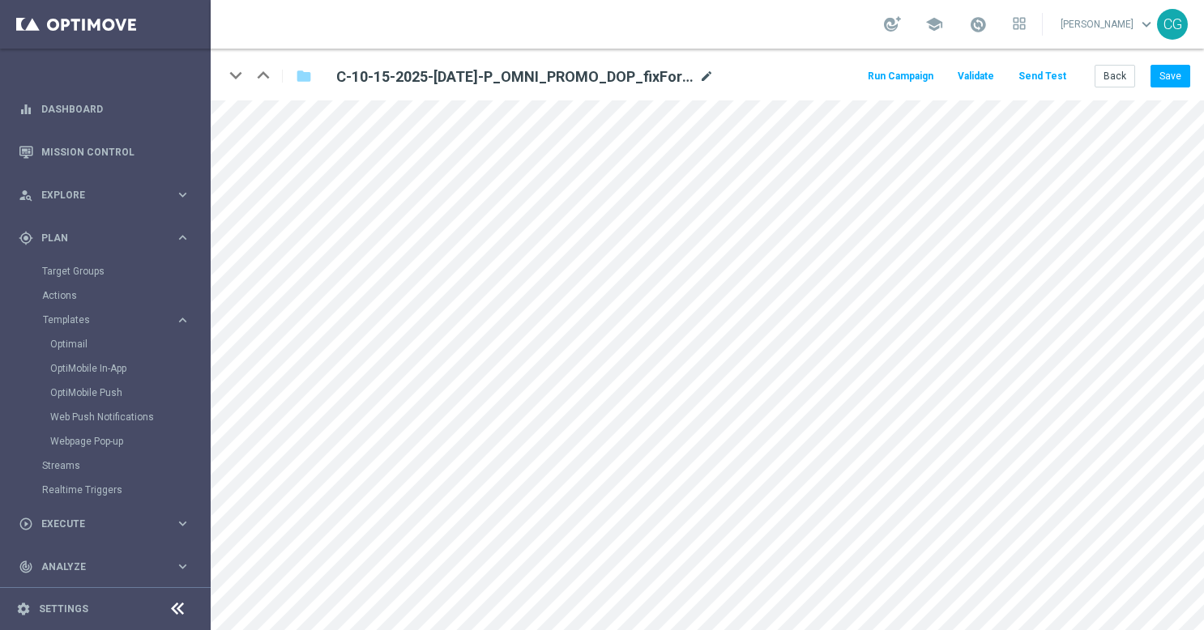
click at [708, 81] on icon "mode_edit" at bounding box center [706, 76] width 15 height 19
click at [669, 76] on input "C-10-15-2025-[DATE]-P_OMNI_PROMO_DOP_fixForDynamic" at bounding box center [525, 76] width 402 height 23
drag, startPoint x: 669, startPoint y: 76, endPoint x: 591, endPoint y: 92, distance: 79.3
click at [591, 92] on div "keyboard_arrow_down keyboard_arrow_up folder C-10-15-2025-[DATE]-P_OMNI_PROMO_D…" at bounding box center [707, 75] width 993 height 52
click at [574, 73] on input "C-10-15-2025-[DATE]-P_OMNI_PROMO_DOP_fixForDynamic" at bounding box center [525, 76] width 402 height 23
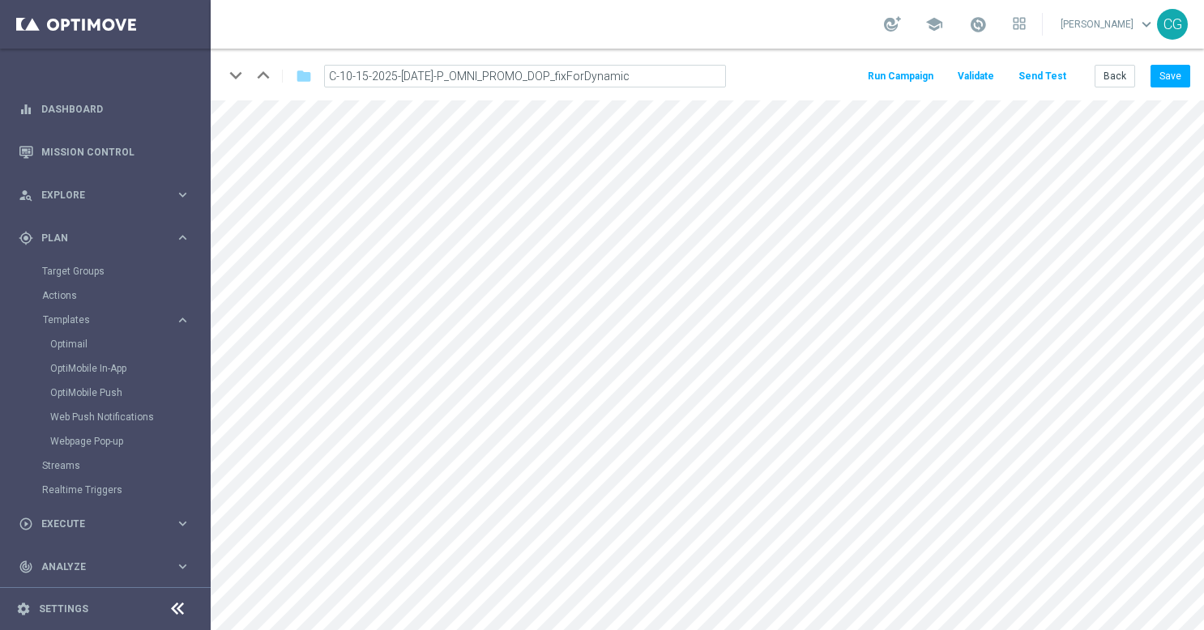
drag, startPoint x: 574, startPoint y: 73, endPoint x: 710, endPoint y: 75, distance: 136.1
click at [710, 75] on input "C-10-15-2025-[DATE]-P_OMNI_PROMO_DOP_fixForDynamic" at bounding box center [525, 76] width 402 height 23
type input "C-10-15-2025-[DATE]-P_OMNI_PROMO_DOP"
click at [1170, 73] on button "Save" at bounding box center [1171, 76] width 40 height 23
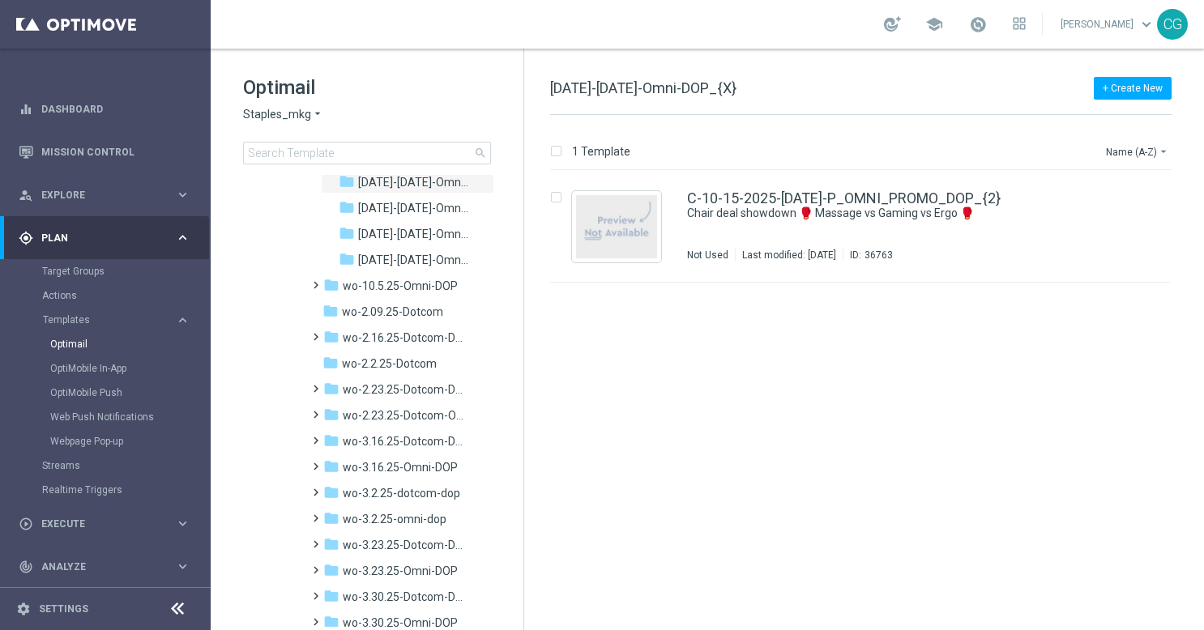
scroll to position [824, 0]
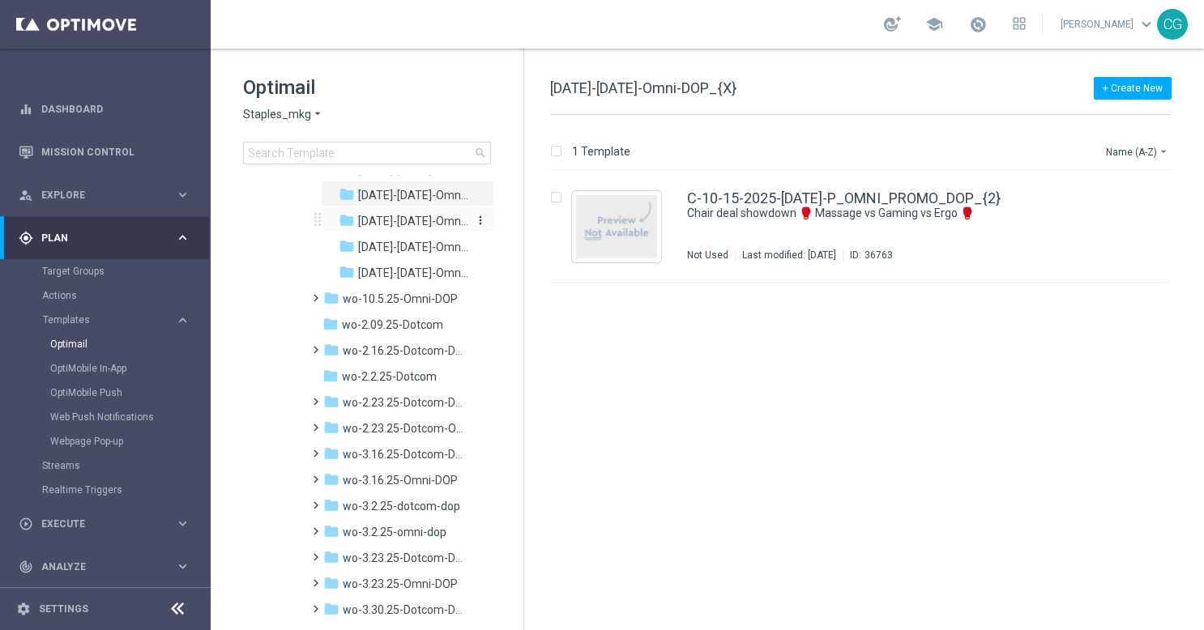
click at [386, 222] on span "[DATE]-[DATE]-Omni-DOP" at bounding box center [413, 221] width 110 height 15
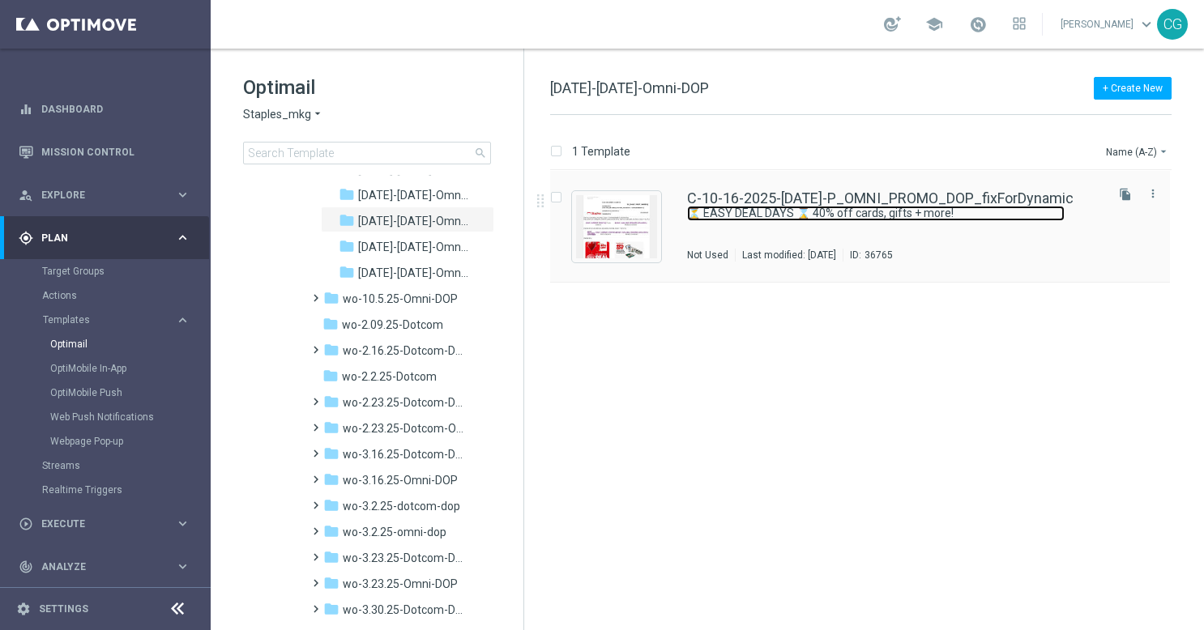
click at [820, 206] on link "⏳ EASY DEAL DAYS ⌛ 40% off cards, gifts + more!" at bounding box center [876, 213] width 378 height 15
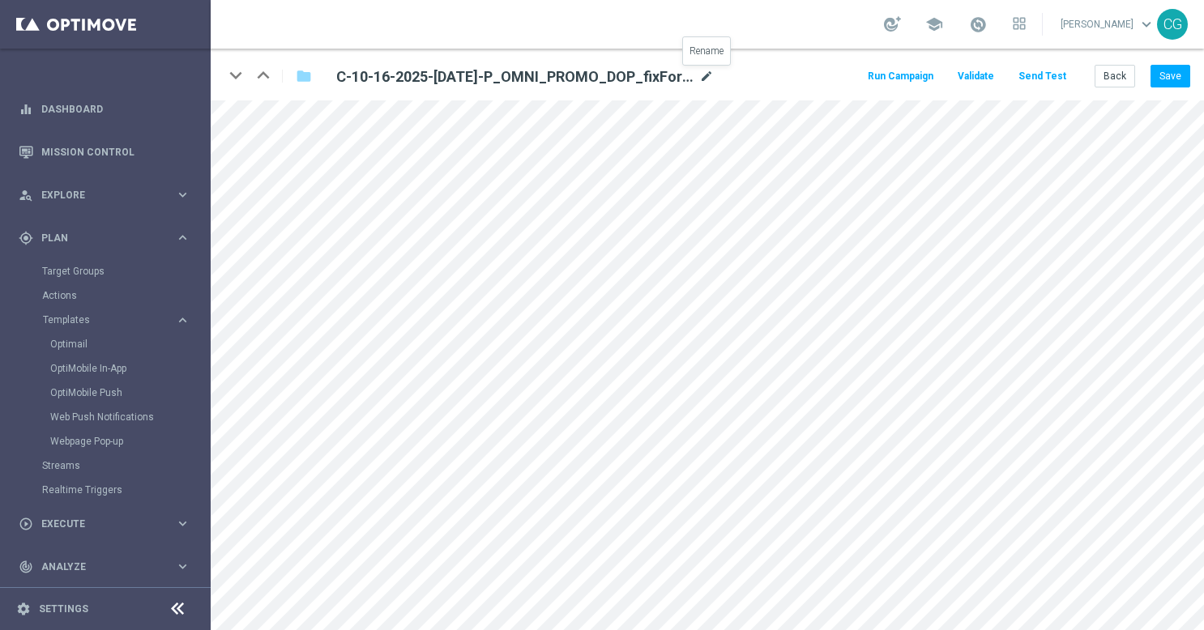
click at [706, 75] on icon "mode_edit" at bounding box center [706, 76] width 15 height 19
click at [636, 72] on input "C-10-16-2025-[DATE]-P_OMNI_PROMO_DOP_fixForDynamic" at bounding box center [525, 76] width 402 height 23
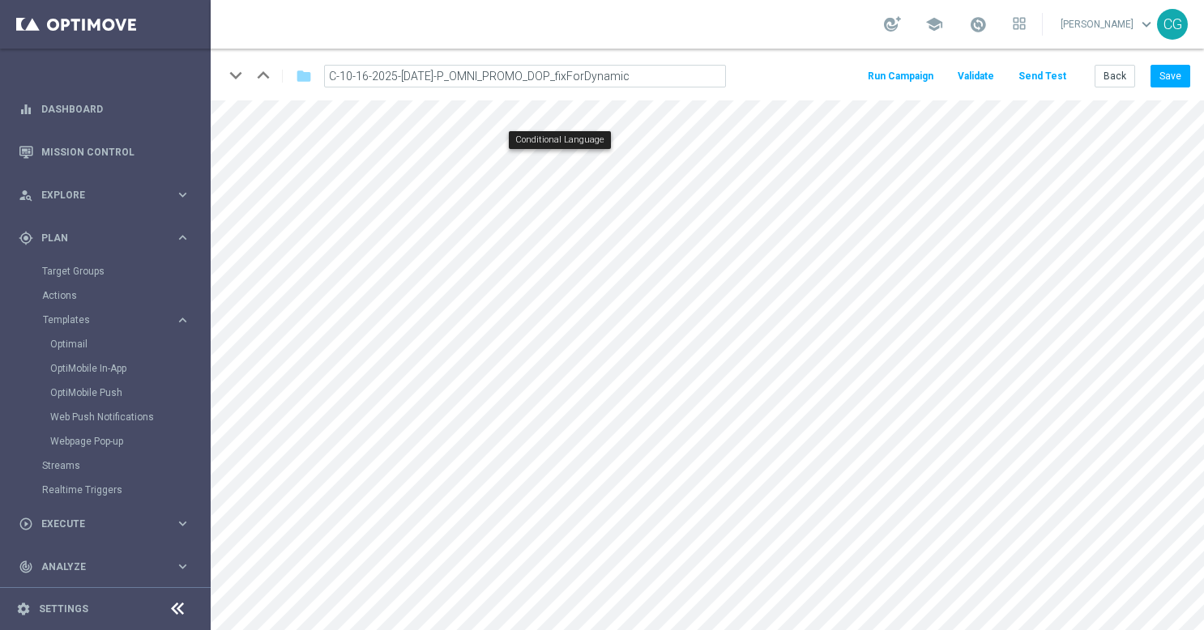
click at [562, 102] on form "keyboard_arrow_down keyboard_arrow_up folder C-10-16-2025-[DATE]-P_OMNI_PROMO_D…" at bounding box center [707, 340] width 993 height 582
type input "C-10-16-2025-[DATE]-P_OMNI_PROMO_DOP"
click at [1168, 79] on button "Save" at bounding box center [1171, 76] width 40 height 23
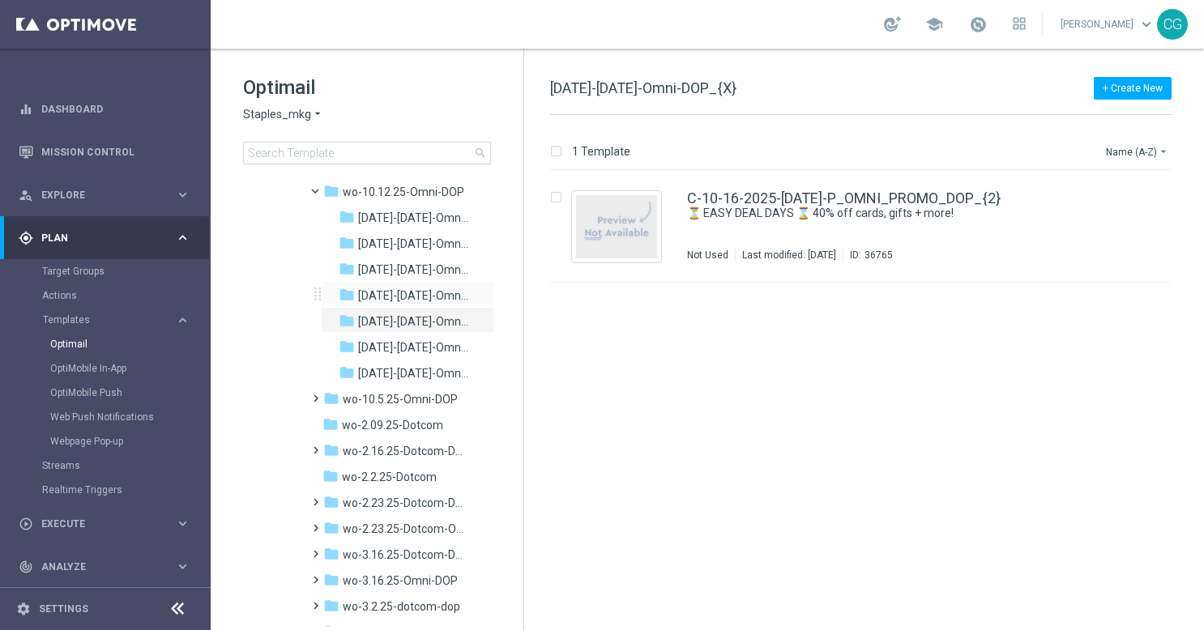
scroll to position [712, 0]
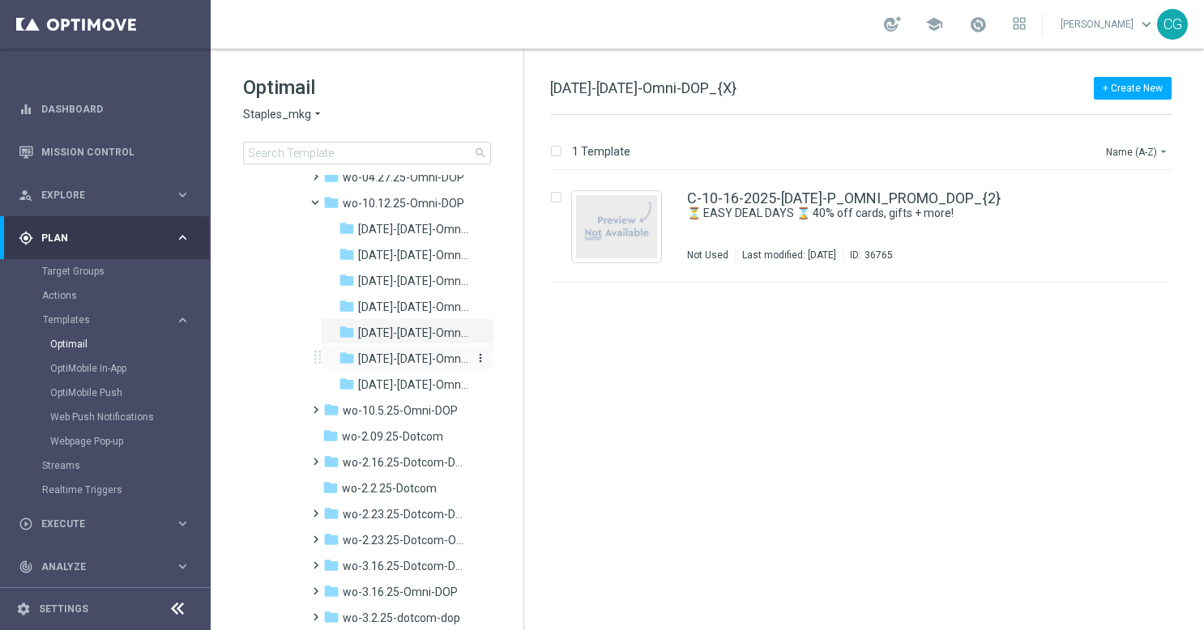
click at [408, 360] on span "[DATE]-[DATE]-Omni-DOP" at bounding box center [413, 359] width 110 height 15
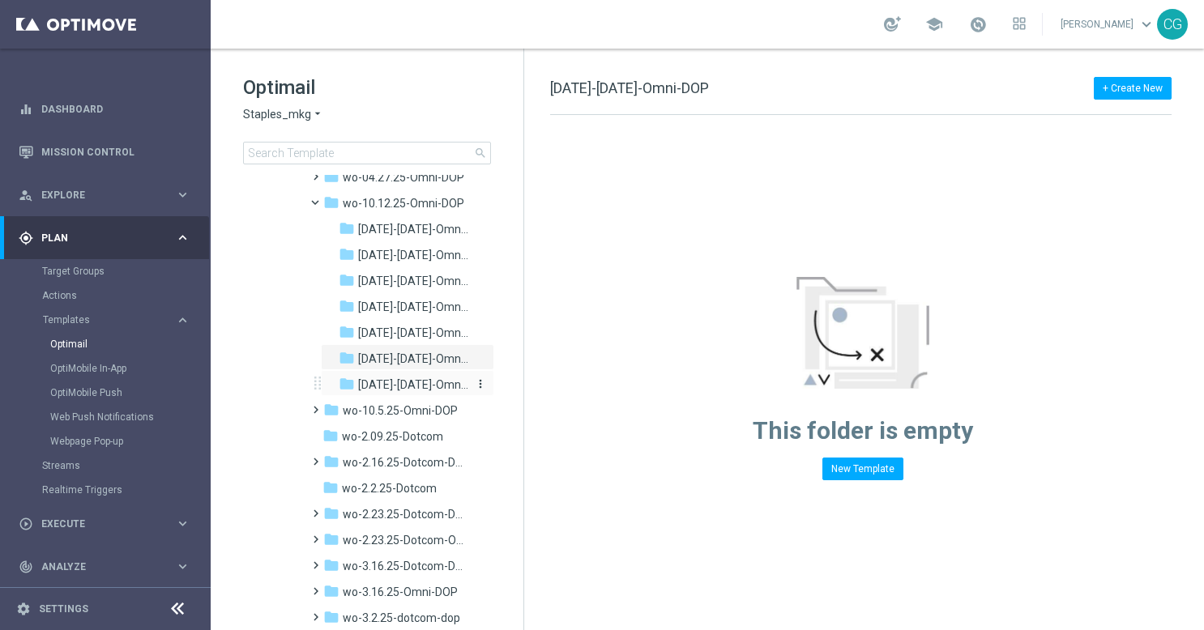
click at [395, 387] on span "[DATE]-[DATE]-Omni-DOP" at bounding box center [413, 385] width 110 height 15
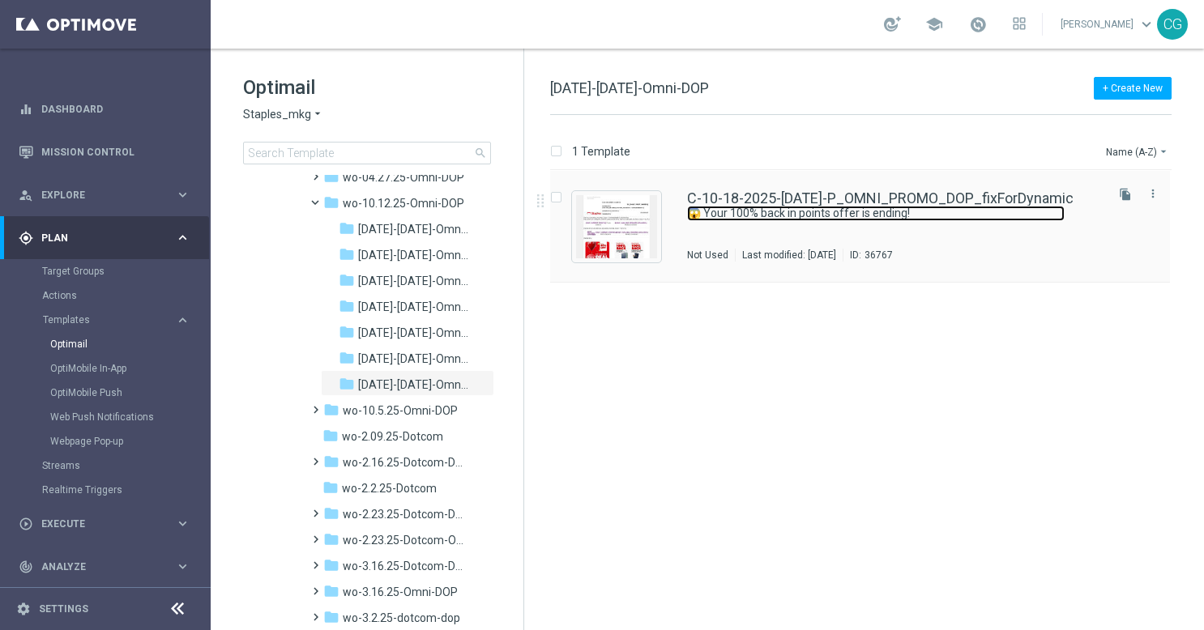
click at [736, 206] on link "😱 Your 100% back in points offer is ending!" at bounding box center [876, 213] width 378 height 15
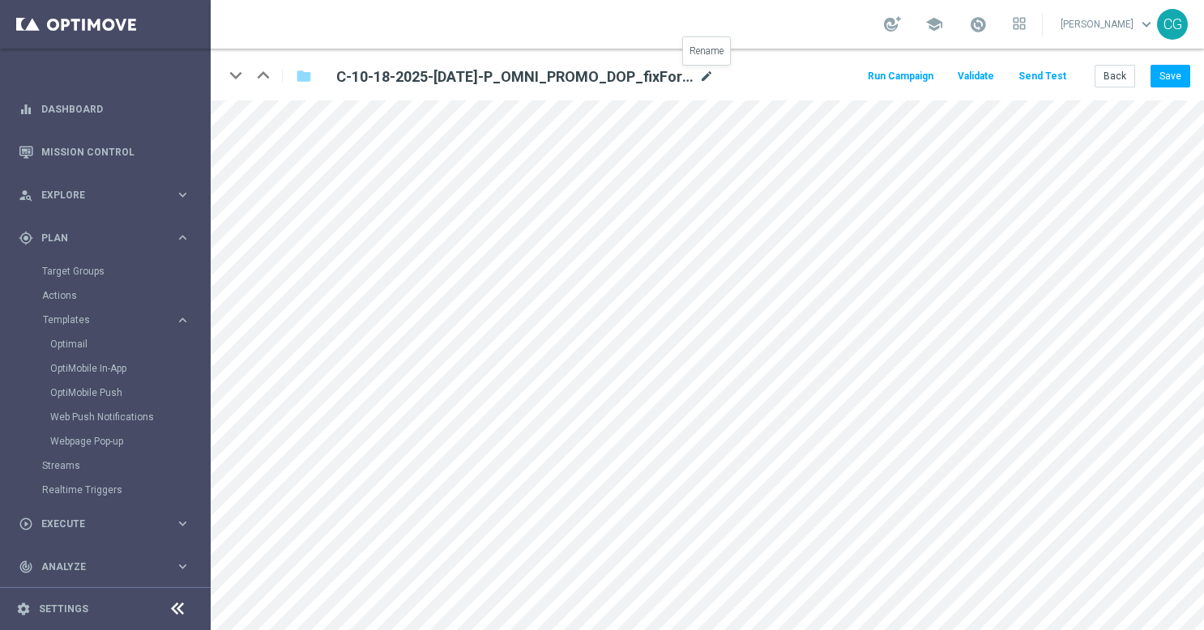
click at [707, 78] on icon "mode_edit" at bounding box center [706, 76] width 15 height 19
click at [677, 71] on input "C-10-18-2025-[DATE]-P_OMNI_PROMO_DOP_fixForDynamic" at bounding box center [525, 76] width 402 height 23
drag, startPoint x: 651, startPoint y: 75, endPoint x: 556, endPoint y: 78, distance: 94.8
click at [556, 78] on input "C-10-18-2025-[DATE]-P_OMNI_PROMO_DOP_fixForDynamic" at bounding box center [525, 76] width 402 height 23
type input "C-10-18-2025-[DATE]-P_OMNI_PROMO_DOP"
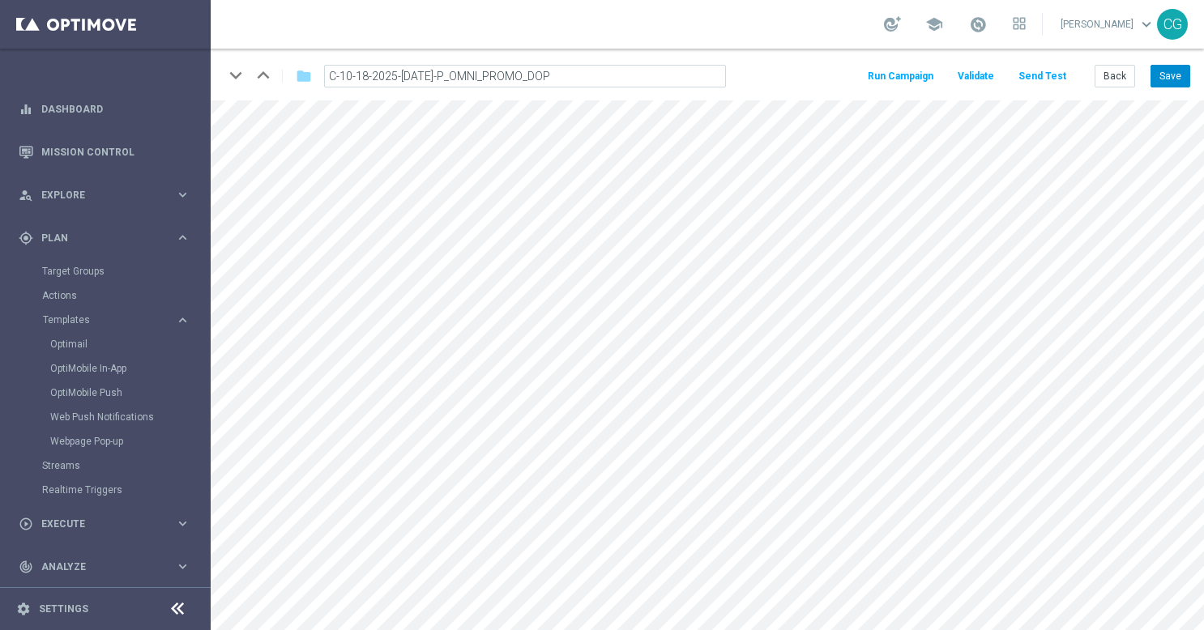
click at [1170, 72] on button "Save" at bounding box center [1171, 76] width 40 height 23
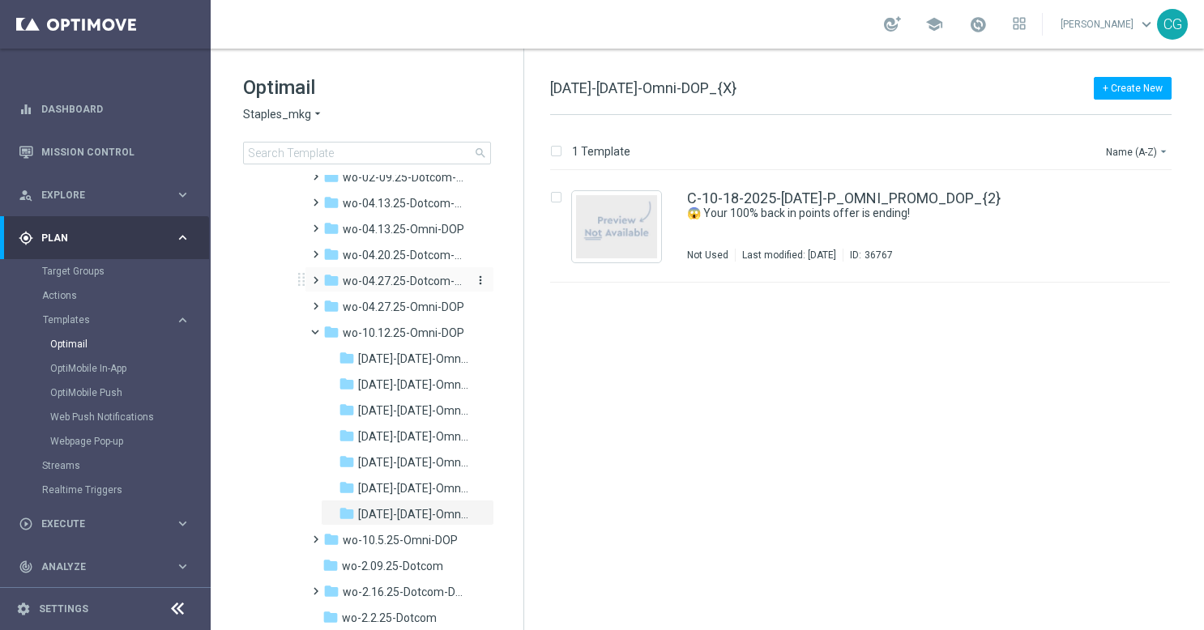
scroll to position [540, 0]
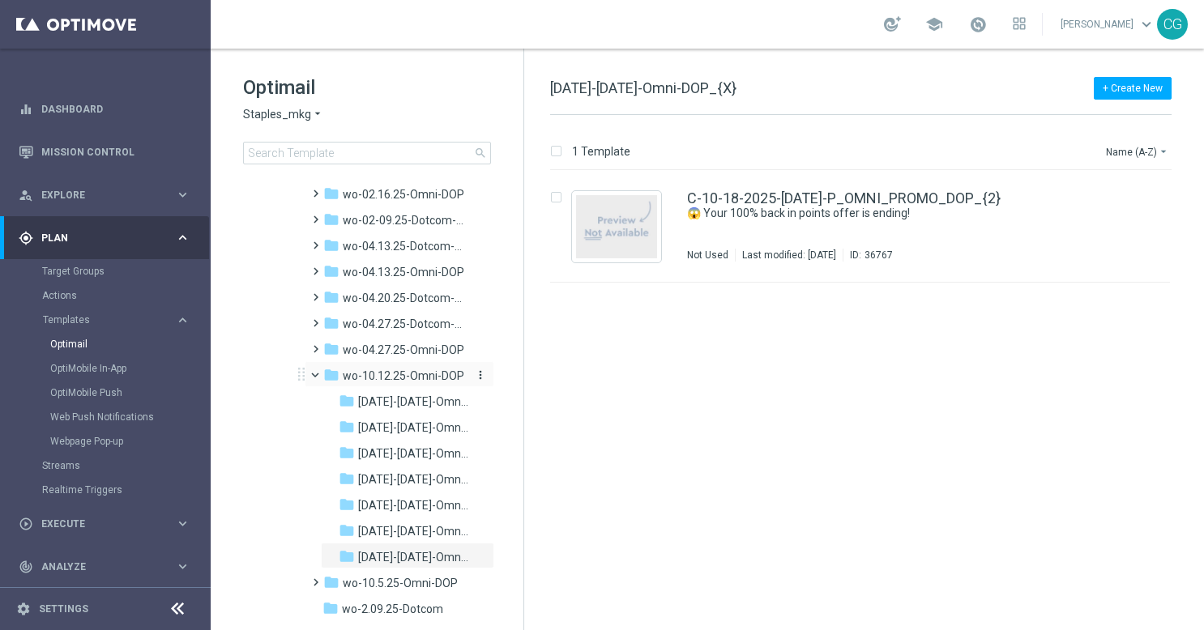
click at [390, 374] on span "wo-10.12.25-Omni-DOP" at bounding box center [404, 376] width 122 height 15
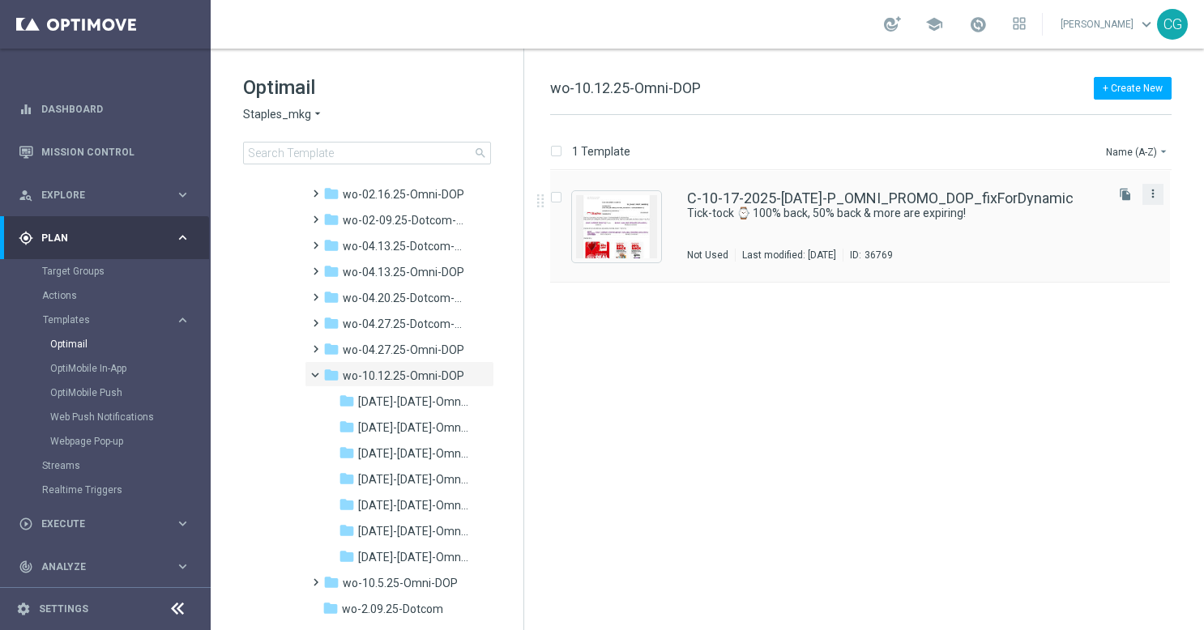
click at [1155, 196] on icon "more_vert" at bounding box center [1153, 193] width 13 height 13
click at [1040, 201] on div "send Move" at bounding box center [1080, 210] width 130 height 23
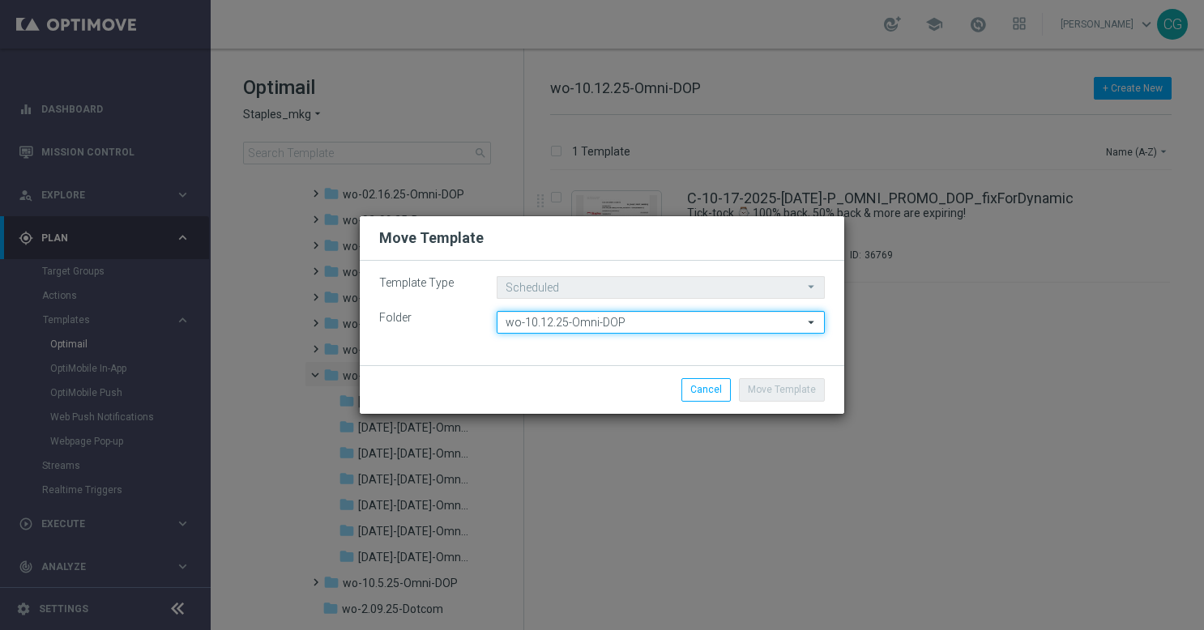
click at [698, 324] on input "wo-10.12.25-Omni-DOP" at bounding box center [661, 322] width 328 height 23
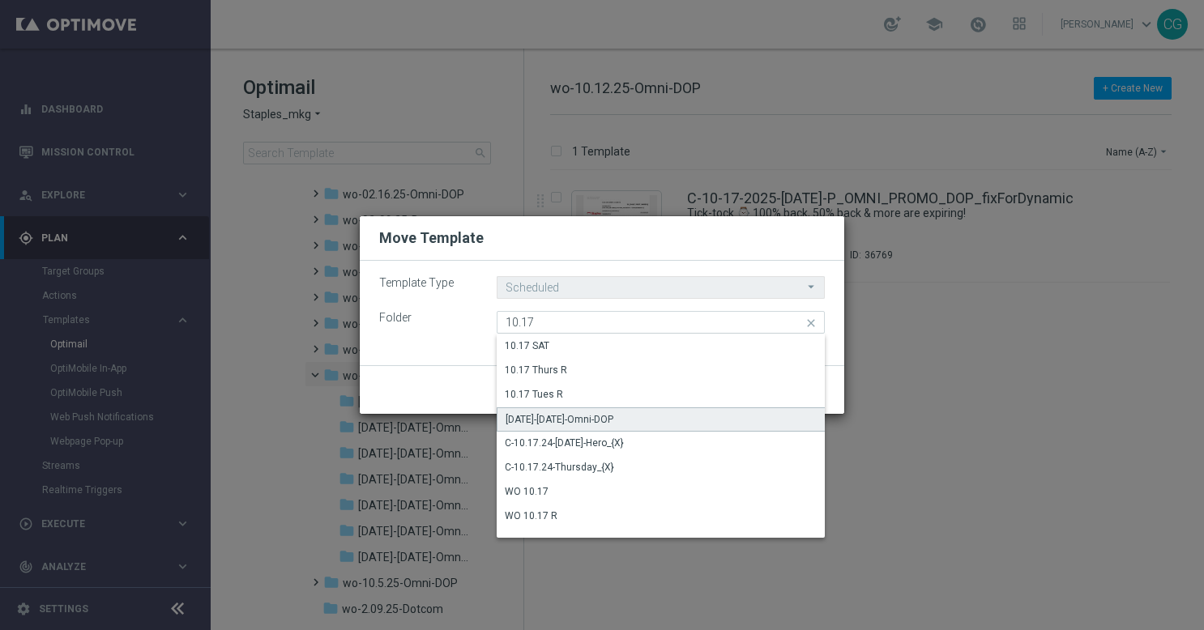
click at [626, 424] on div "[DATE]-[DATE]-Omni-DOP" at bounding box center [661, 420] width 329 height 24
type input "[DATE]-[DATE]-Omni-DOP"
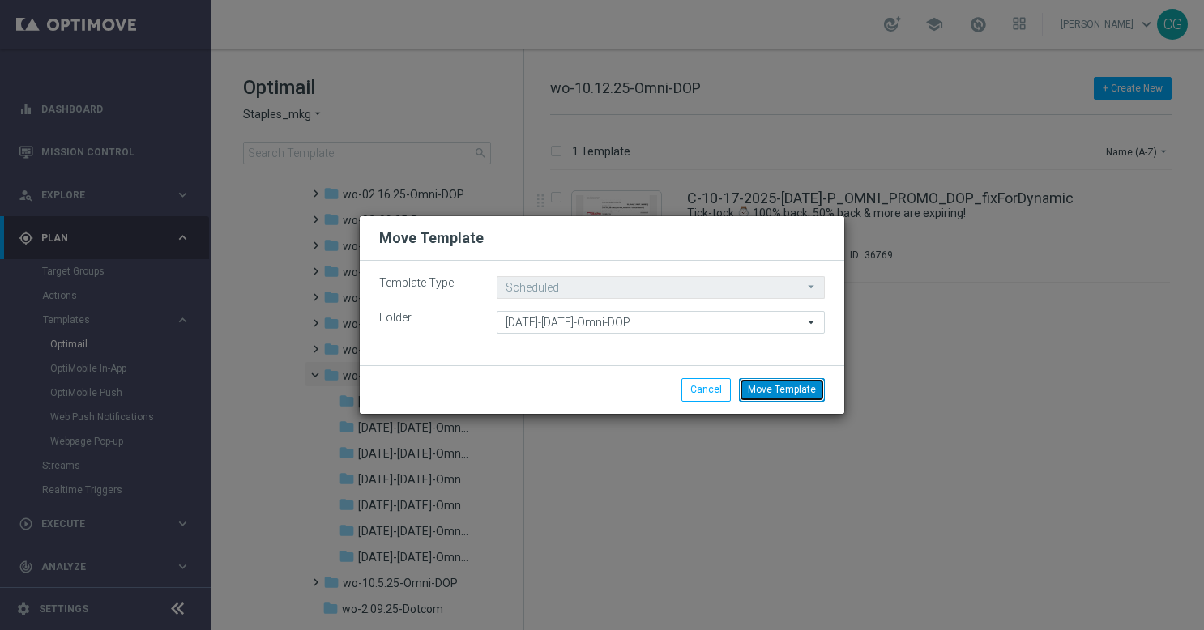
click at [792, 389] on button "Move Template" at bounding box center [782, 389] width 86 height 23
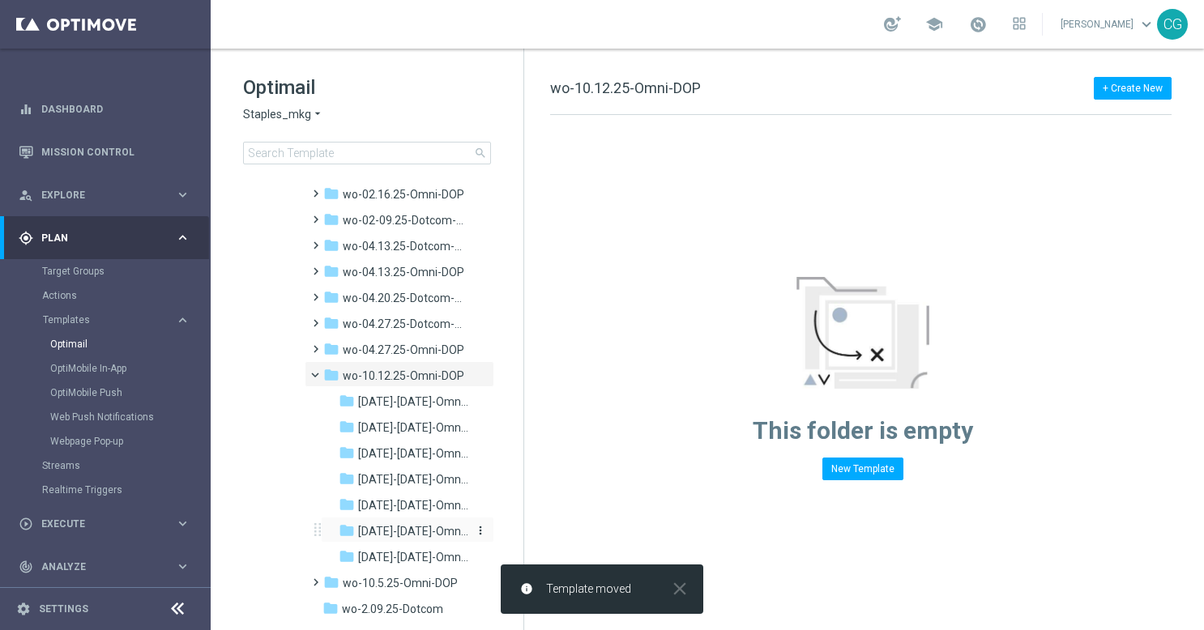
click at [395, 523] on div "folder [DATE]-[DATE]-Omni-DOP" at bounding box center [405, 532] width 132 height 19
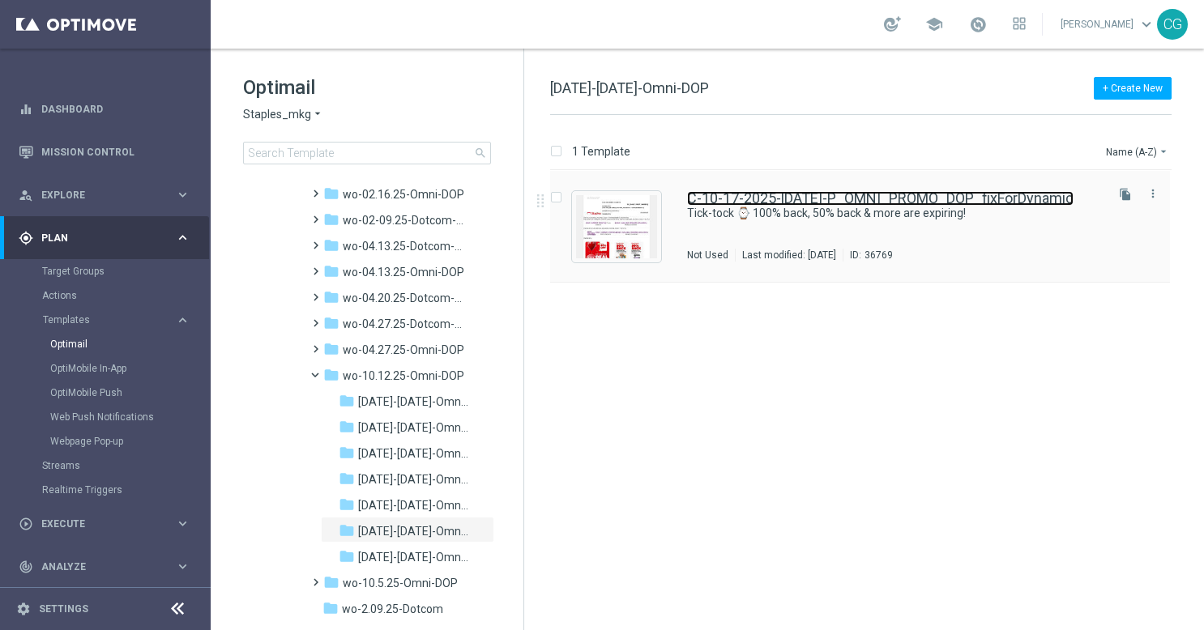
click at [888, 199] on link "C-10-17-2025-[DATE]-P_OMNI_PROMO_DOP_fixForDynamic" at bounding box center [880, 198] width 386 height 15
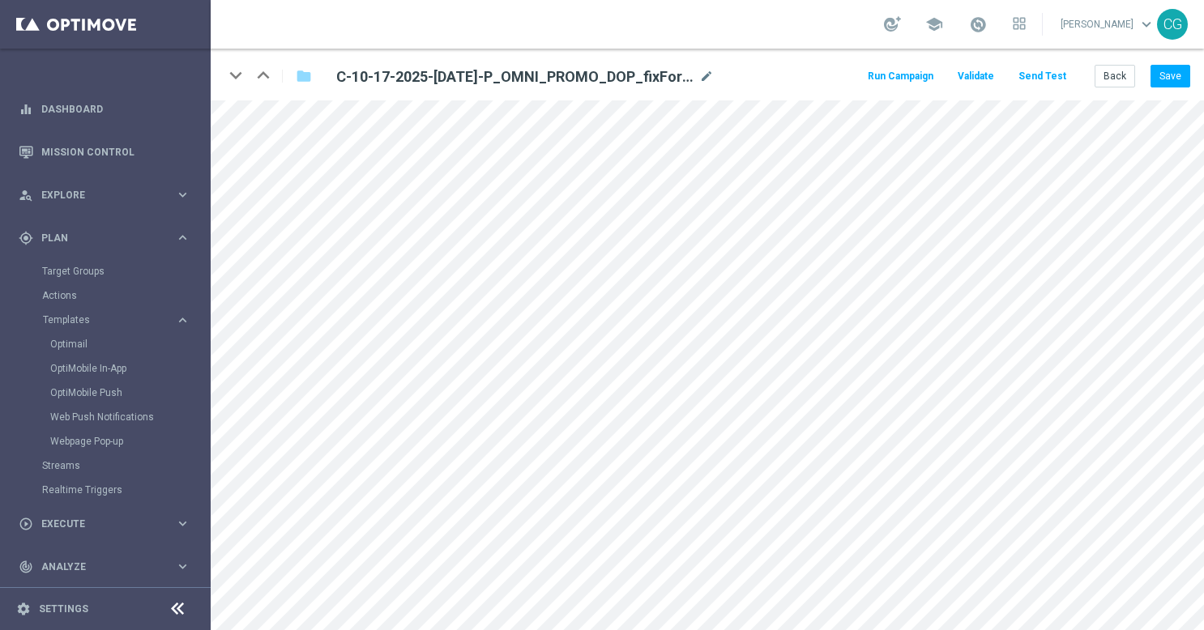
click at [729, 71] on div "keyboard_arrow_down keyboard_arrow_up folder C-10-17-2025-[DATE]-P_OMNI_PROMO_D…" at bounding box center [481, 76] width 515 height 26
click at [713, 77] on icon "mode_edit" at bounding box center [706, 76] width 15 height 19
click at [683, 78] on input "C-10-17-2025-[DATE]-P_OMNI_PROMO_DOP_fixForDynamic" at bounding box center [525, 76] width 402 height 23
drag, startPoint x: 642, startPoint y: 79, endPoint x: 546, endPoint y: 94, distance: 96.8
click at [546, 94] on div "keyboard_arrow_down keyboard_arrow_up folder C-10-17-2025-[DATE]-P_OMNI_PROMO_D…" at bounding box center [707, 75] width 993 height 52
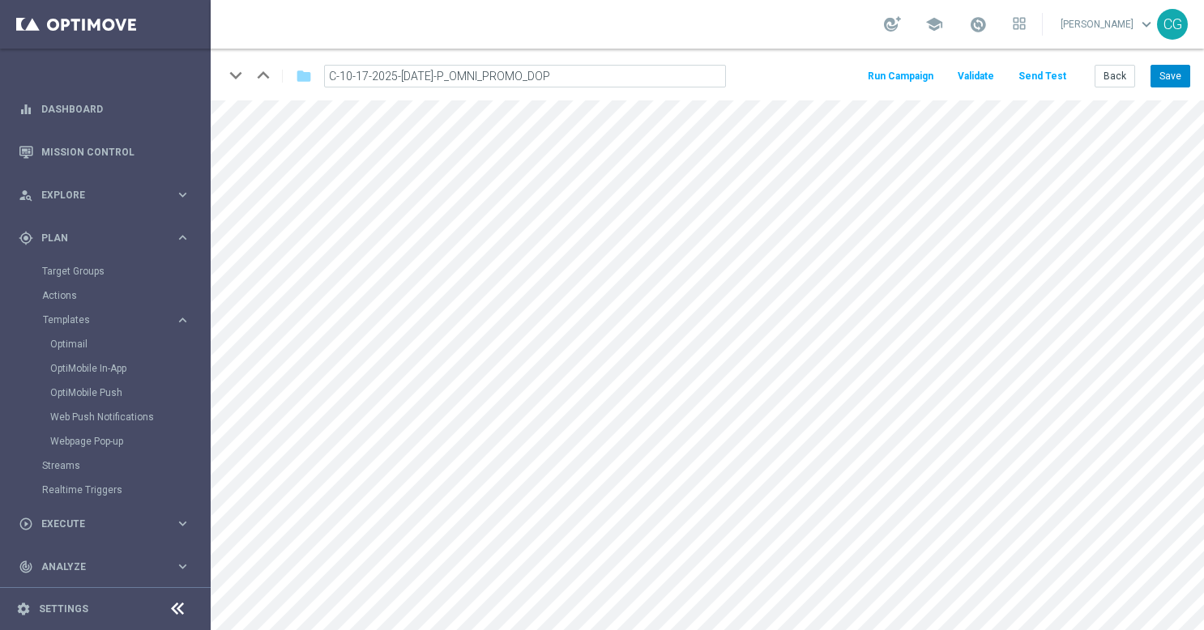
type input "C-10-17-2025-[DATE]-P_OMNI_PROMO_DOP"
click at [1159, 71] on button "Save" at bounding box center [1171, 76] width 40 height 23
